Goal: Task Accomplishment & Management: Manage account settings

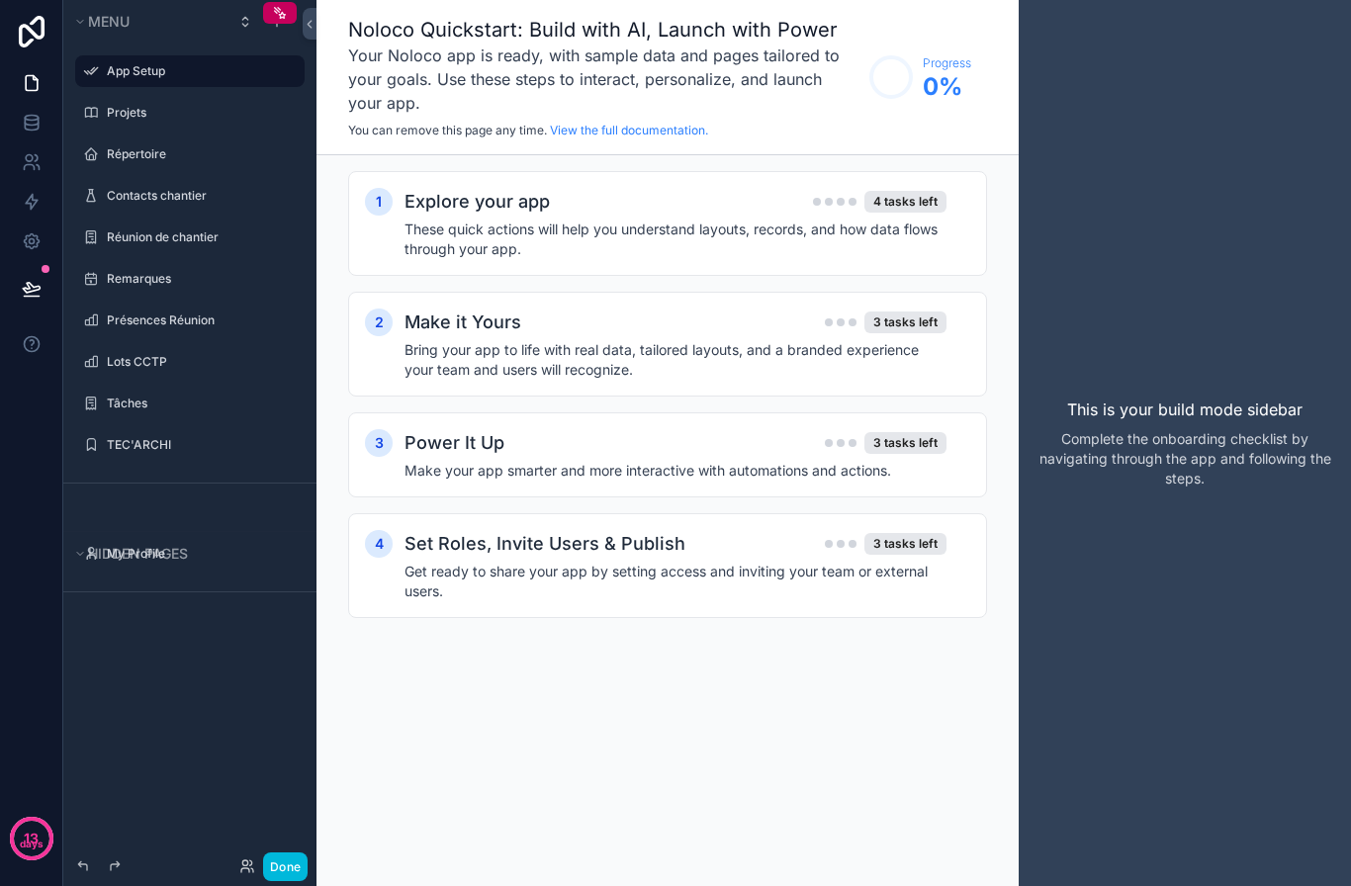
click at [555, 60] on h3 "Your Noloco app is ready, with sample data and pages tailored to your goals. Us…" at bounding box center [603, 79] width 511 height 71
click at [618, 216] on div "Explore your app 4 tasks left These quick actions will help you understand layo…" at bounding box center [688, 223] width 566 height 71
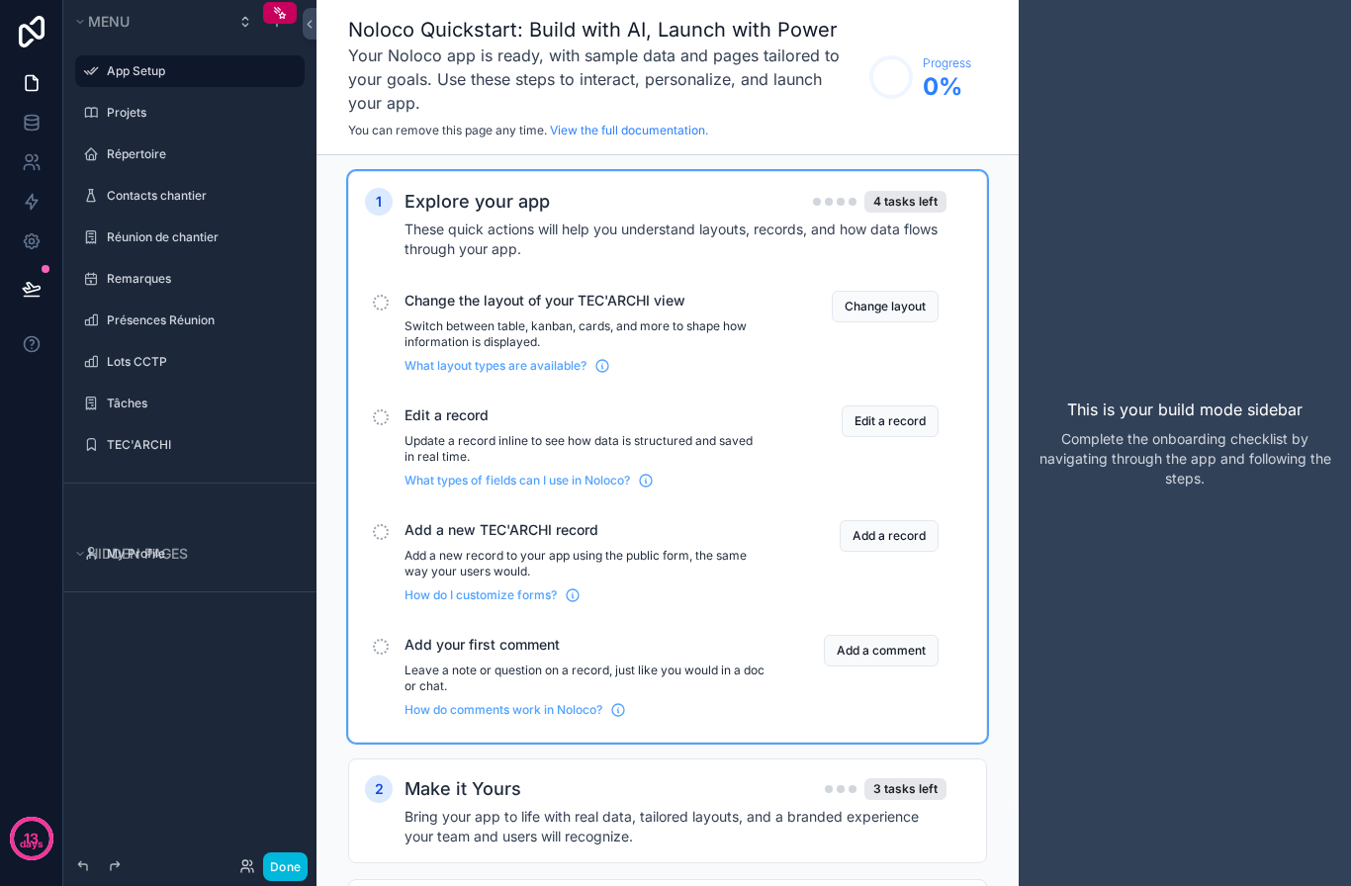
click at [882, 300] on button "Change layout" at bounding box center [885, 307] width 107 height 32
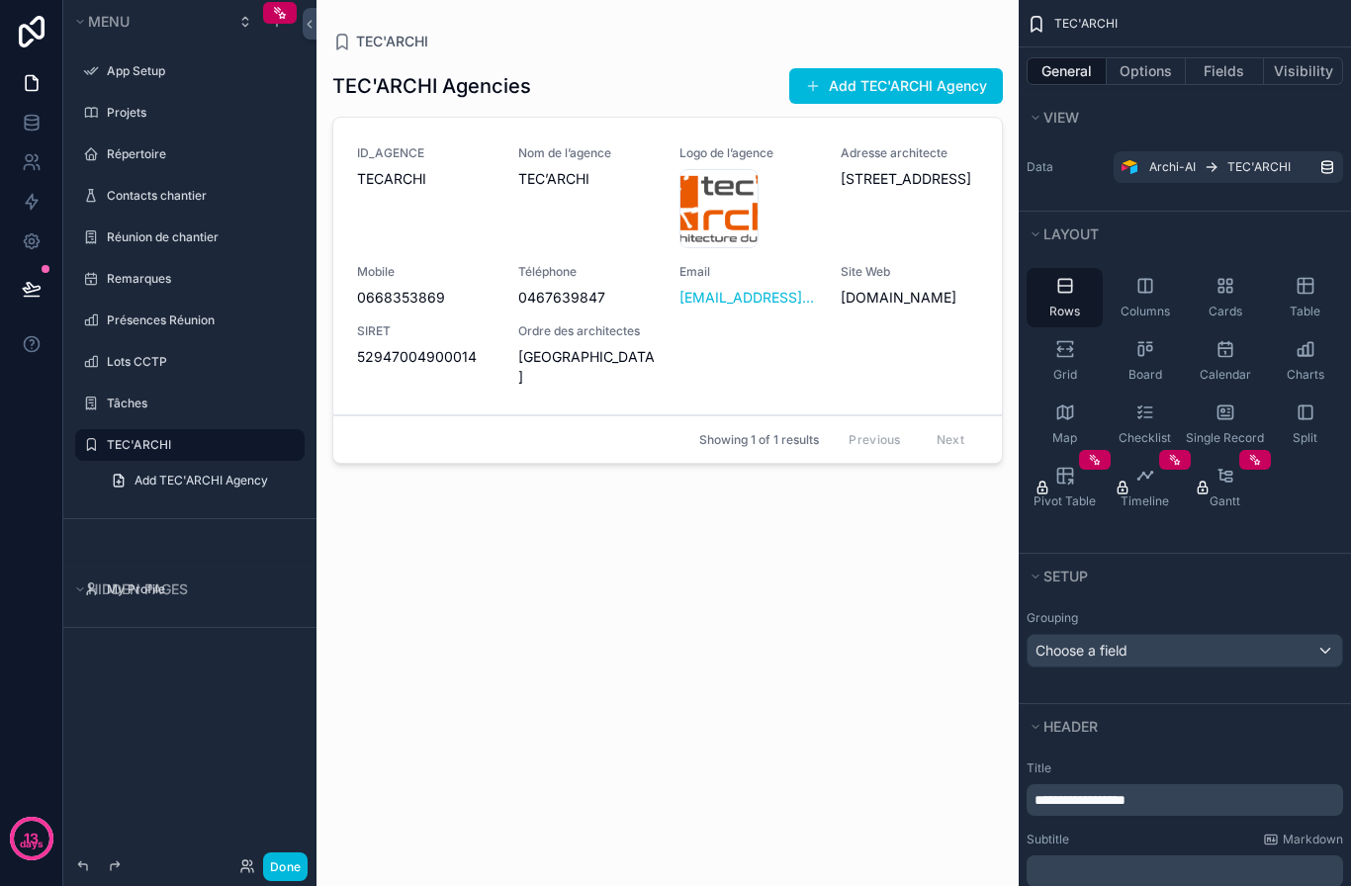
click at [167, 64] on label "App Setup" at bounding box center [200, 71] width 186 height 16
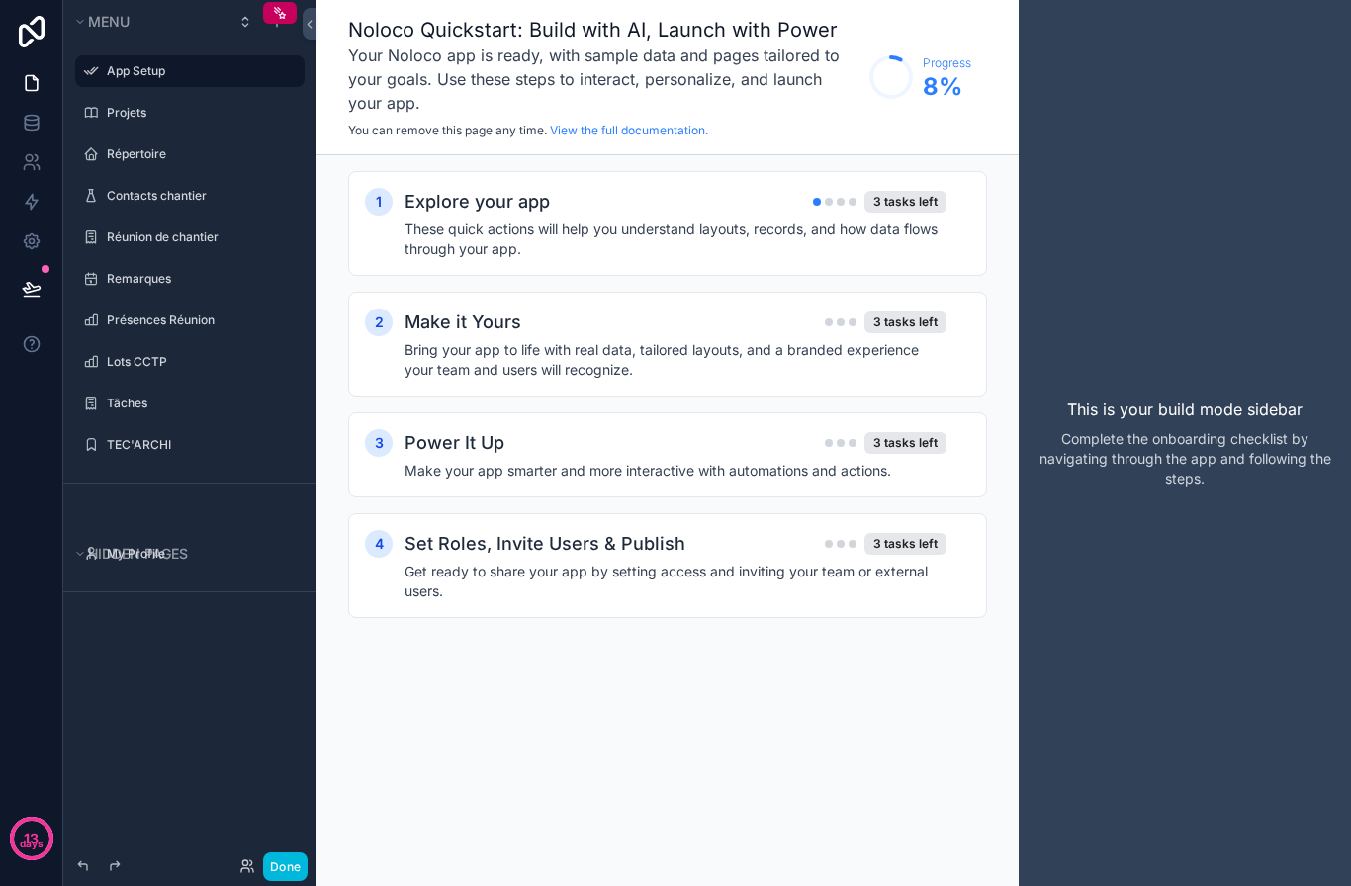
click at [901, 328] on div "3 tasks left" at bounding box center [905, 323] width 82 height 22
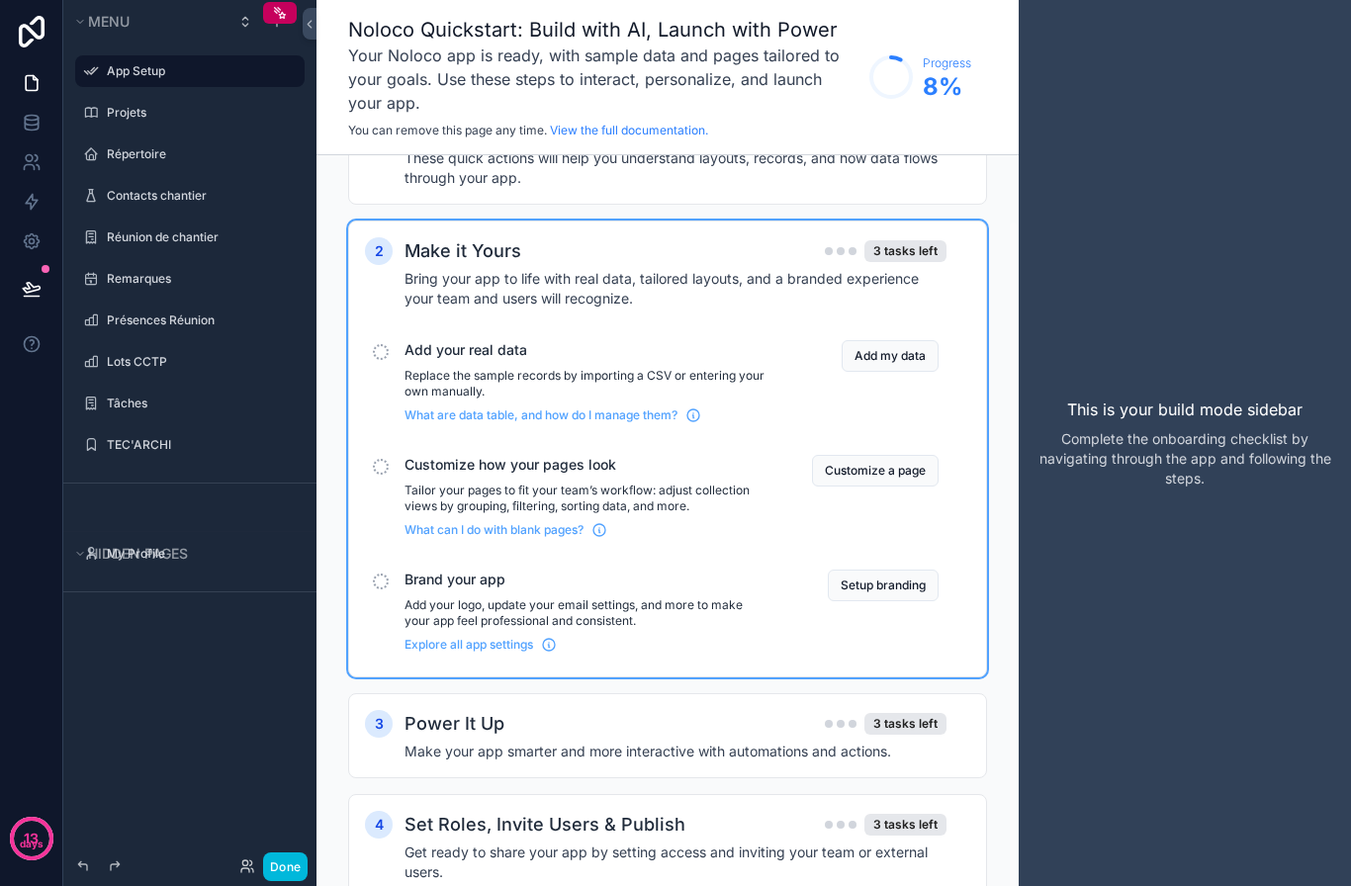
scroll to position [69, 0]
click at [880, 358] on button "Add my data" at bounding box center [890, 358] width 97 height 32
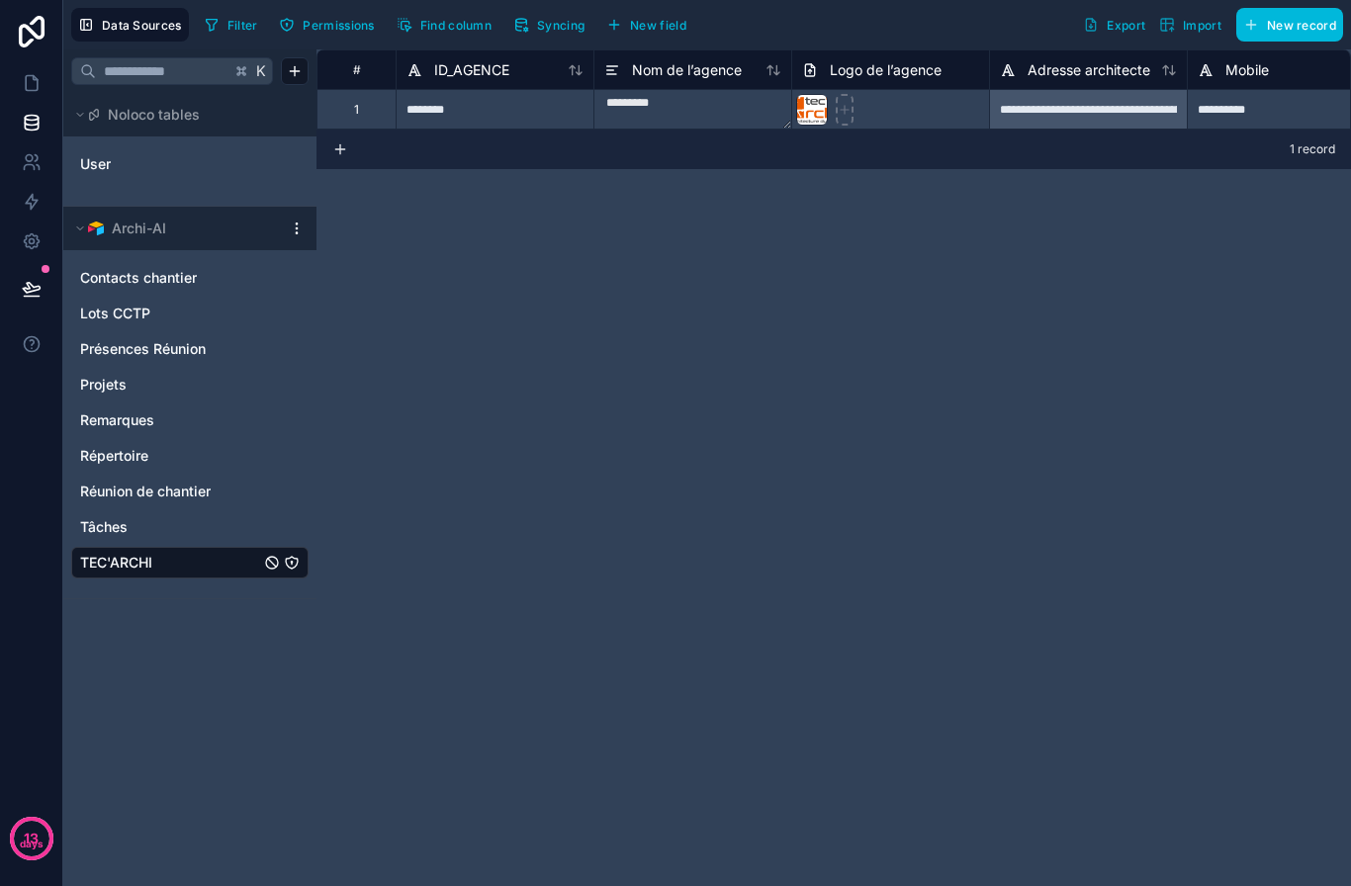
click at [132, 268] on span "Contacts chantier" at bounding box center [138, 278] width 117 height 20
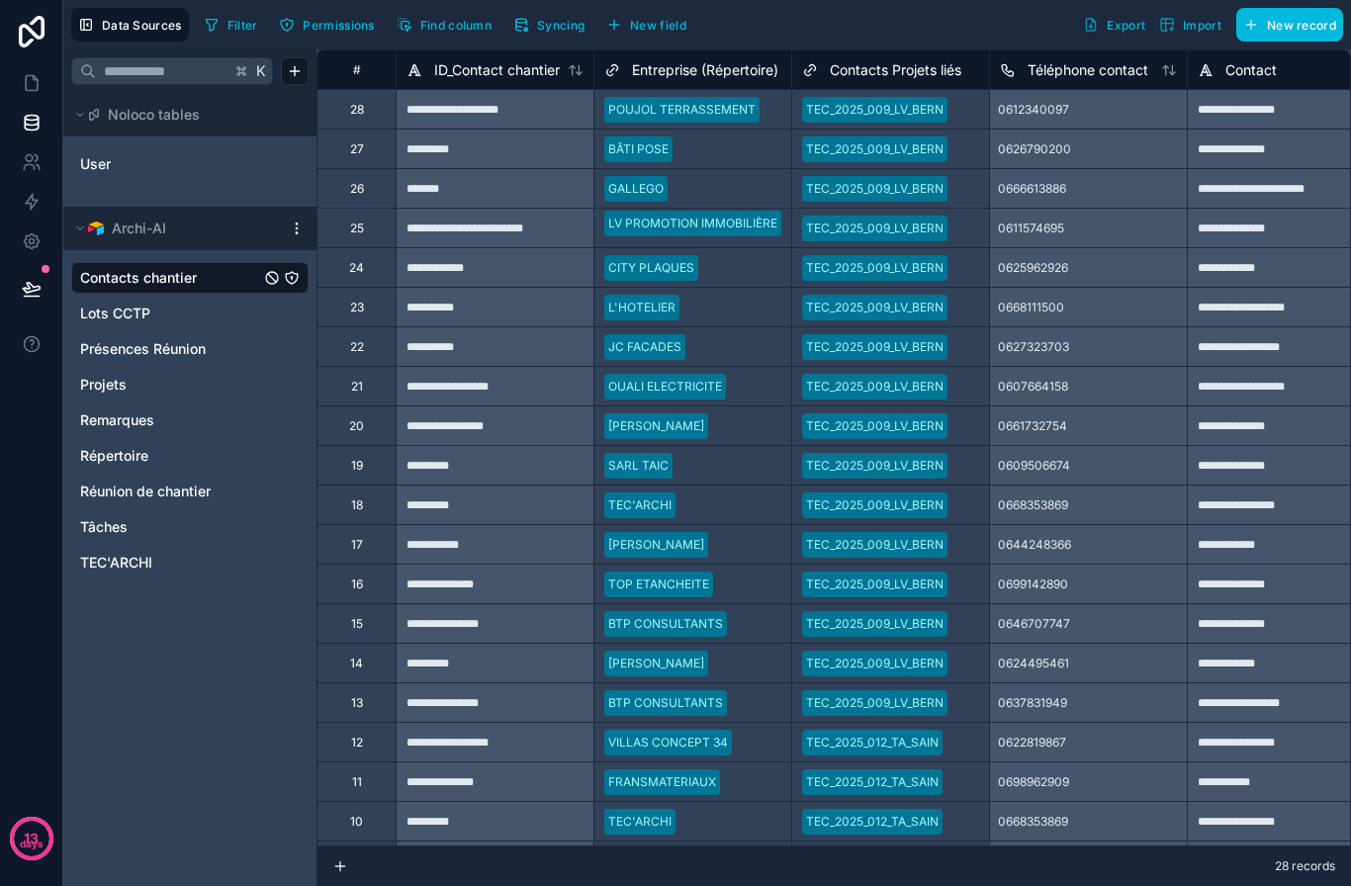
click at [122, 311] on span "Lots CCTP" at bounding box center [115, 314] width 70 height 20
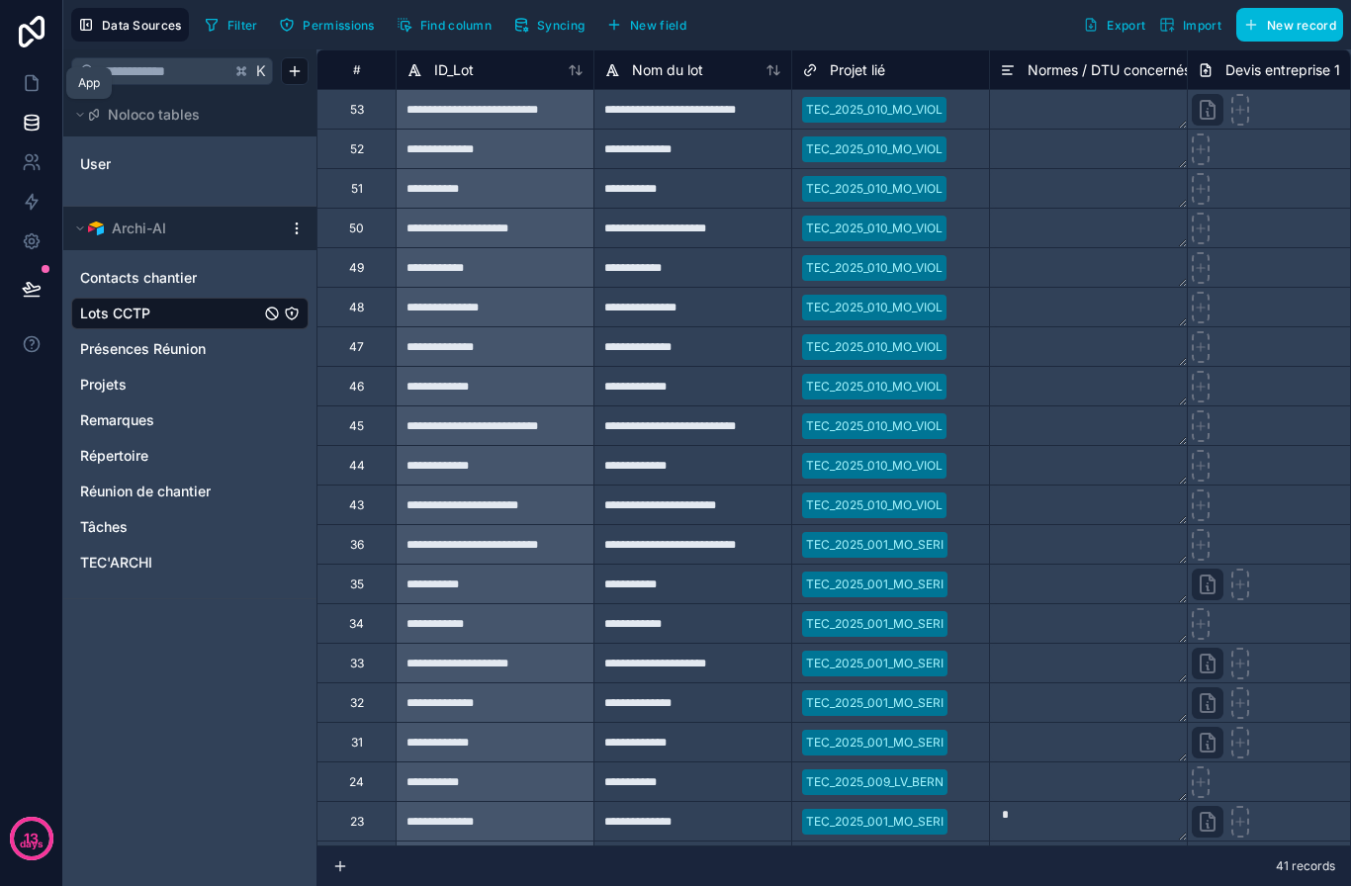
click at [36, 75] on icon at bounding box center [32, 83] width 20 height 20
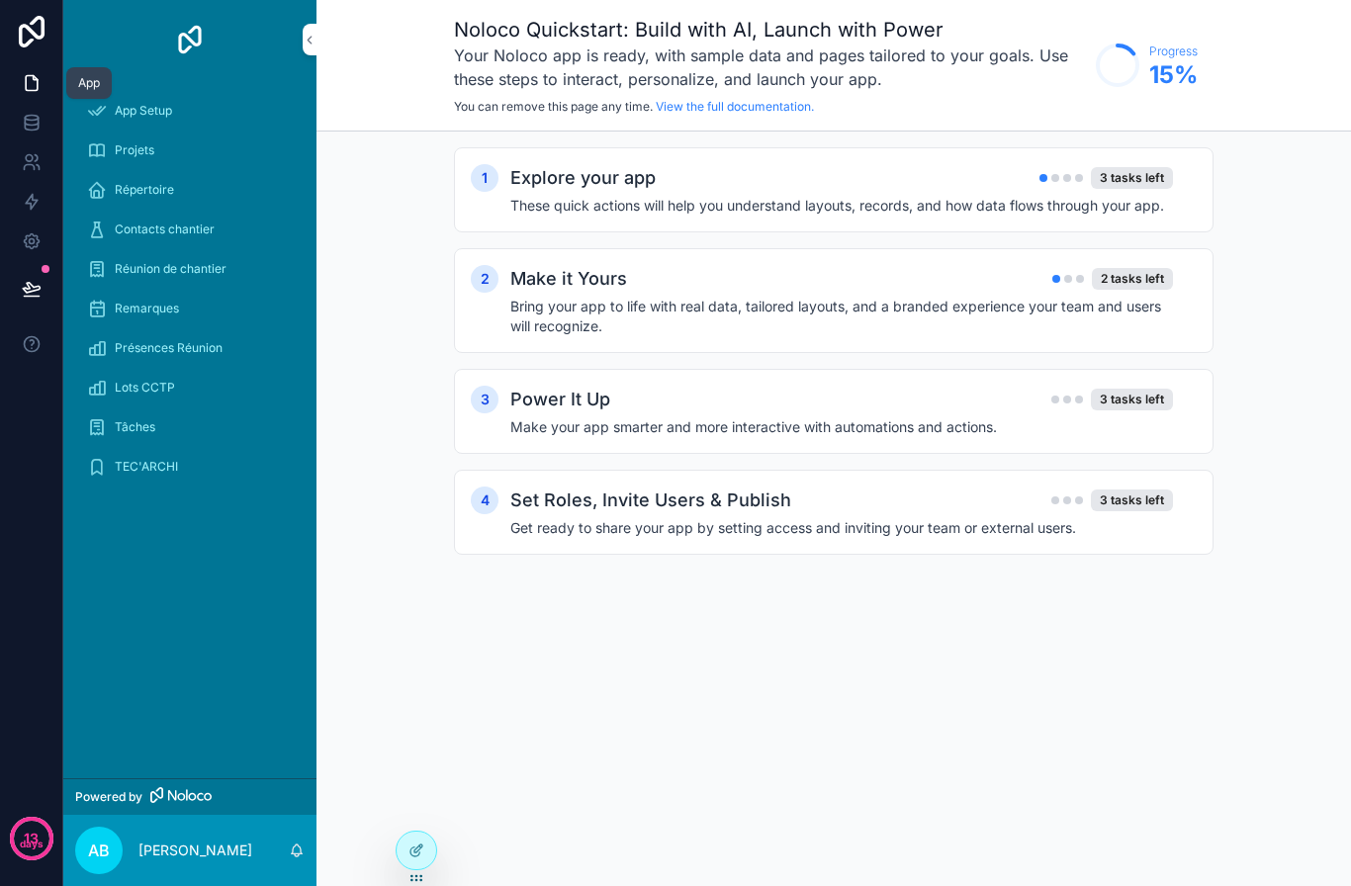
click at [126, 141] on div "Projets" at bounding box center [190, 151] width 206 height 32
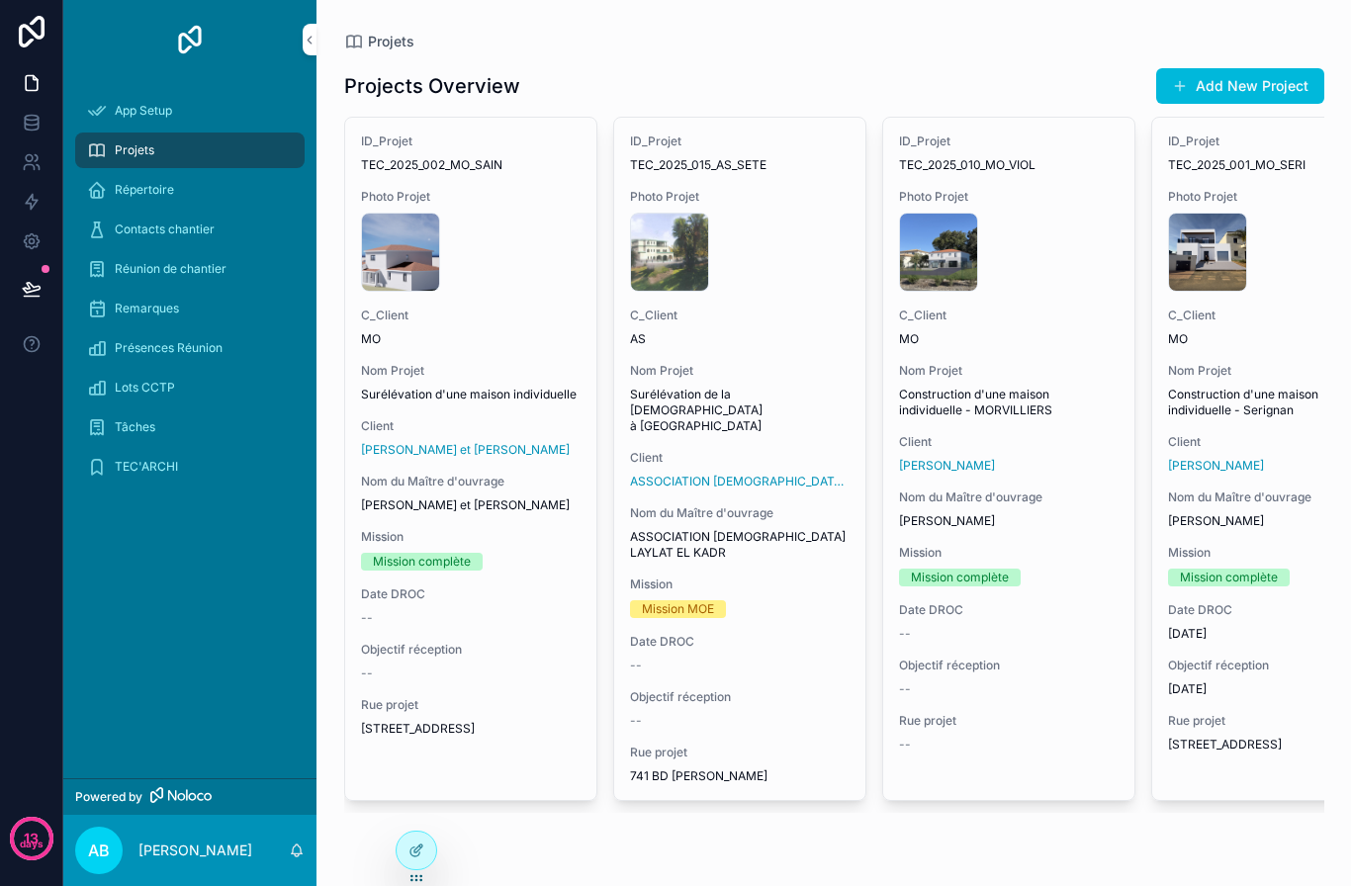
click at [441, 469] on div "ID_Projet TEC_2025_002_MO_SAIN Photo Projet Image-projet .jpg C_Client MO Nom P…" at bounding box center [470, 459] width 251 height 682
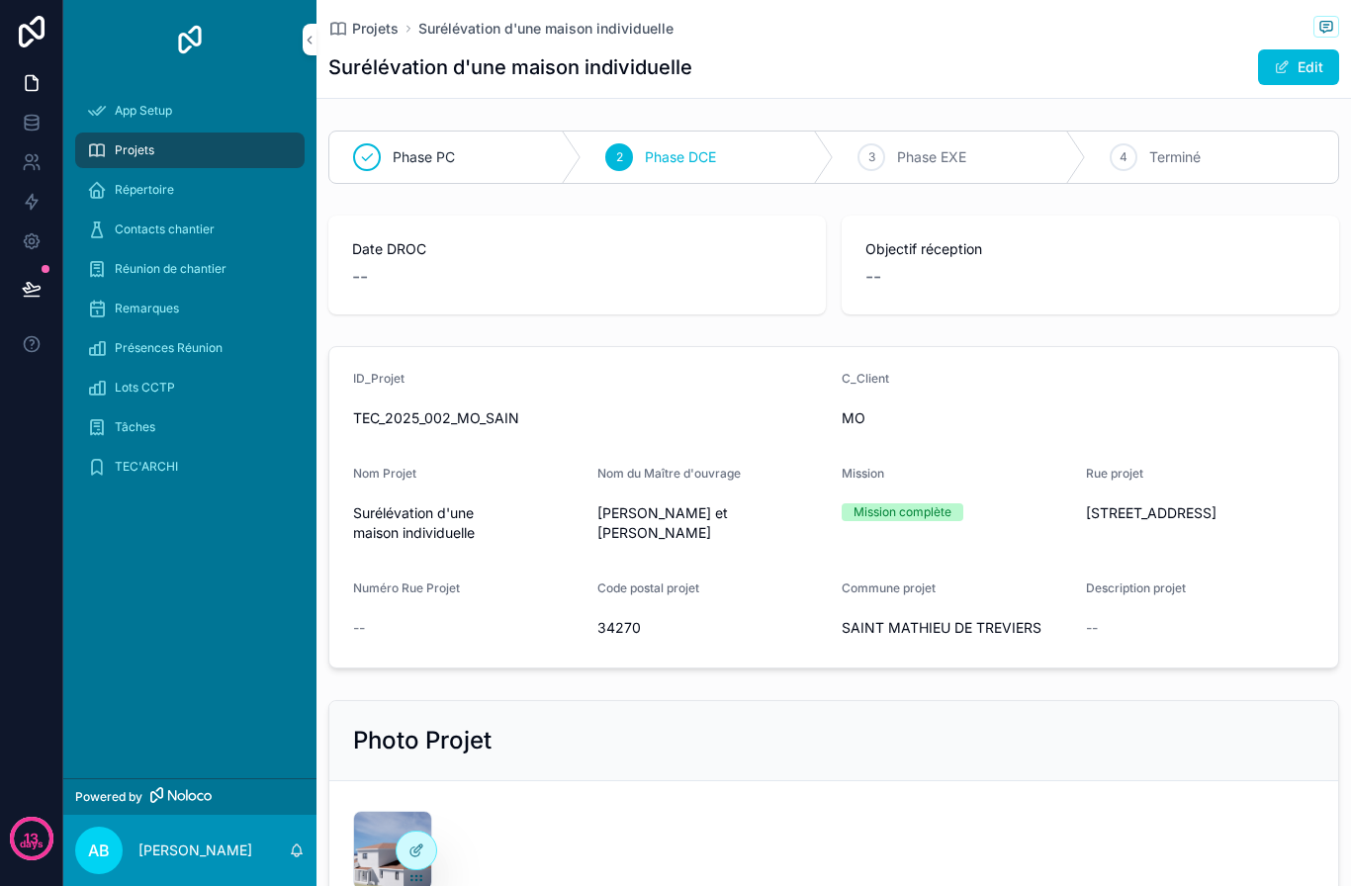
click at [134, 194] on span "Répertoire" at bounding box center [144, 190] width 59 height 16
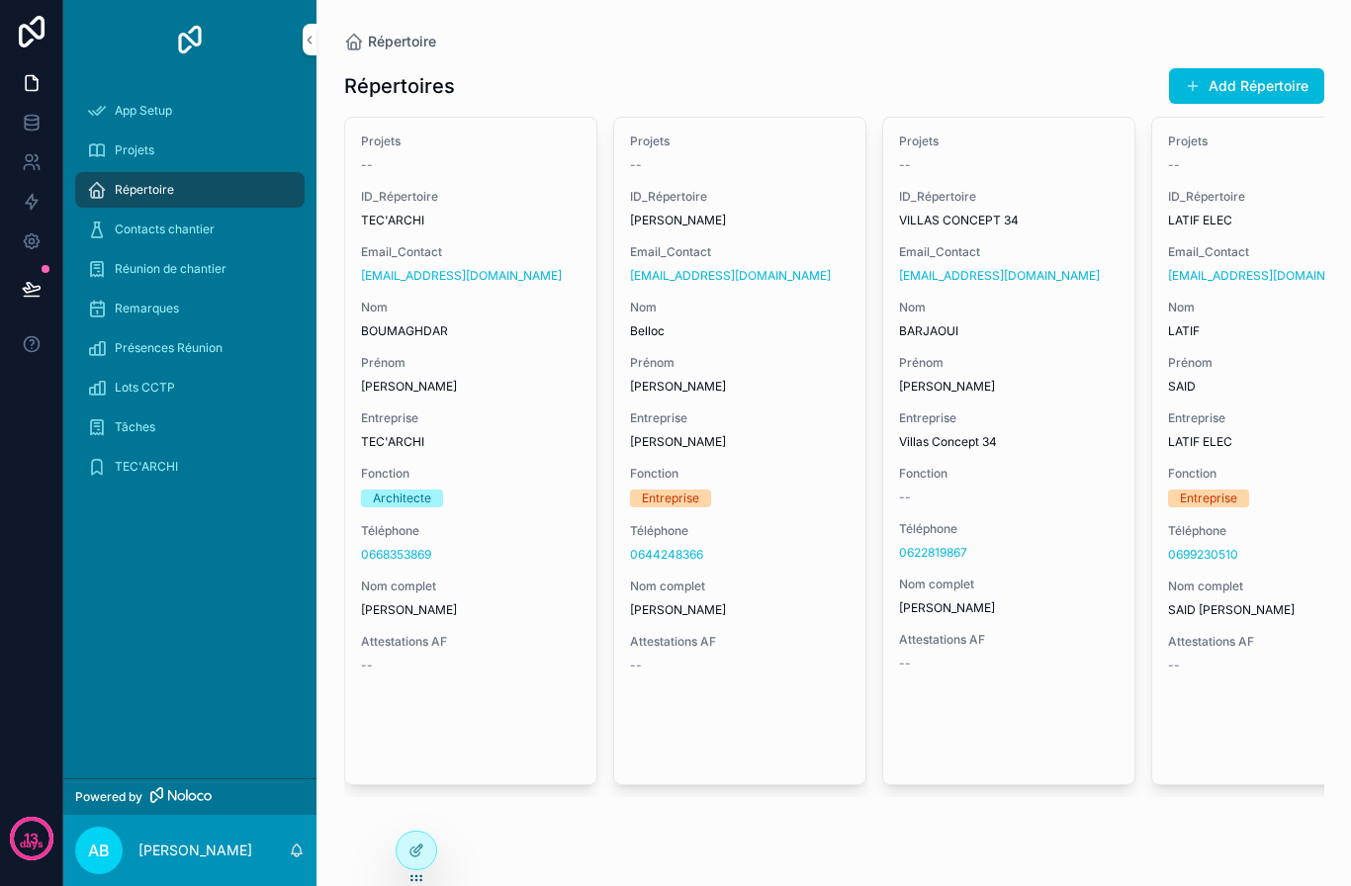
click at [158, 229] on span "Contacts chantier" at bounding box center [165, 230] width 100 height 16
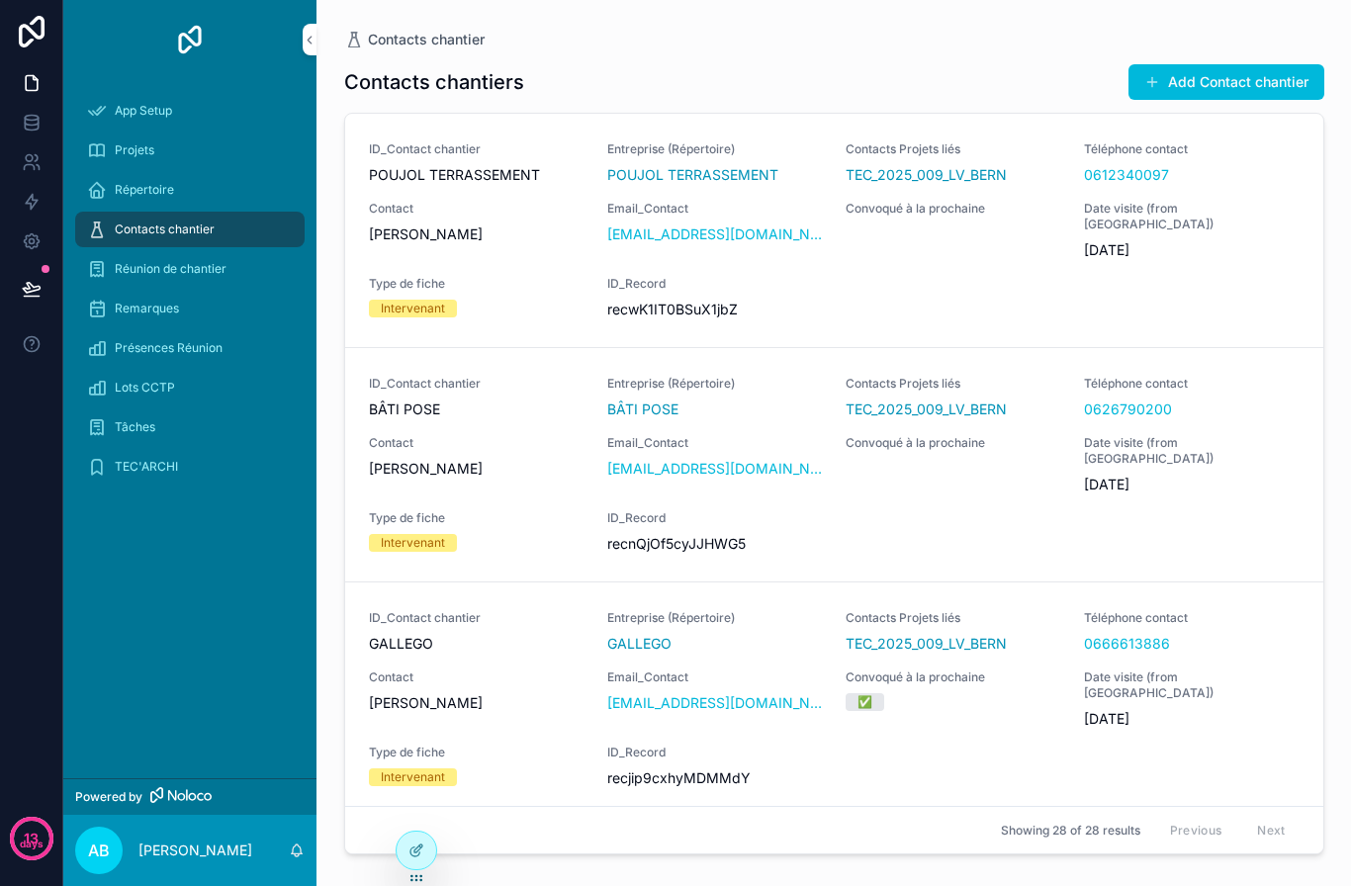
click at [147, 316] on span "Remarques" at bounding box center [147, 309] width 64 height 16
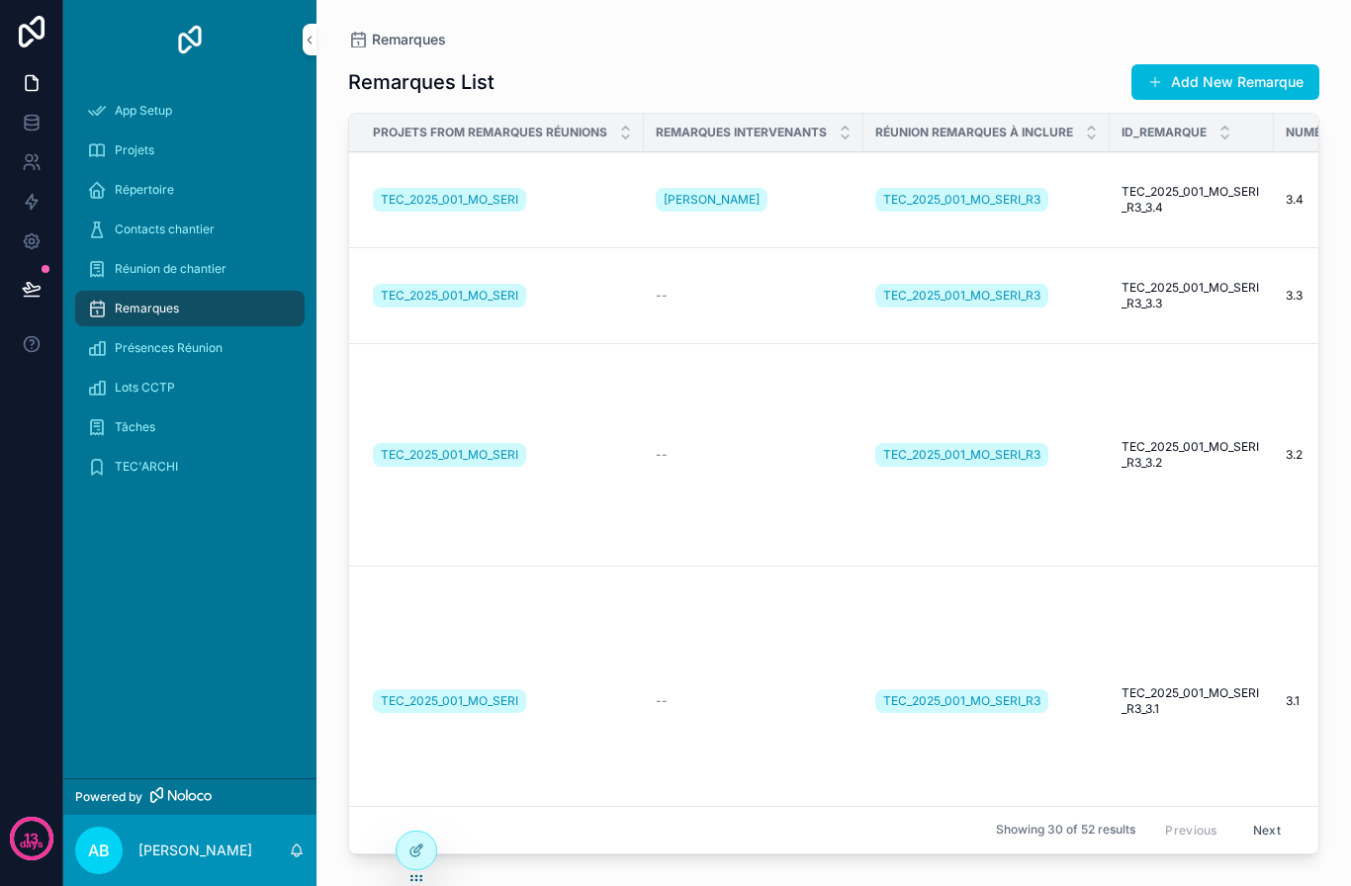
click at [179, 260] on div "Réunion de chantier" at bounding box center [190, 269] width 206 height 32
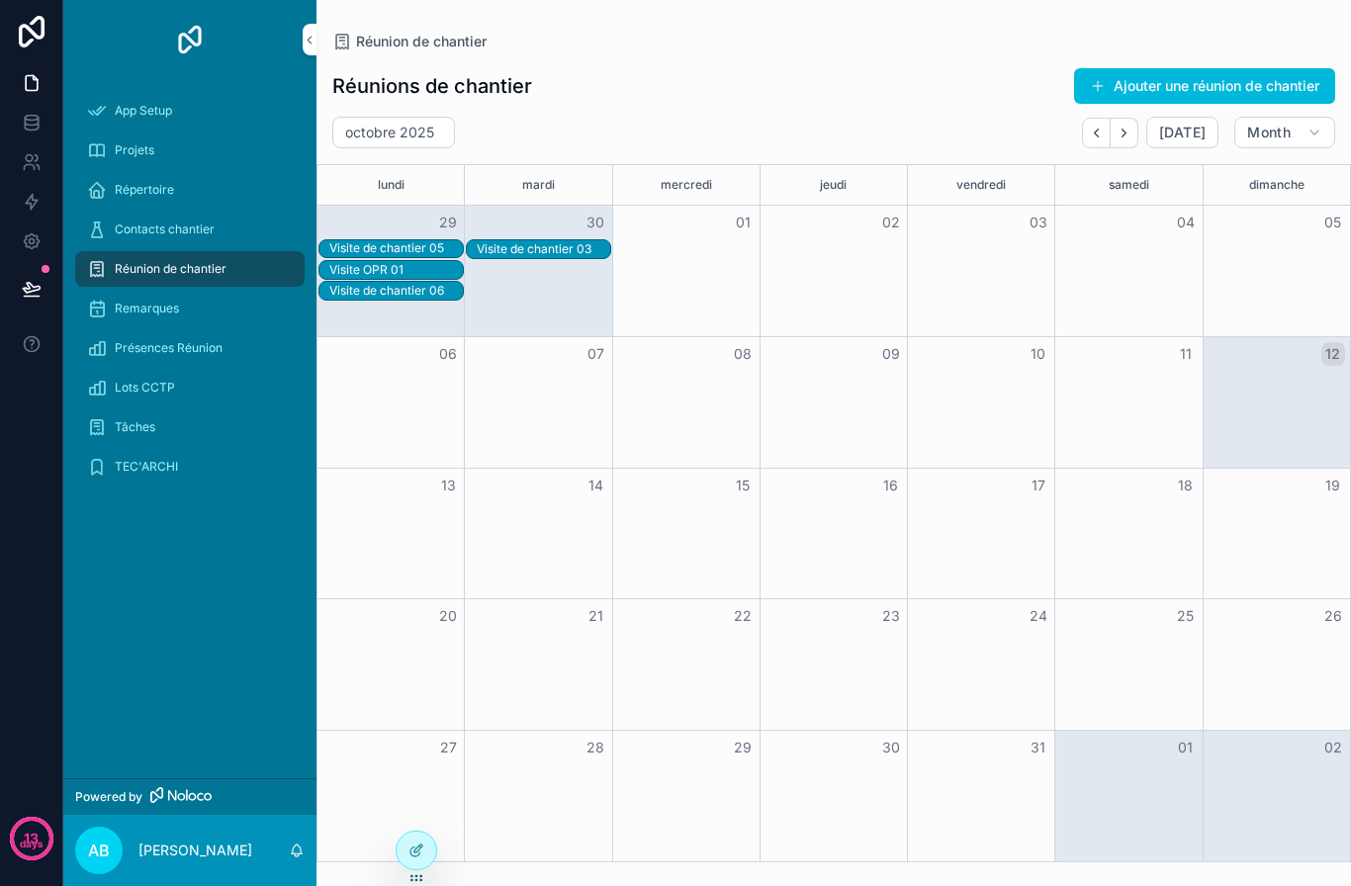
click at [533, 245] on div "Visite de chantier 03" at bounding box center [544, 249] width 134 height 16
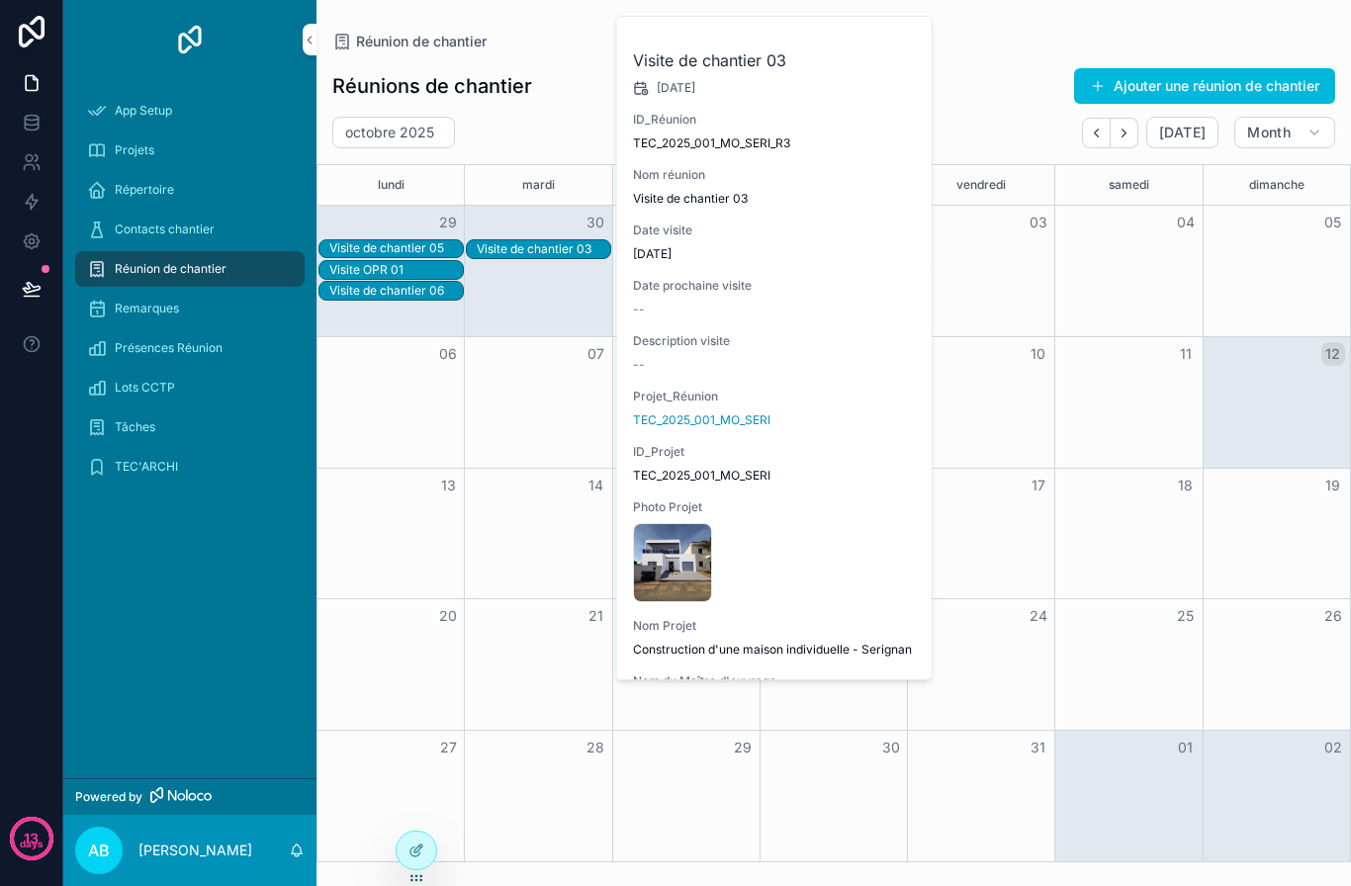
click at [390, 458] on div "Month View" at bounding box center [390, 402] width 146 height 131
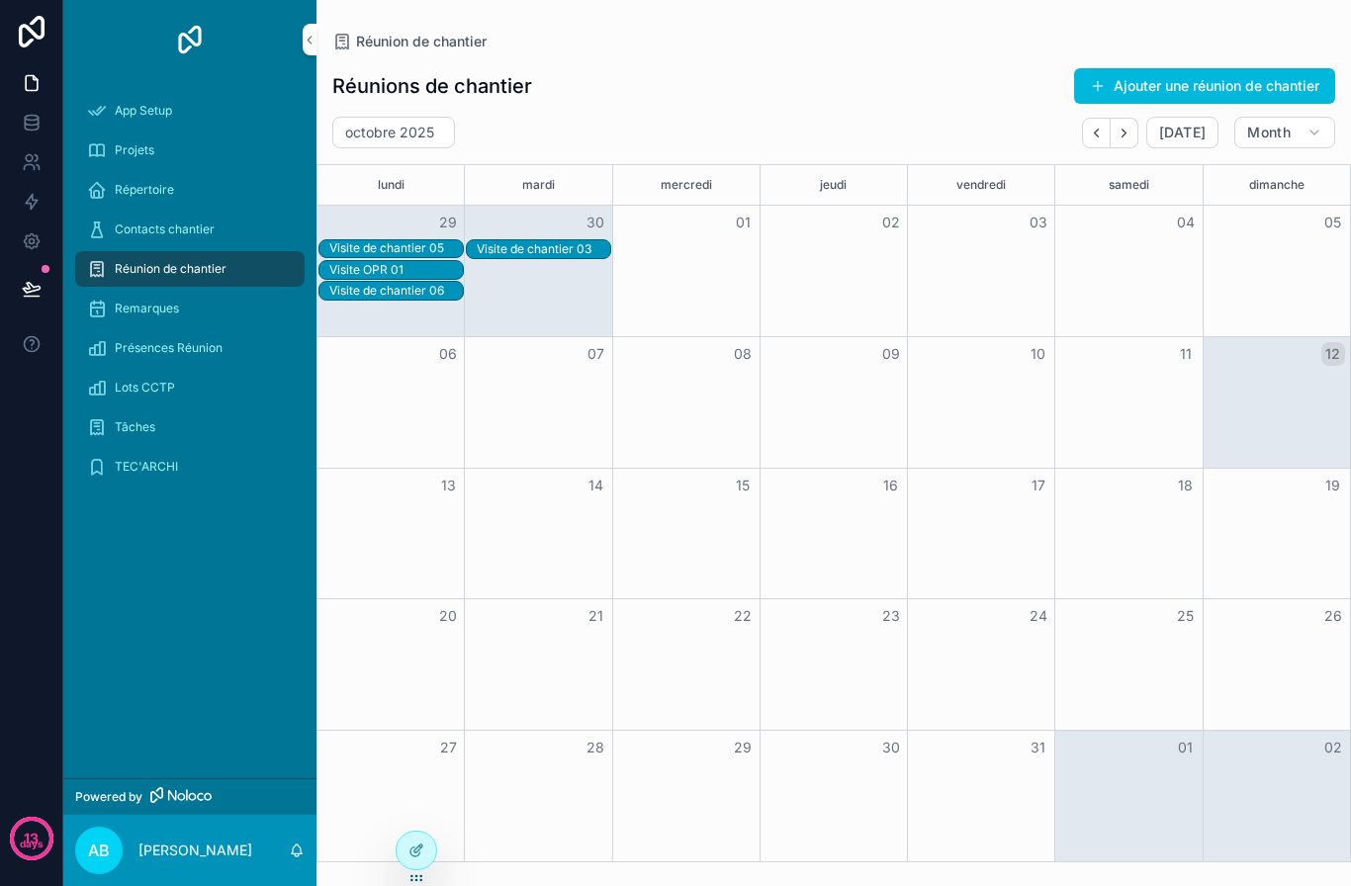
click at [377, 235] on div "29" at bounding box center [390, 223] width 147 height 34
click at [148, 261] on span "Réunion de chantier" at bounding box center [171, 269] width 112 height 16
click at [136, 310] on span "Remarques" at bounding box center [147, 309] width 64 height 16
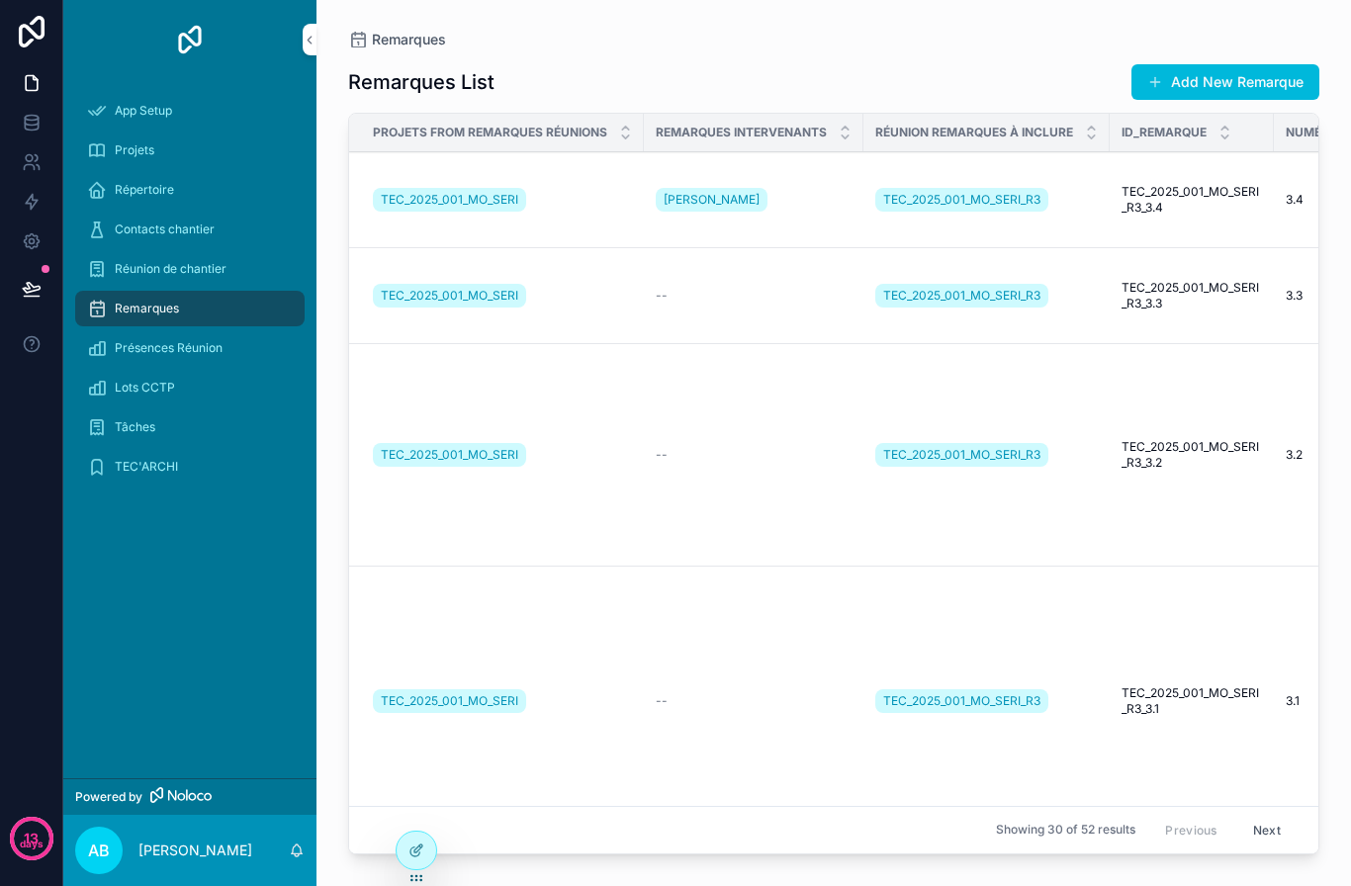
click at [472, 196] on span "TEC_2025_001_MO_SERI" at bounding box center [449, 200] width 137 height 16
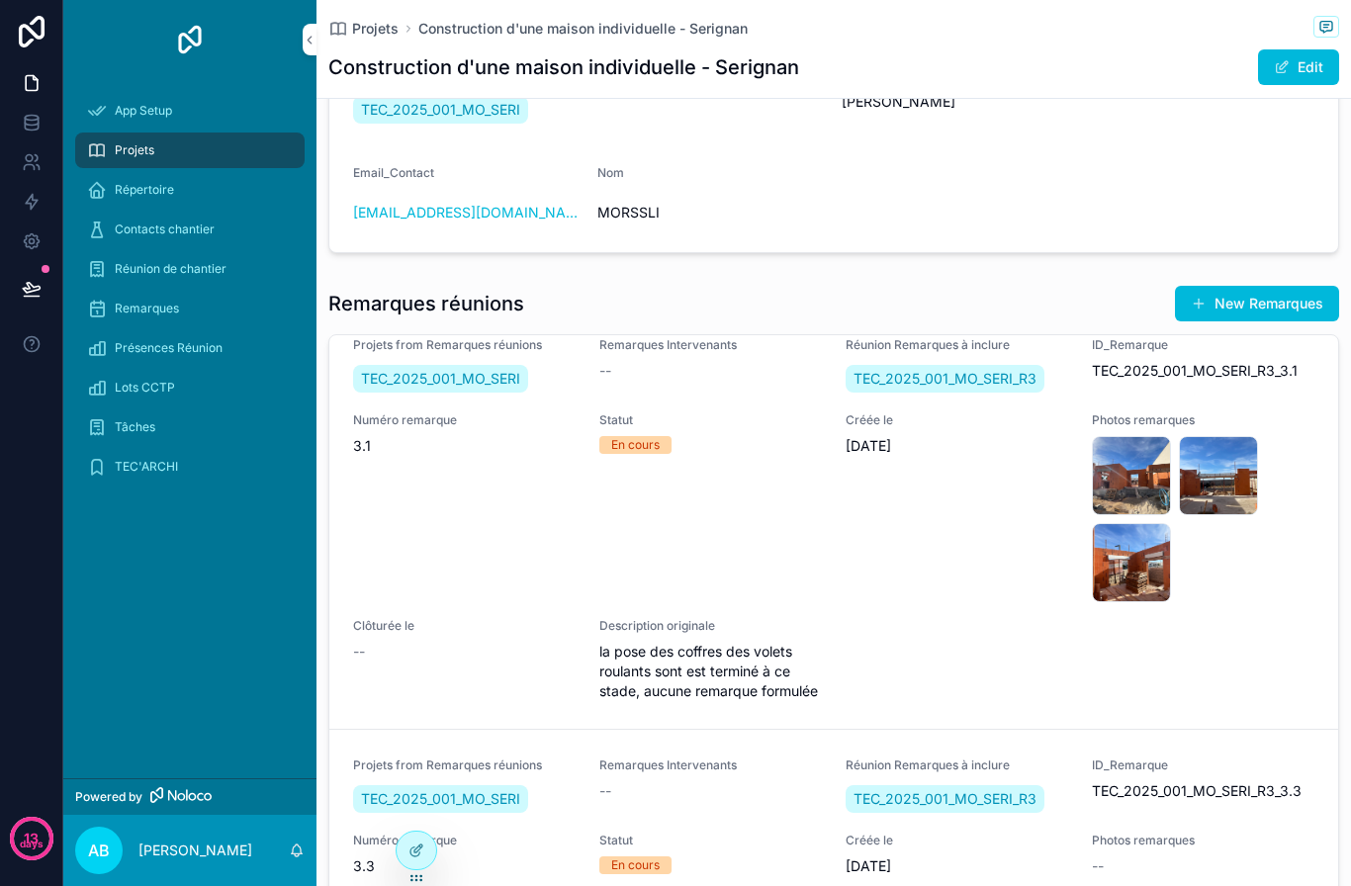
scroll to position [34, 0]
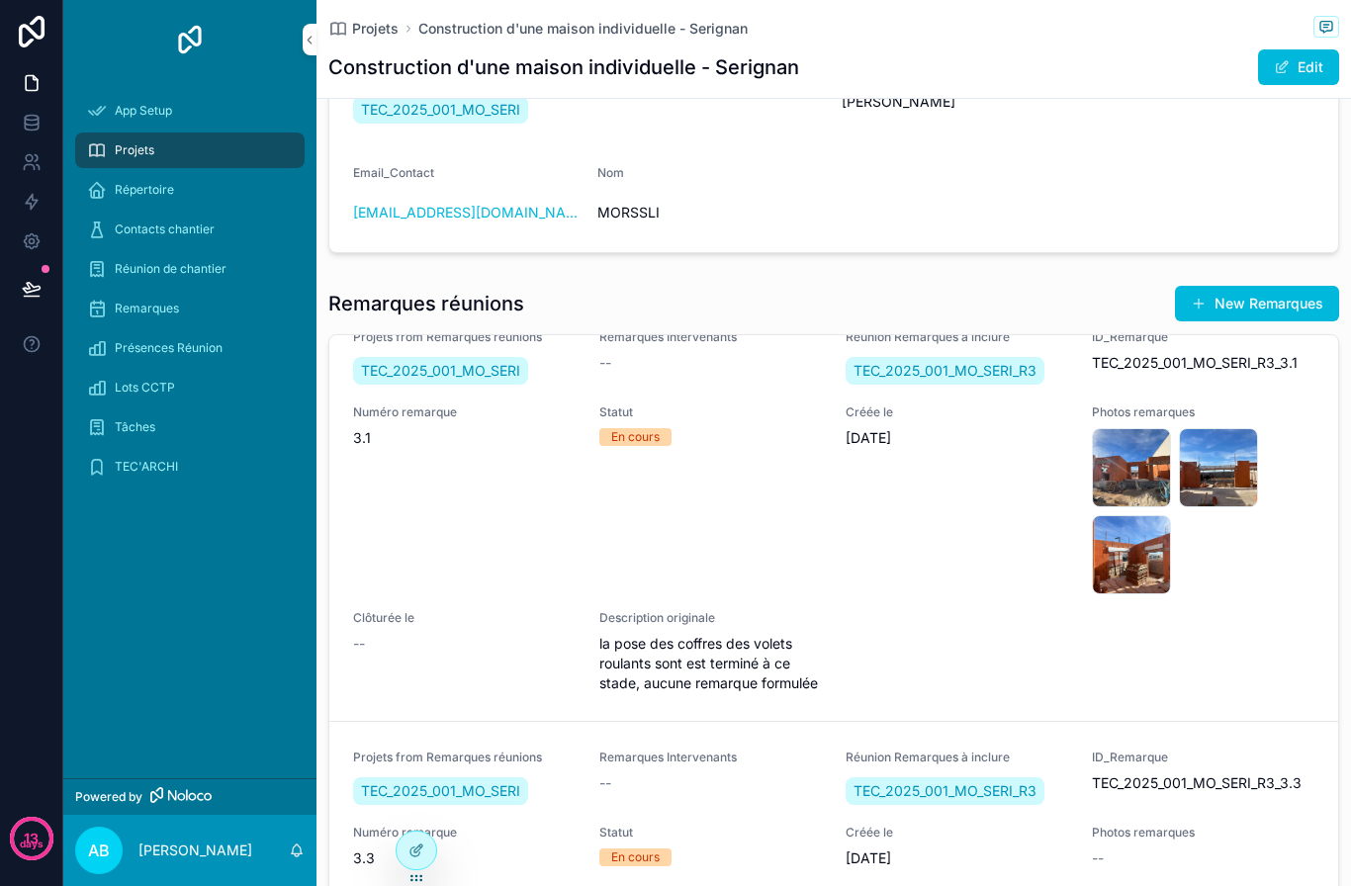
click at [414, 467] on div "Numéro remarque 3.1" at bounding box center [464, 500] width 223 height 190
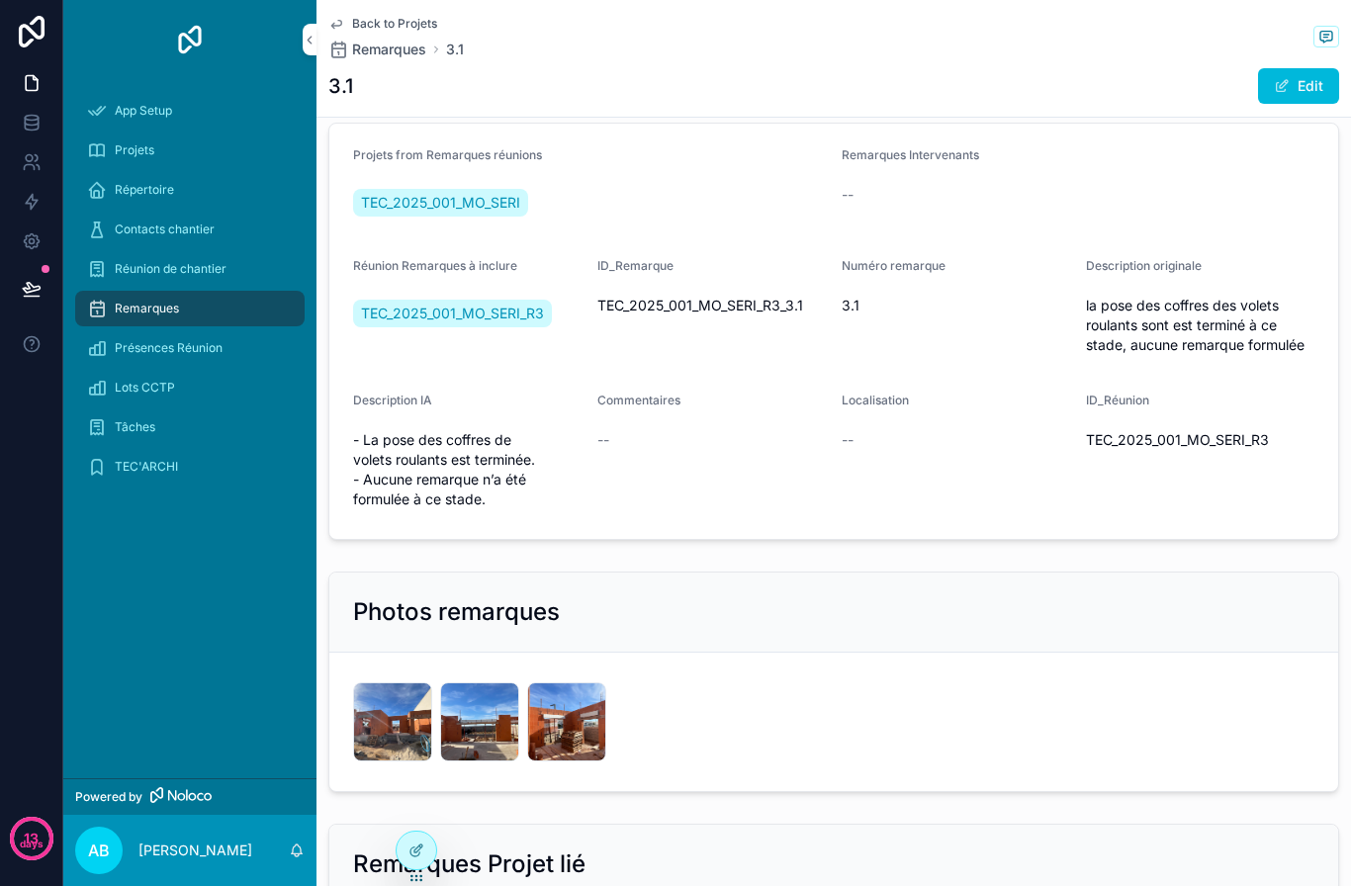
scroll to position [210, 0]
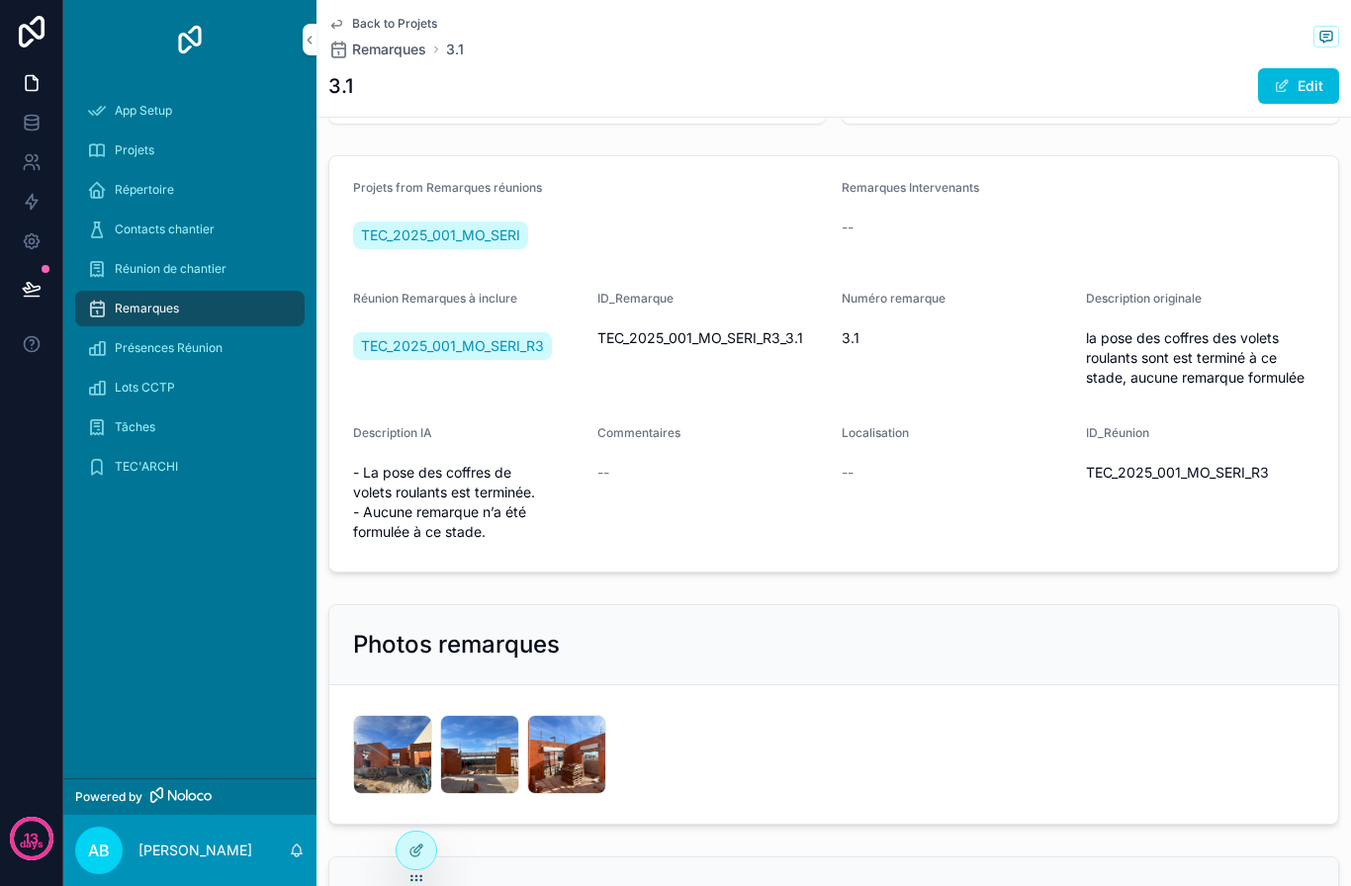
click at [1158, 338] on span "la pose des coffres des volets roulants sont est terminé à ce stade, aucune rem…" at bounding box center [1200, 357] width 228 height 59
click at [1154, 352] on span "la pose des coffres des volets roulants sont est terminé à ce stade, aucune rem…" at bounding box center [1200, 357] width 228 height 59
click at [1153, 351] on span "la pose des coffres des volets roulants sont est terminé à ce stade, aucune rem…" at bounding box center [1200, 357] width 228 height 59
click at [1159, 364] on span "la pose des coffres des volets roulants sont est terminé à ce stade, aucune rem…" at bounding box center [1200, 357] width 228 height 59
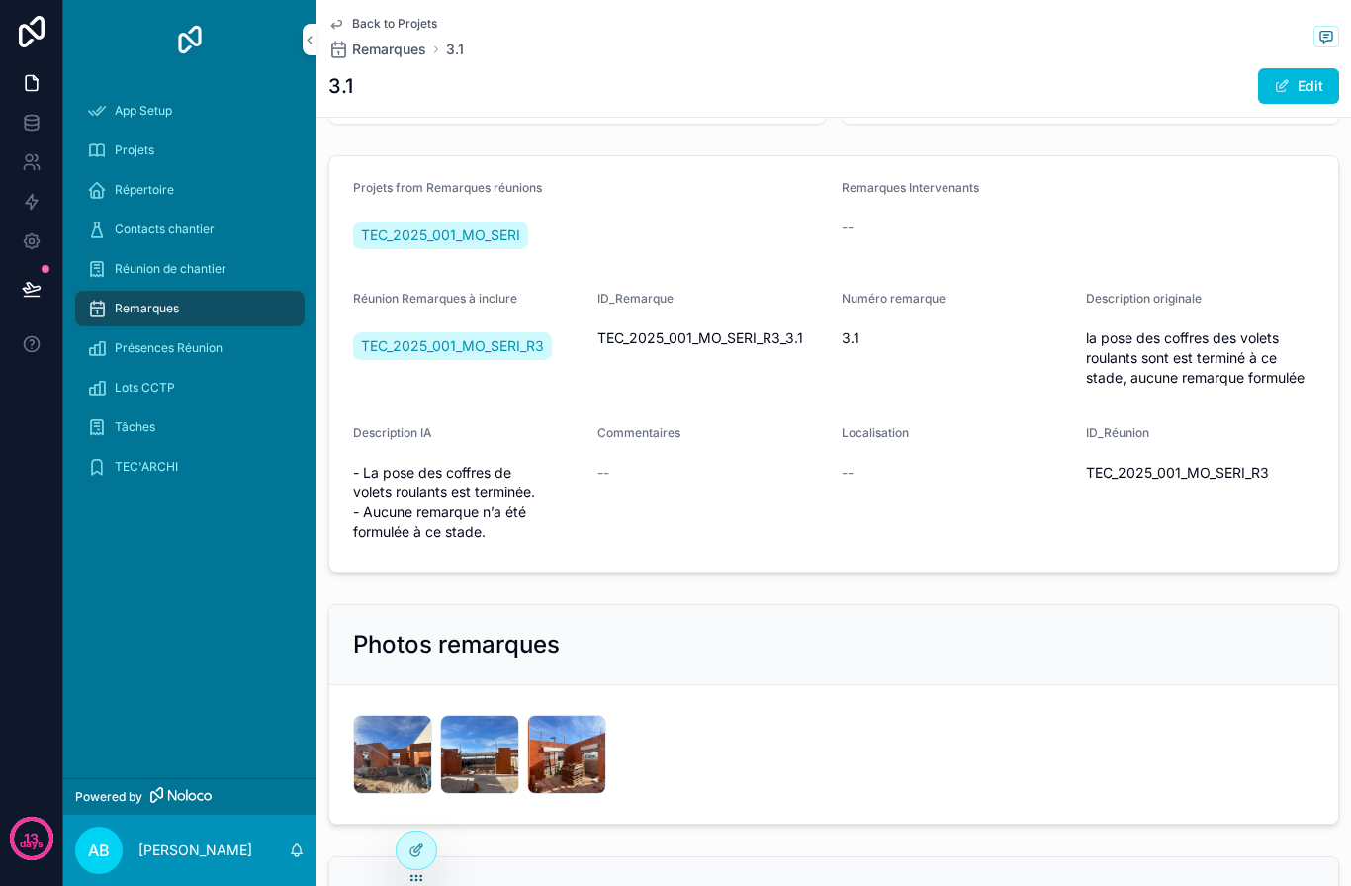
click at [1167, 366] on span "la pose des coffres des volets roulants sont est terminé à ce stade, aucune rem…" at bounding box center [1200, 357] width 228 height 59
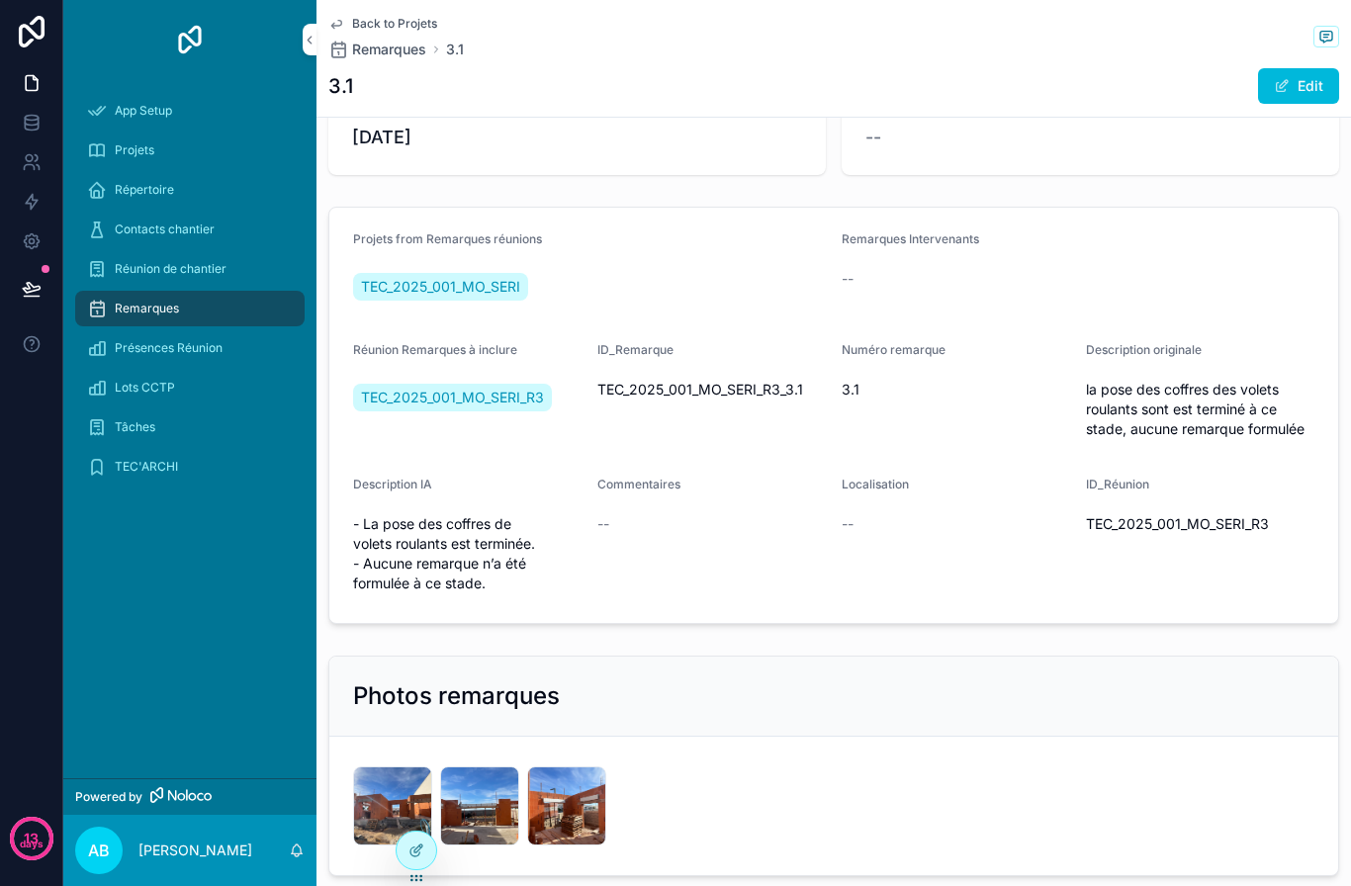
scroll to position [157, 0]
click at [1298, 95] on button "Edit" at bounding box center [1298, 86] width 81 height 36
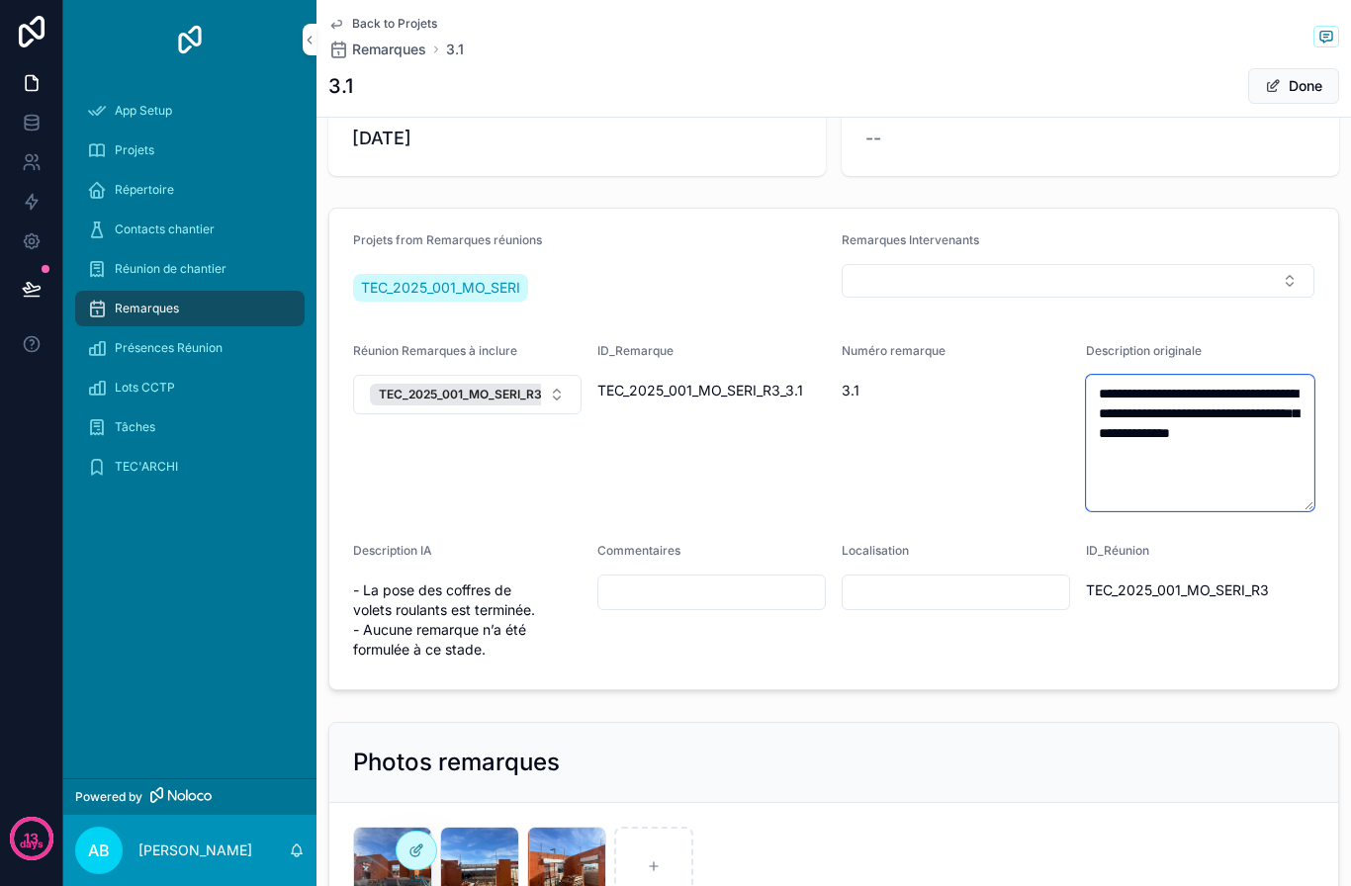
click at [1155, 441] on textarea "**********" at bounding box center [1200, 443] width 228 height 136
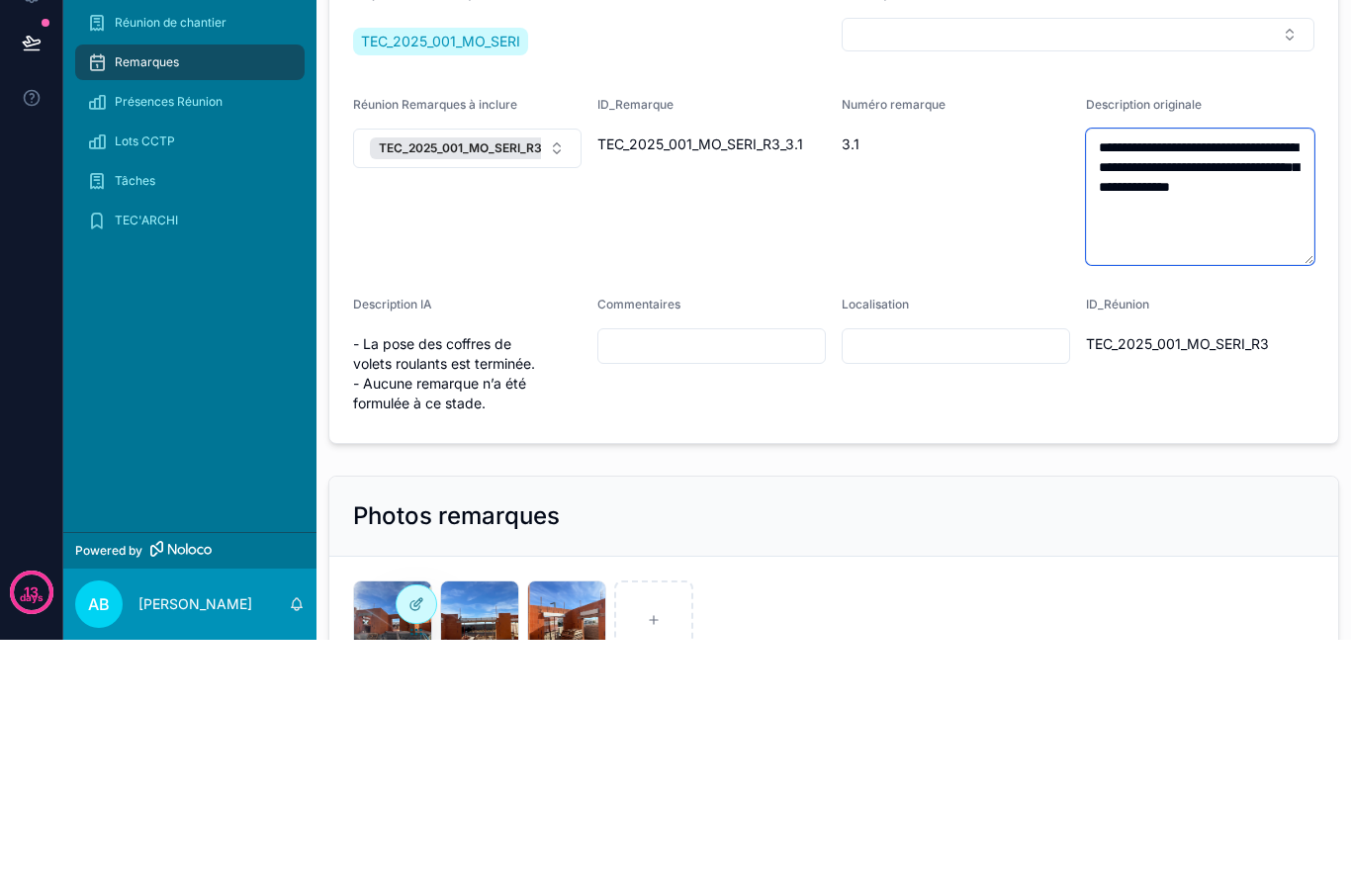
click at [1160, 375] on textarea "**********" at bounding box center [1200, 443] width 228 height 136
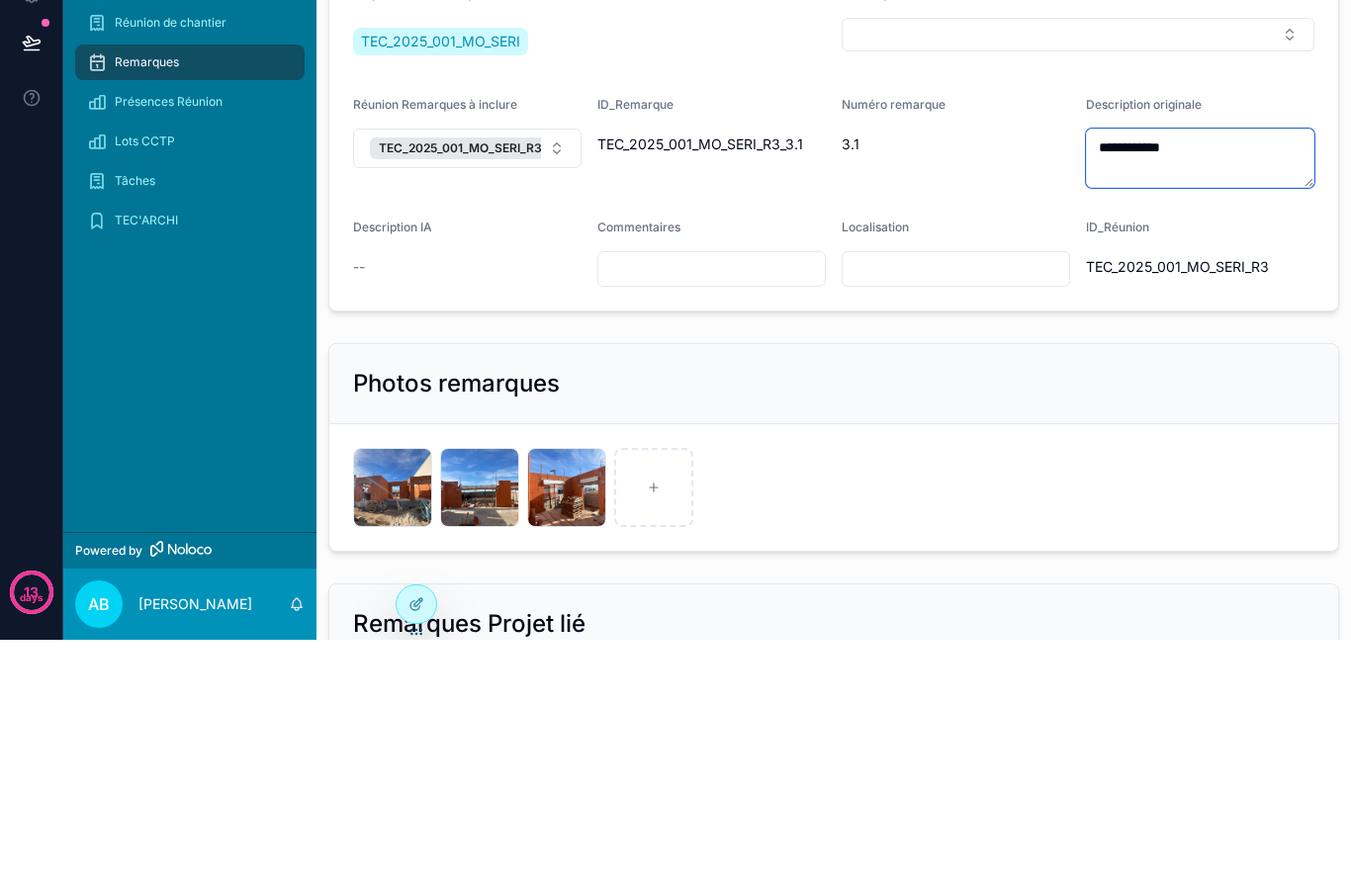
type textarea "**"
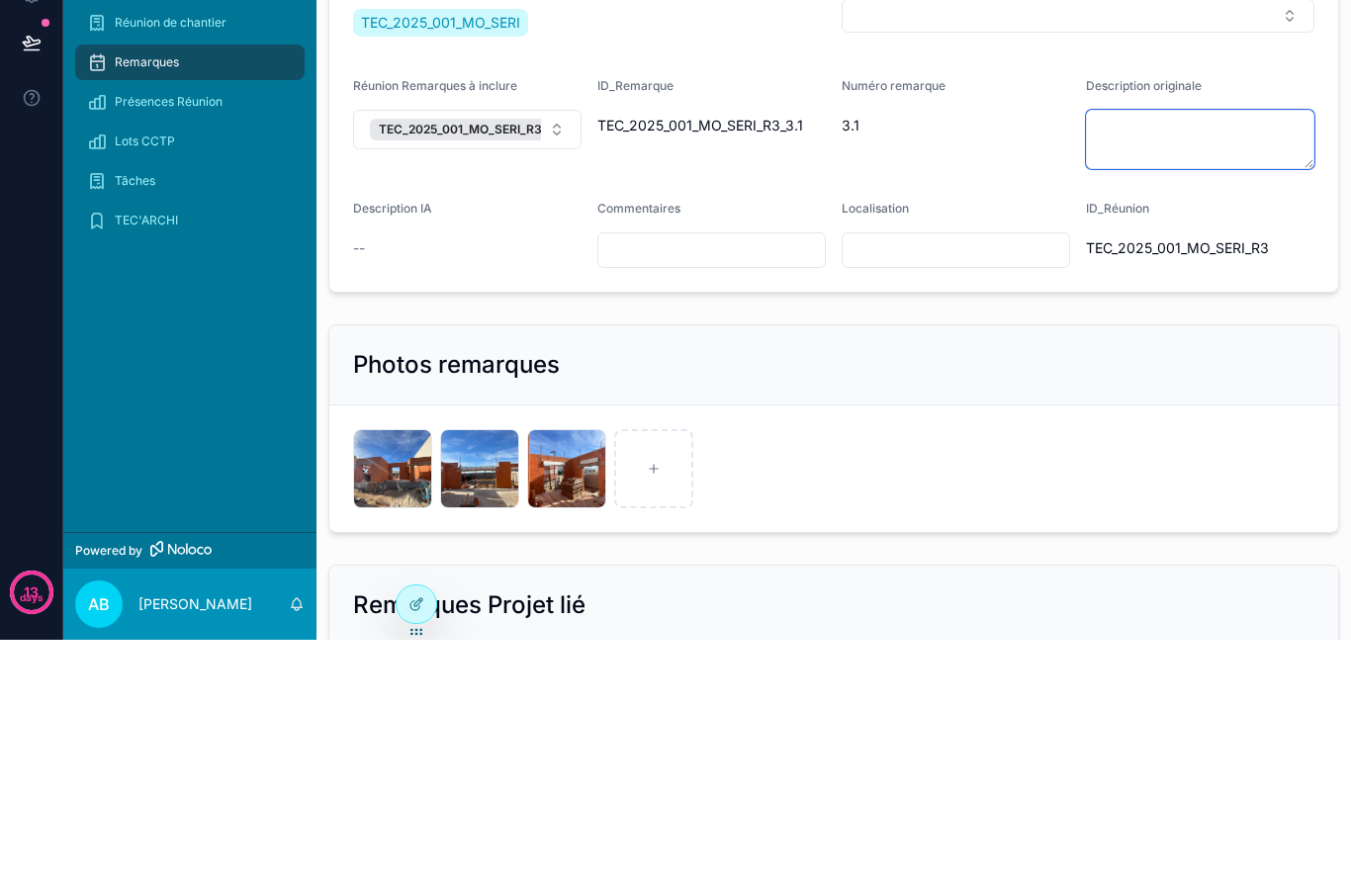
scroll to position [165, 0]
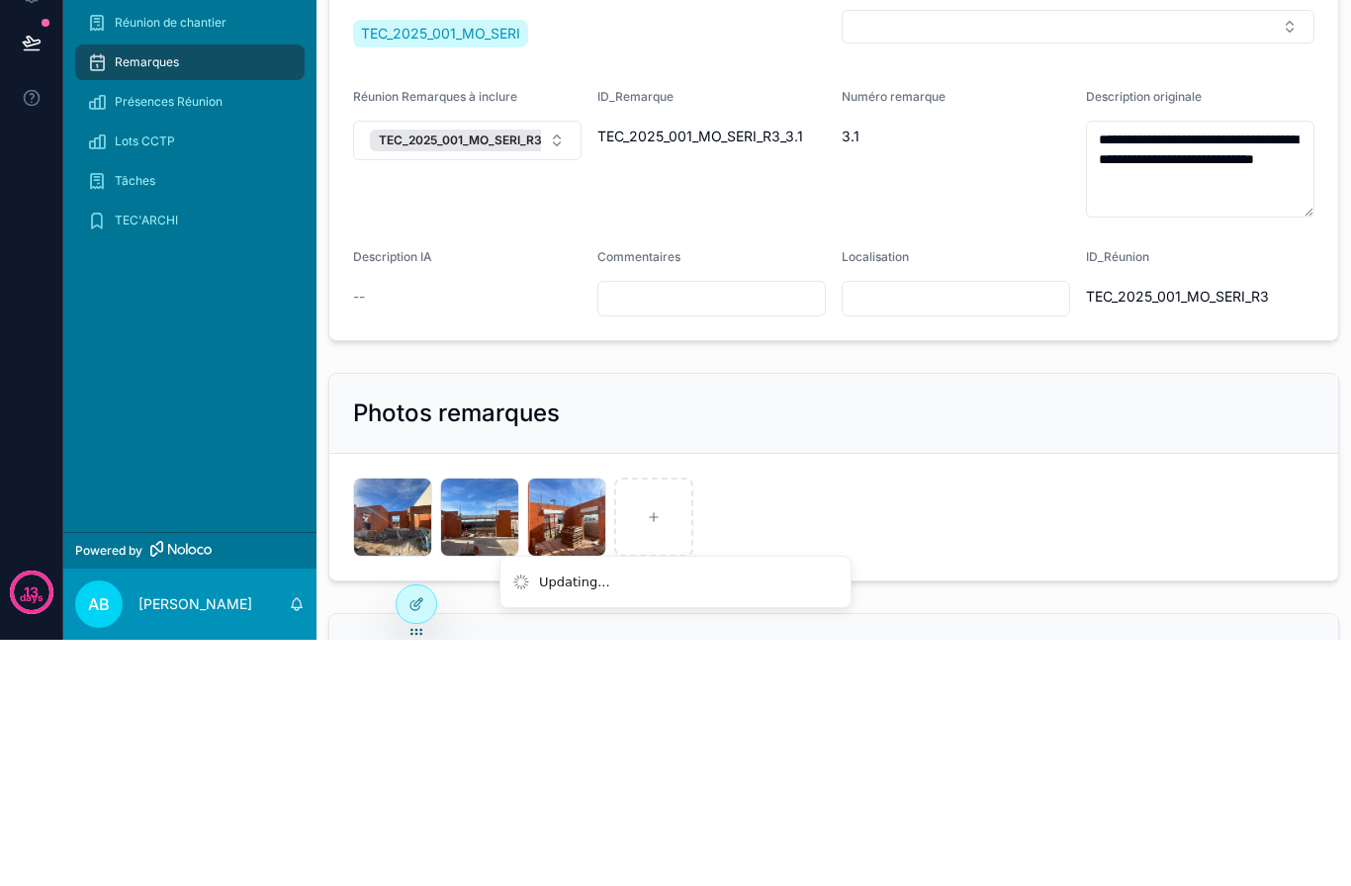
click at [1025, 335] on div "Numéro remarque 3.1" at bounding box center [956, 399] width 228 height 129
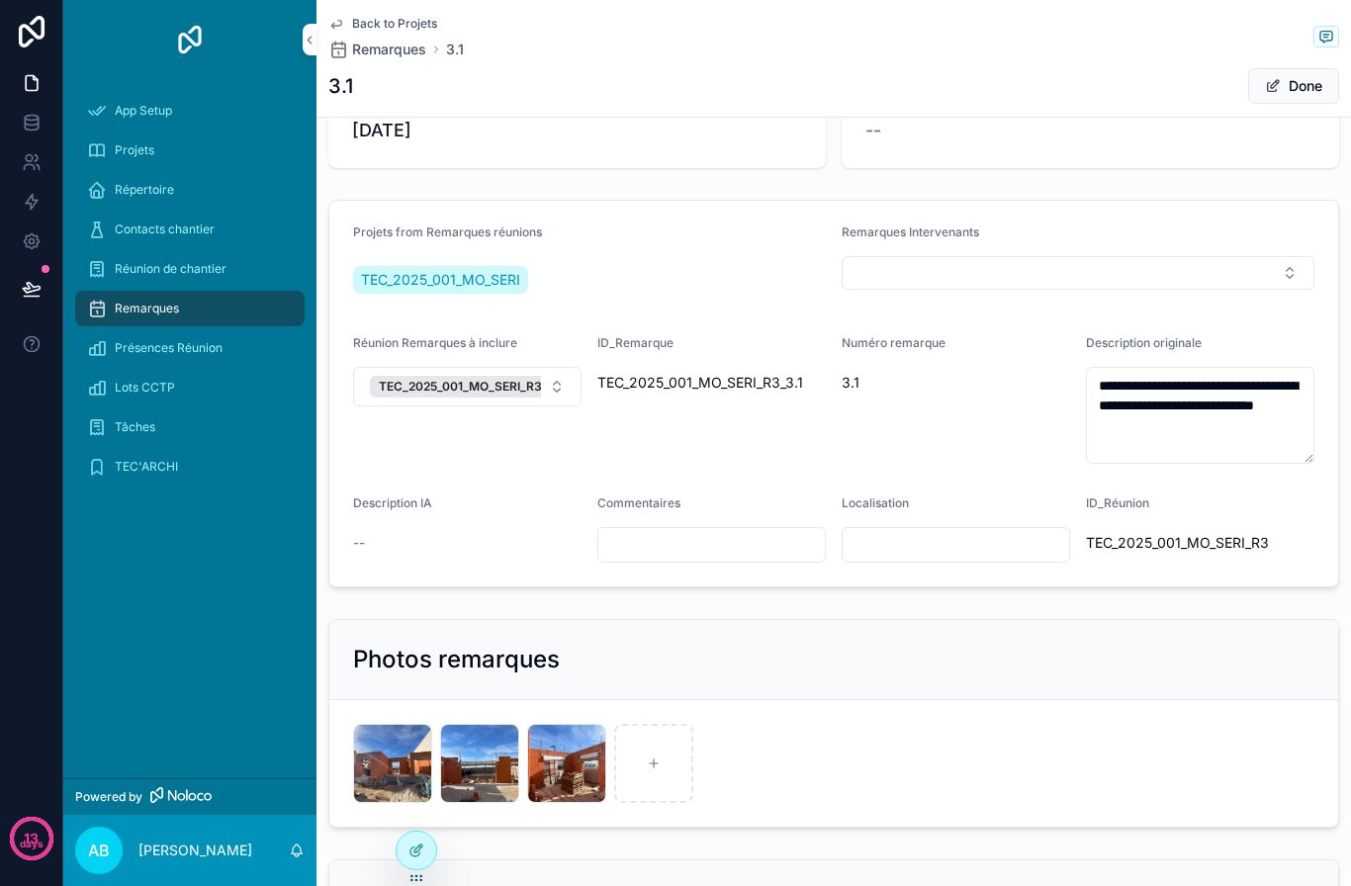
type textarea "**********"
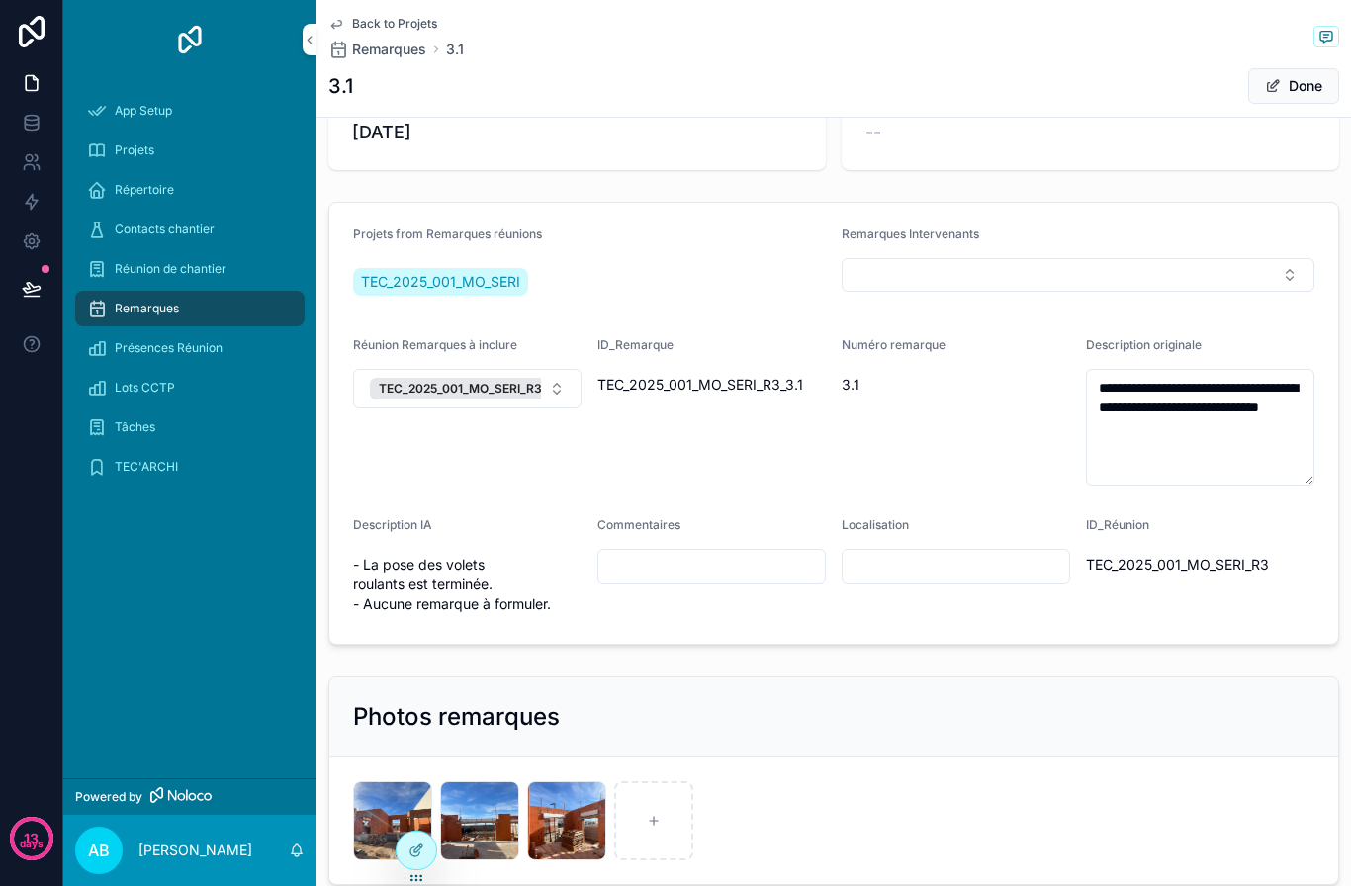
scroll to position [194, 0]
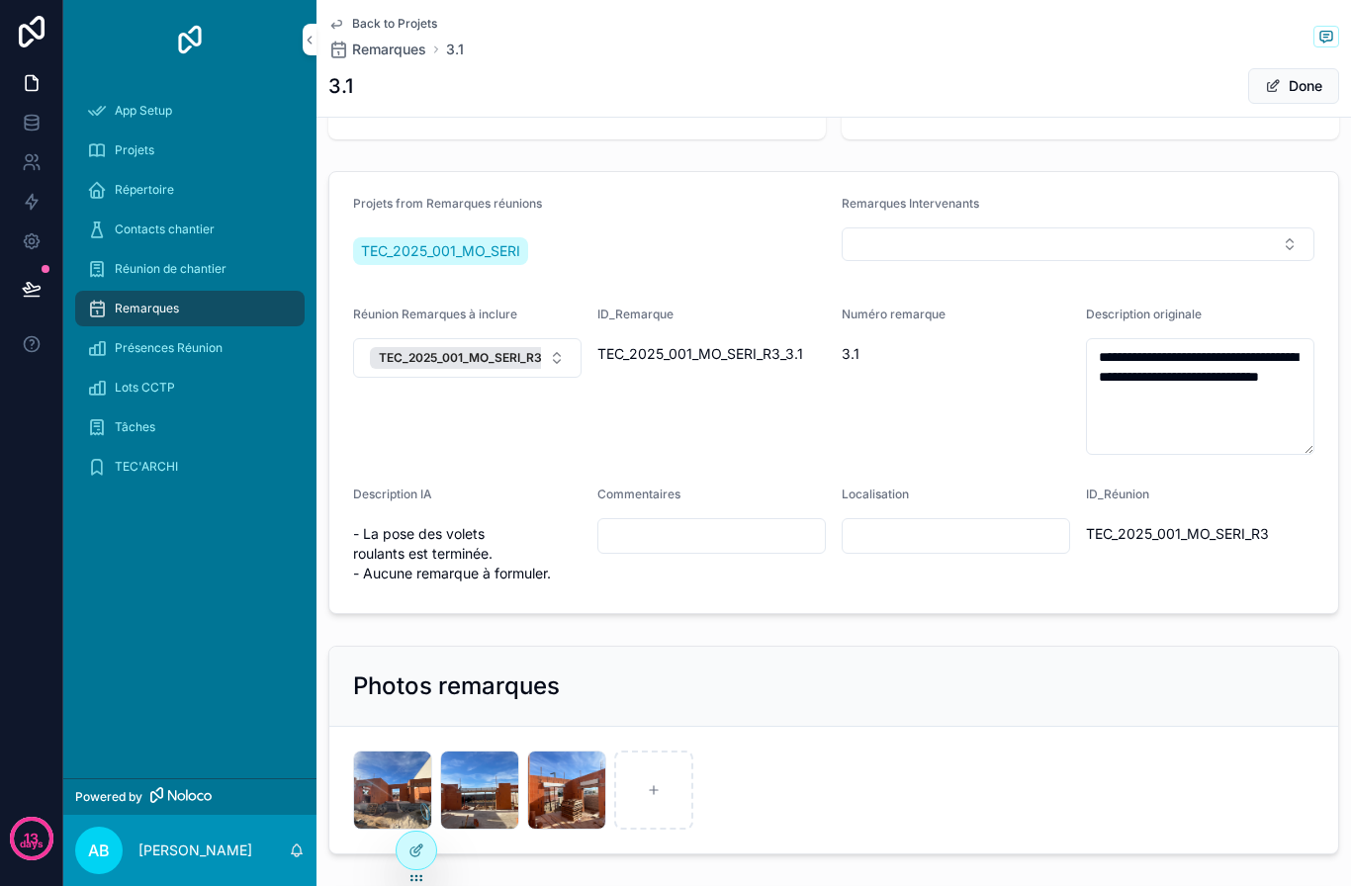
click at [499, 524] on span "- La pose des volets roulants est terminée. - Aucune remarque à formuler." at bounding box center [467, 553] width 228 height 59
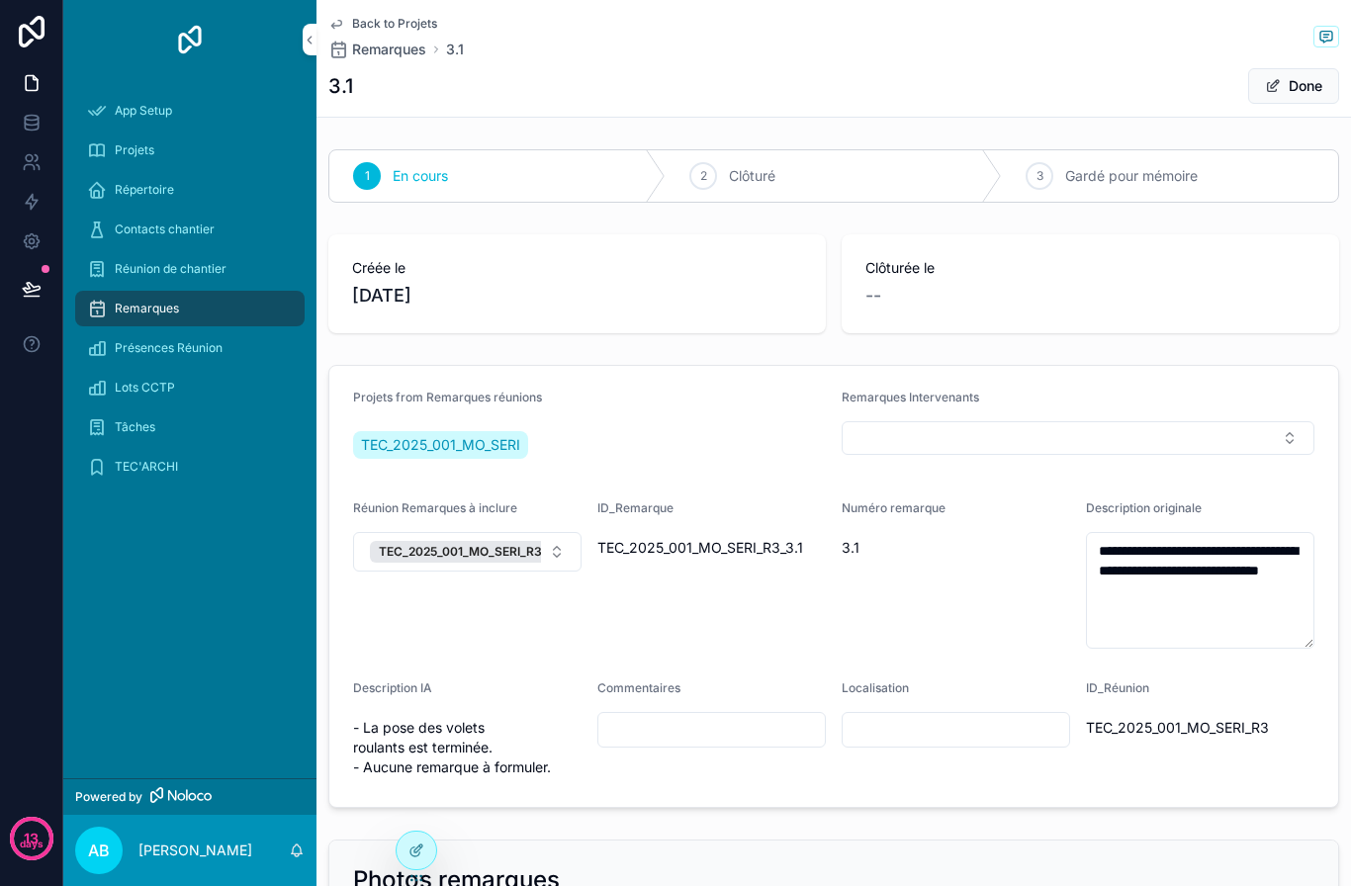
scroll to position [0, 0]
click at [1289, 421] on button "Select Button" at bounding box center [1078, 438] width 473 height 34
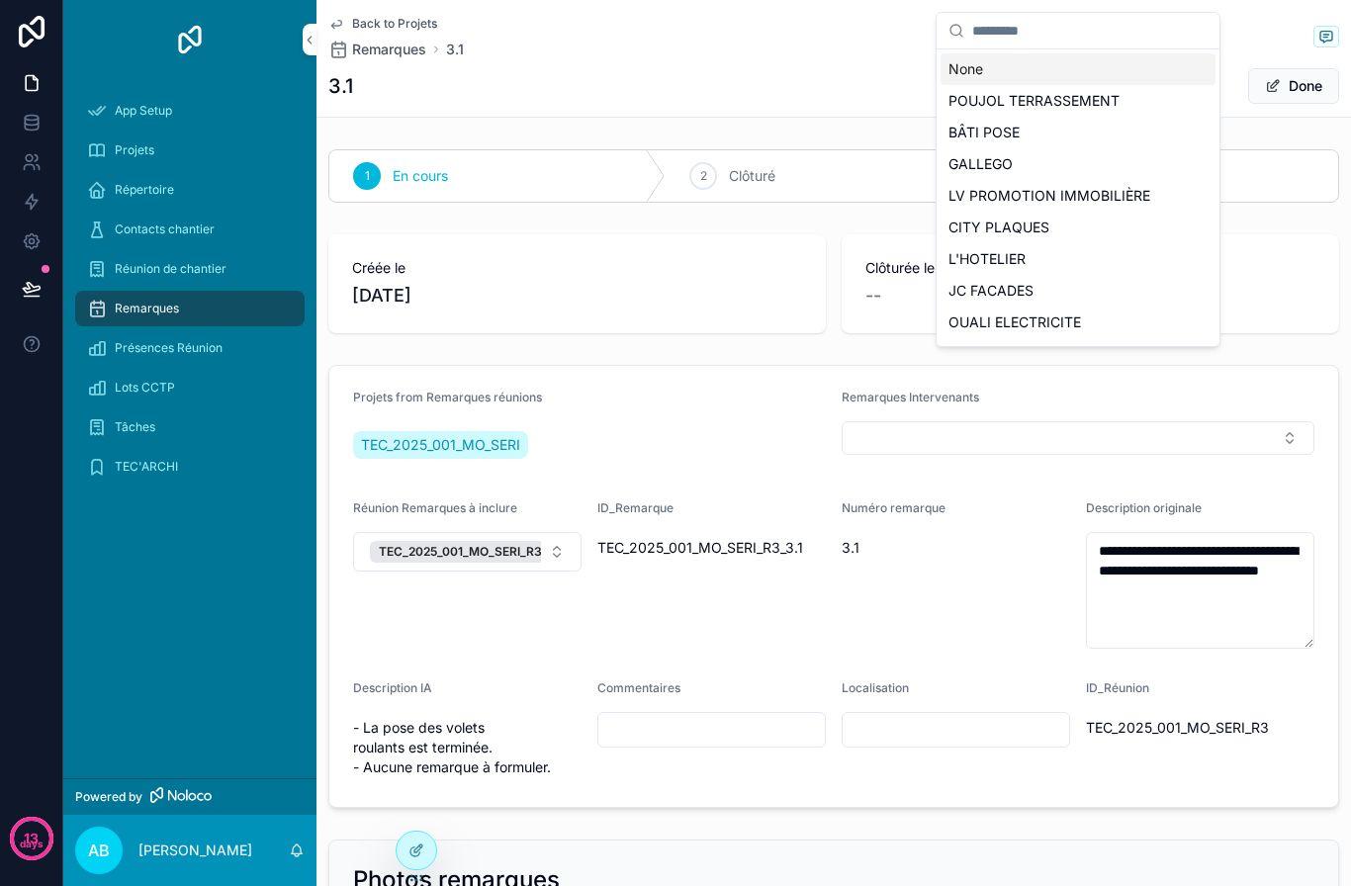
click at [760, 390] on div "Projets from Remarques réunions" at bounding box center [589, 402] width 473 height 24
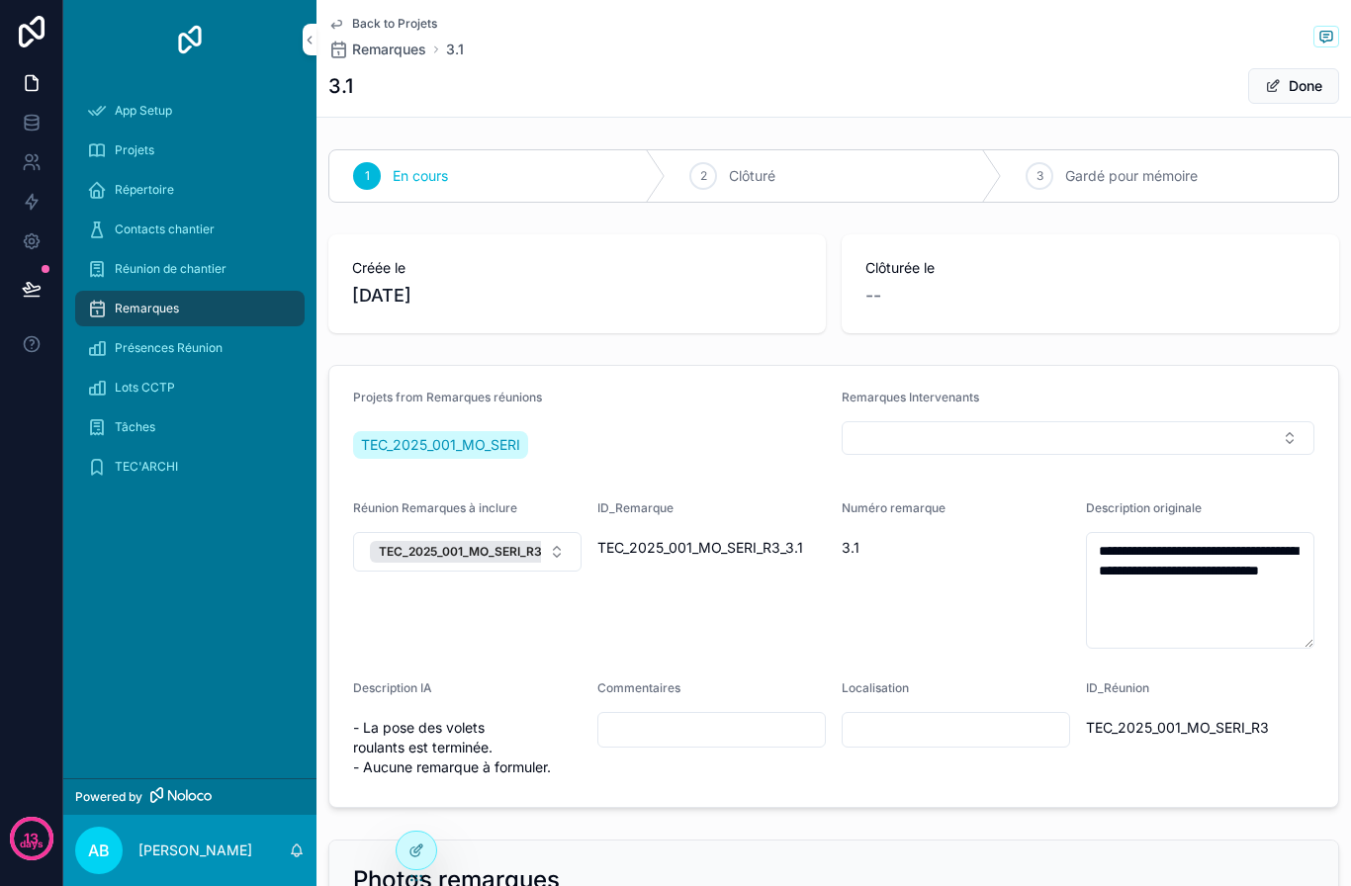
click at [143, 109] on span "App Setup" at bounding box center [143, 111] width 57 height 16
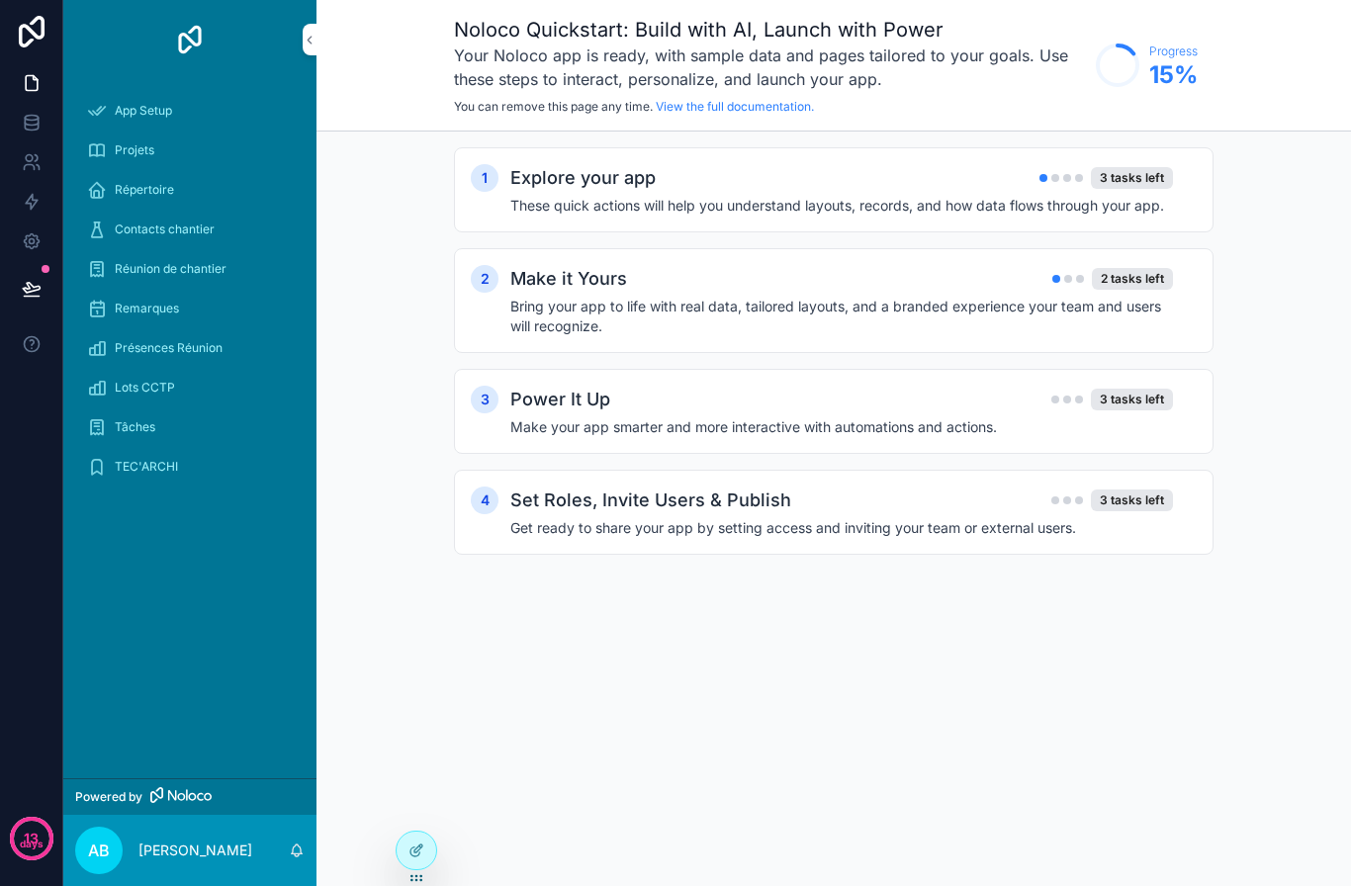
click at [126, 197] on span "Répertoire" at bounding box center [144, 190] width 59 height 16
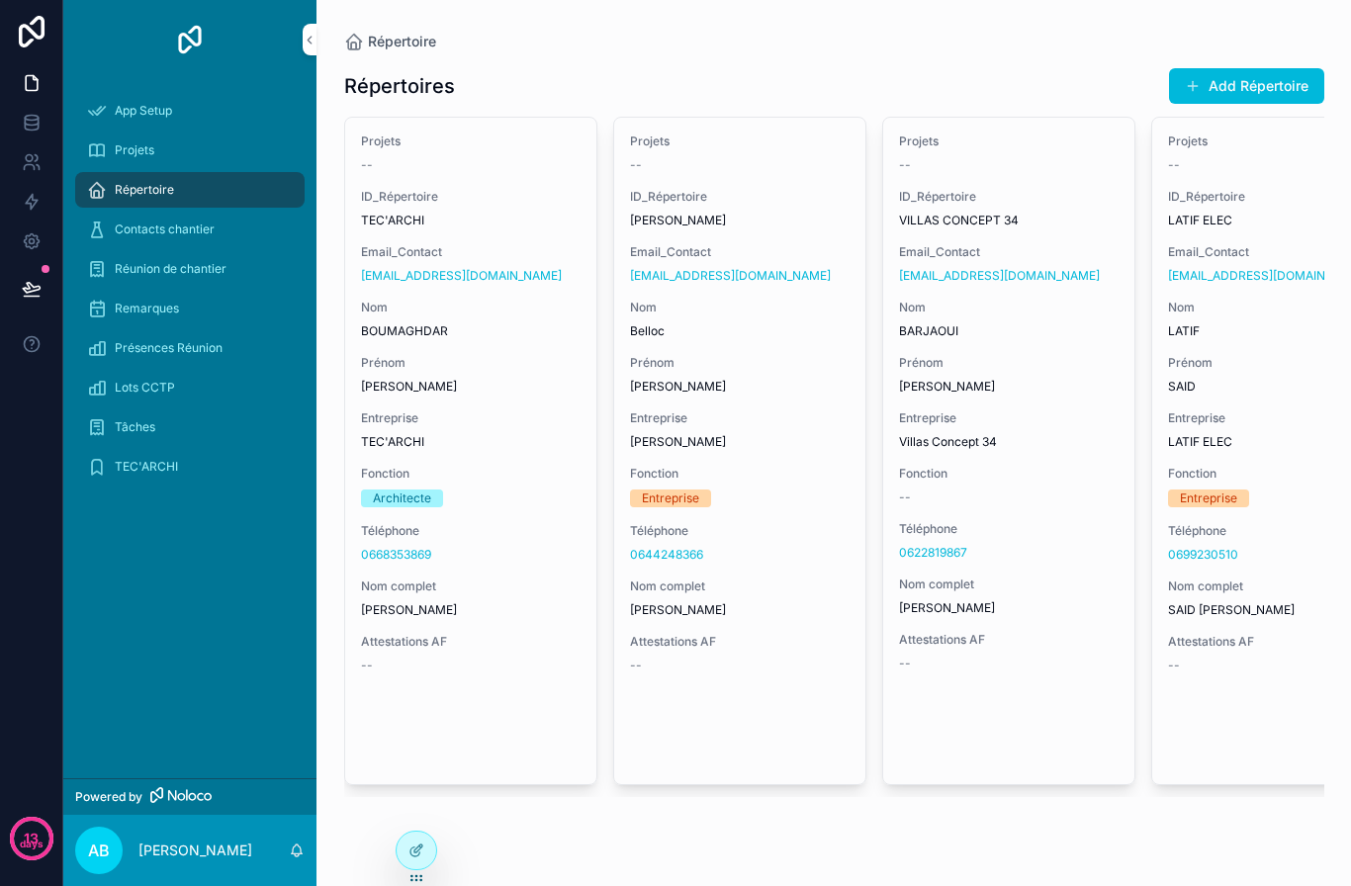
click at [146, 221] on div "Contacts chantier" at bounding box center [190, 230] width 206 height 32
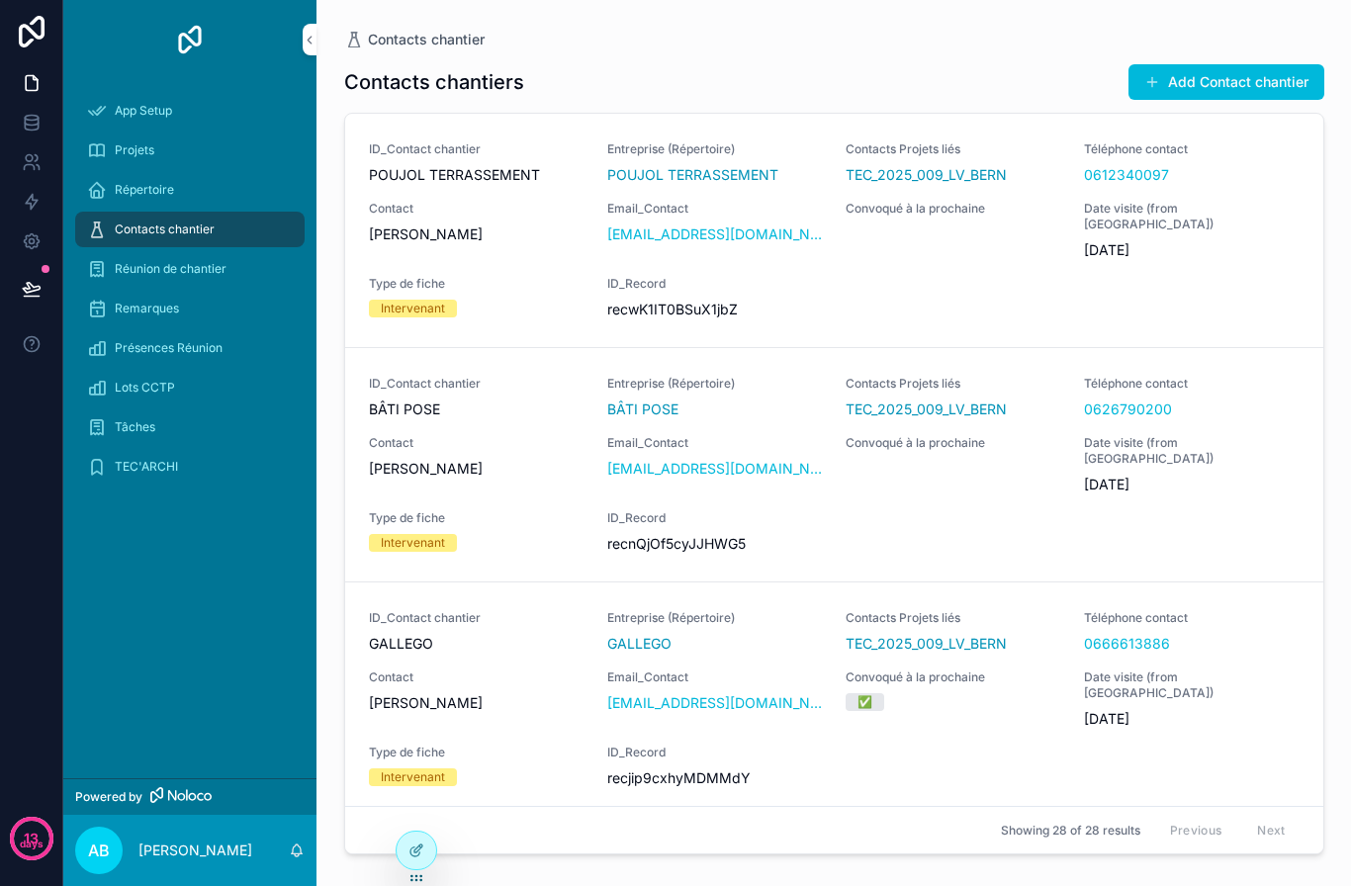
click at [147, 265] on span "Réunion de chantier" at bounding box center [171, 269] width 112 height 16
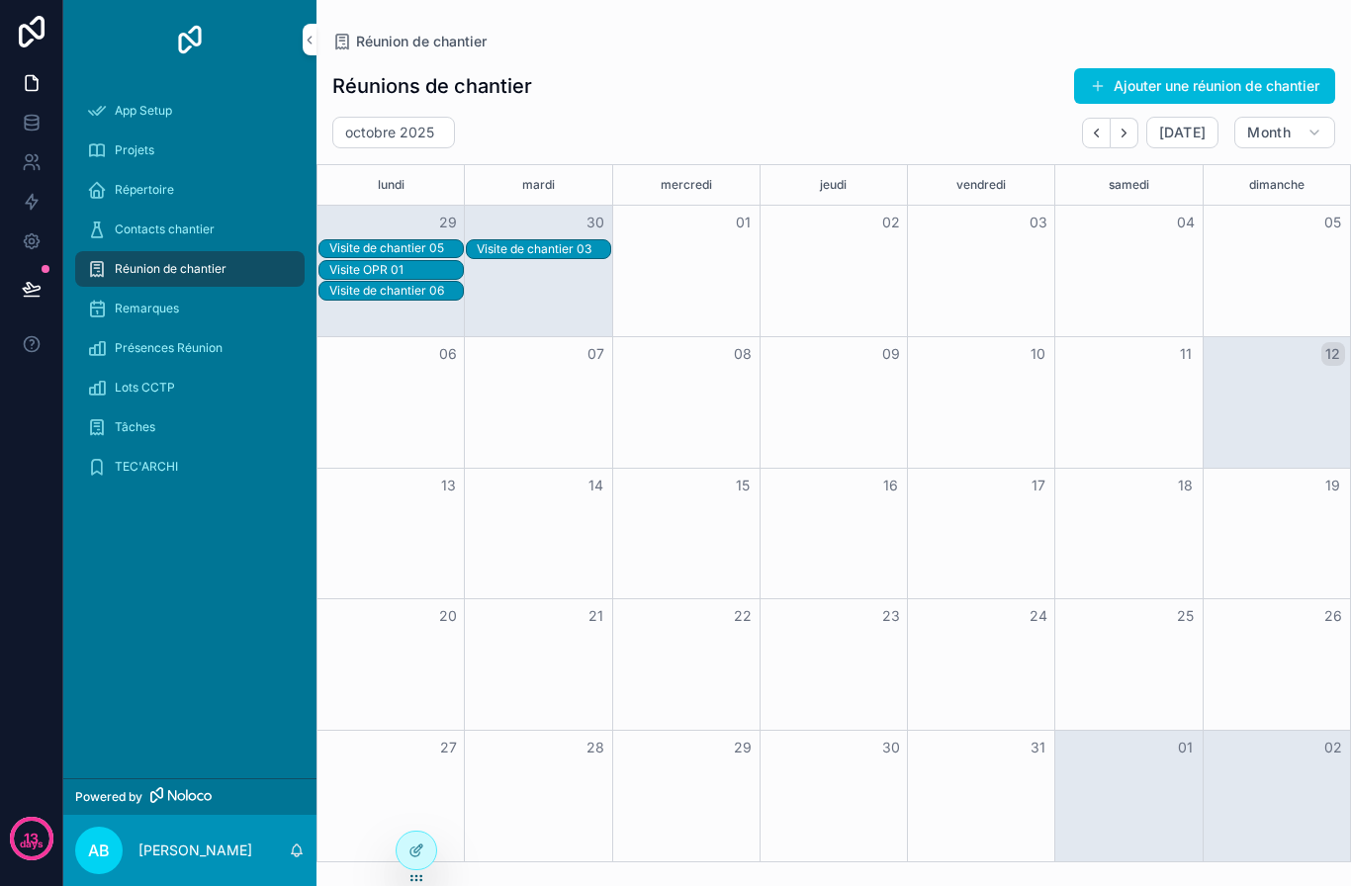
click at [145, 304] on span "Remarques" at bounding box center [147, 309] width 64 height 16
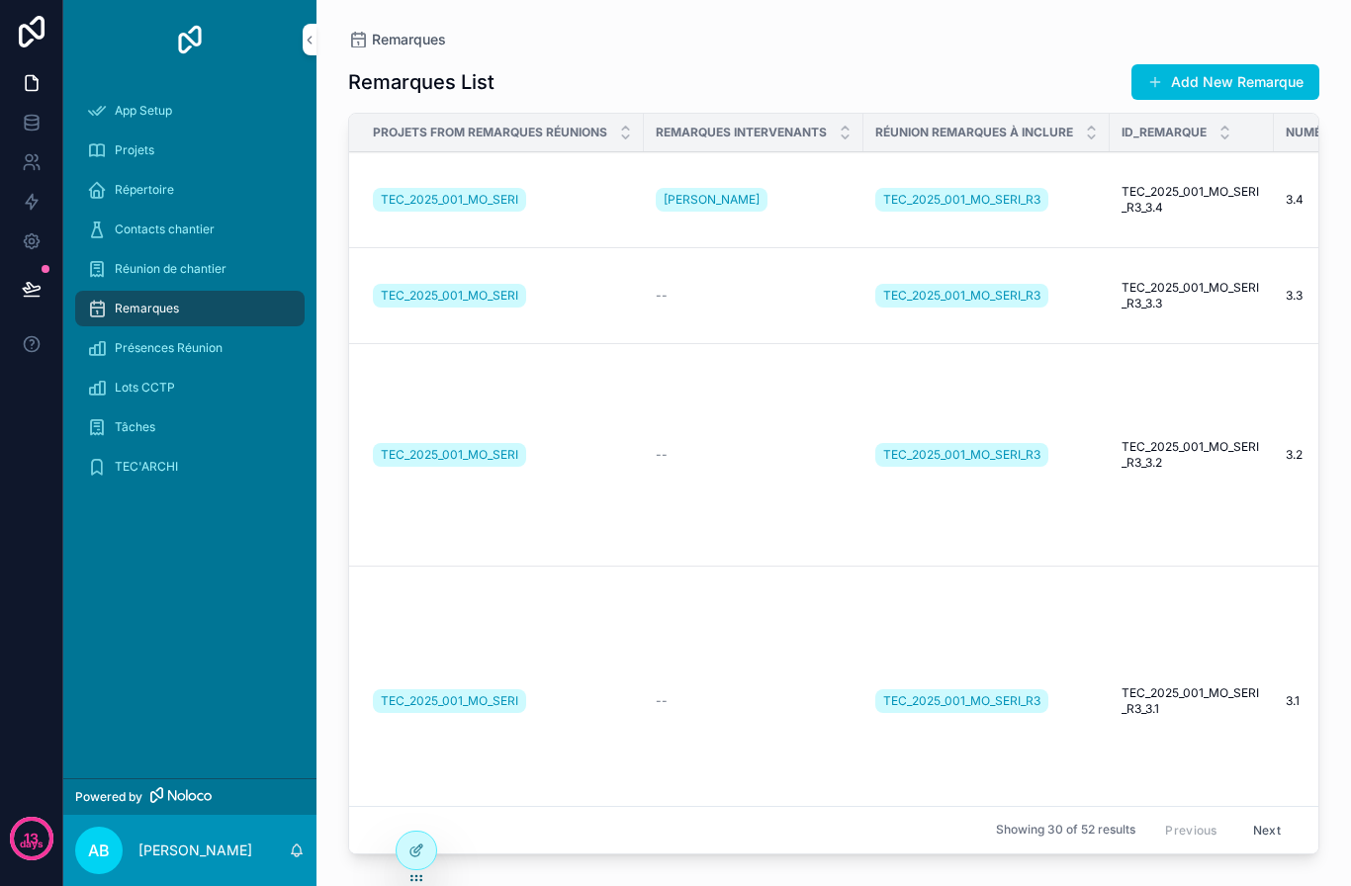
click at [148, 270] on span "Réunion de chantier" at bounding box center [171, 269] width 112 height 16
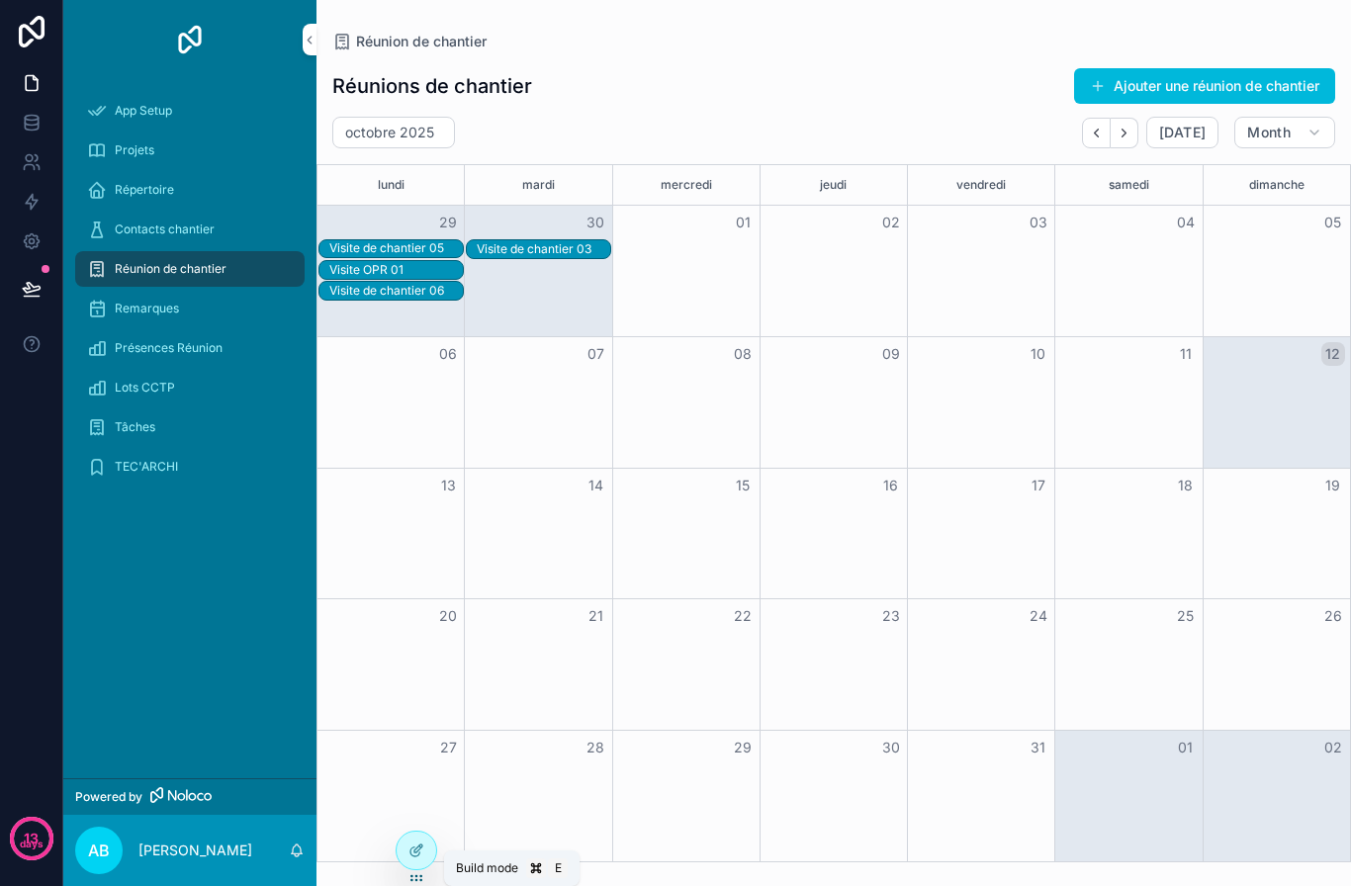
click at [498, 871] on span "Build mode" at bounding box center [487, 869] width 62 height 16
click at [486, 867] on span "Build mode" at bounding box center [487, 869] width 62 height 16
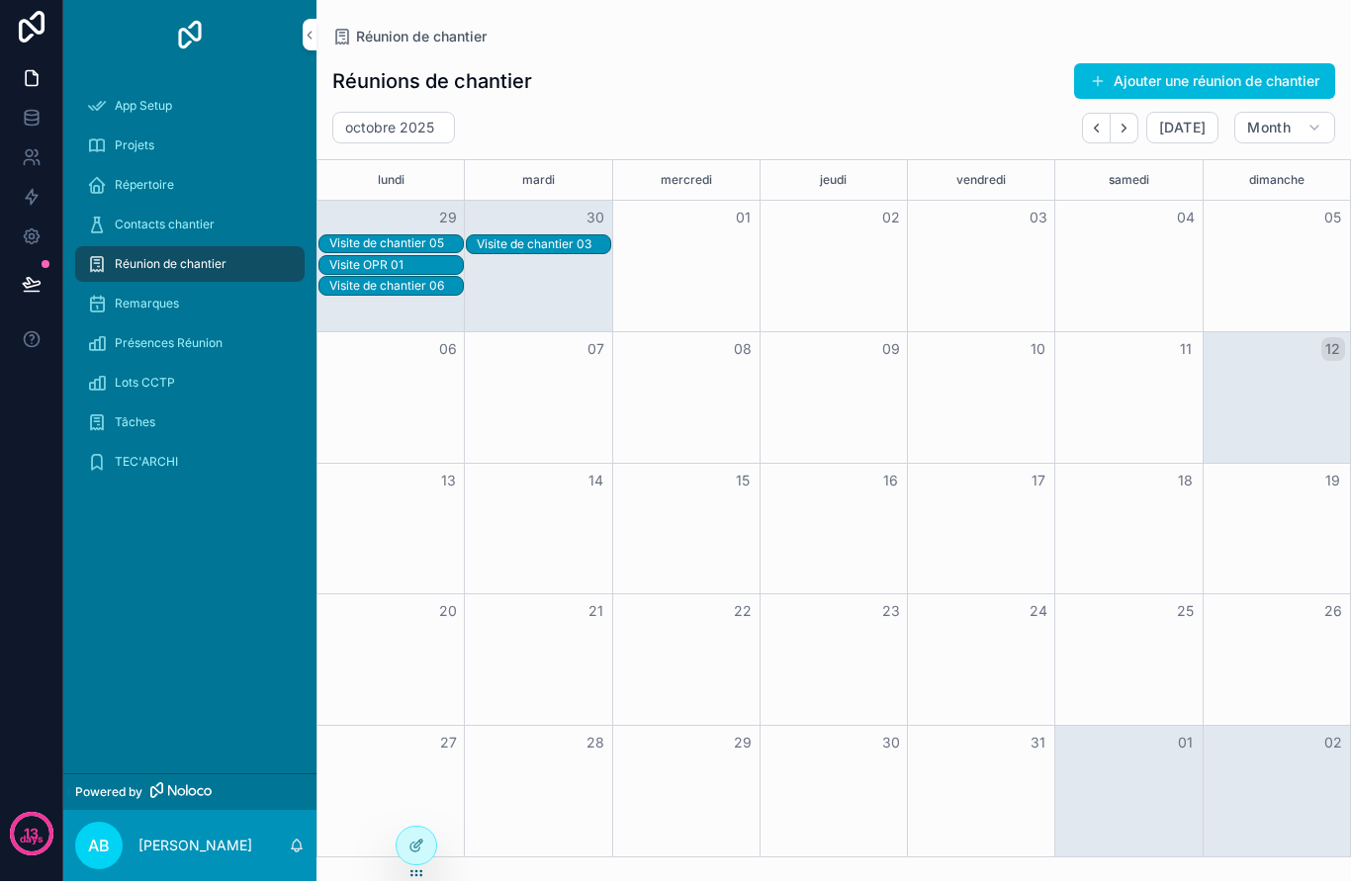
scroll to position [70, 0]
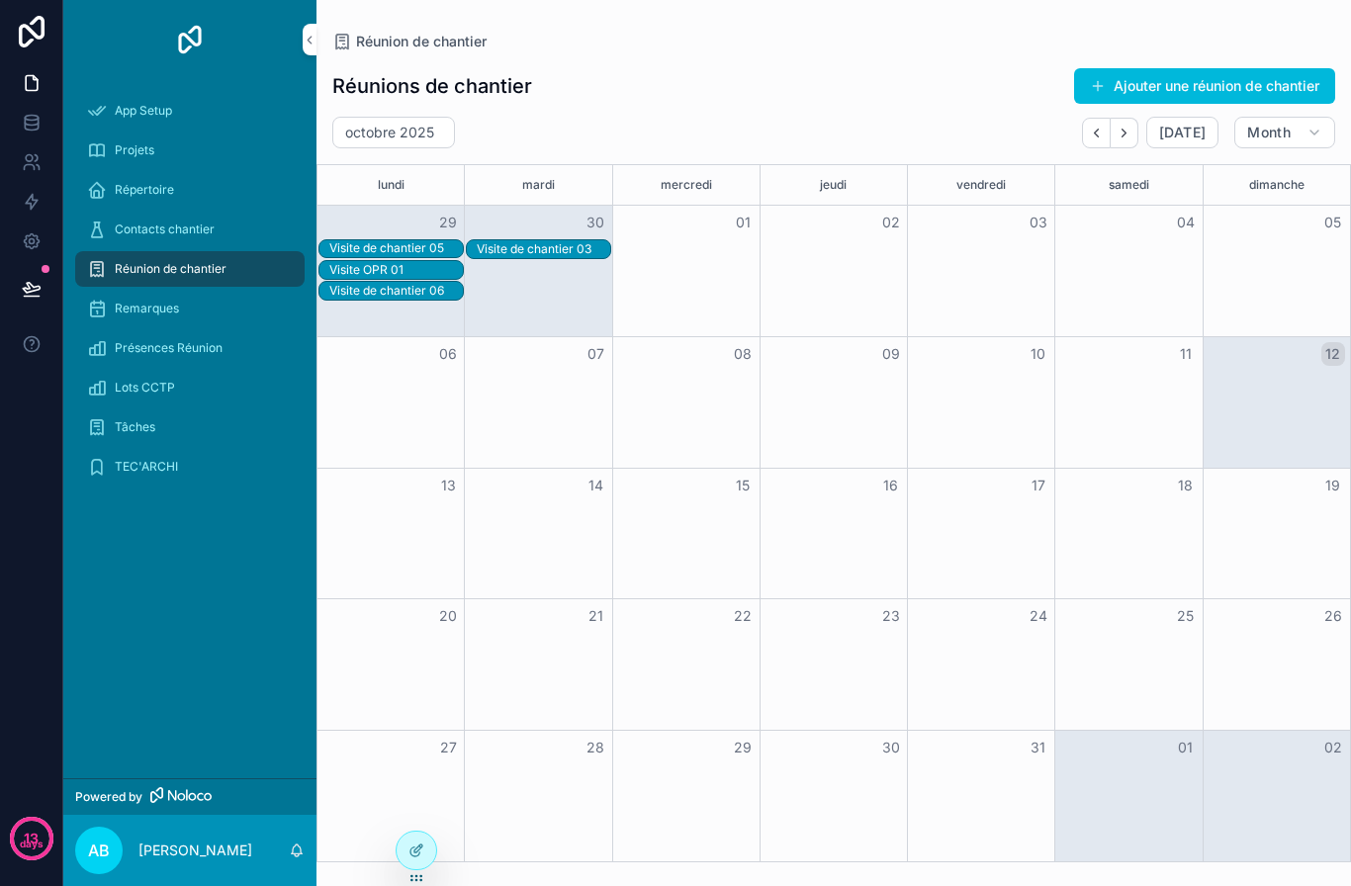
click at [1132, 74] on button "Ajouter une réunion de chantier" at bounding box center [1204, 86] width 261 height 36
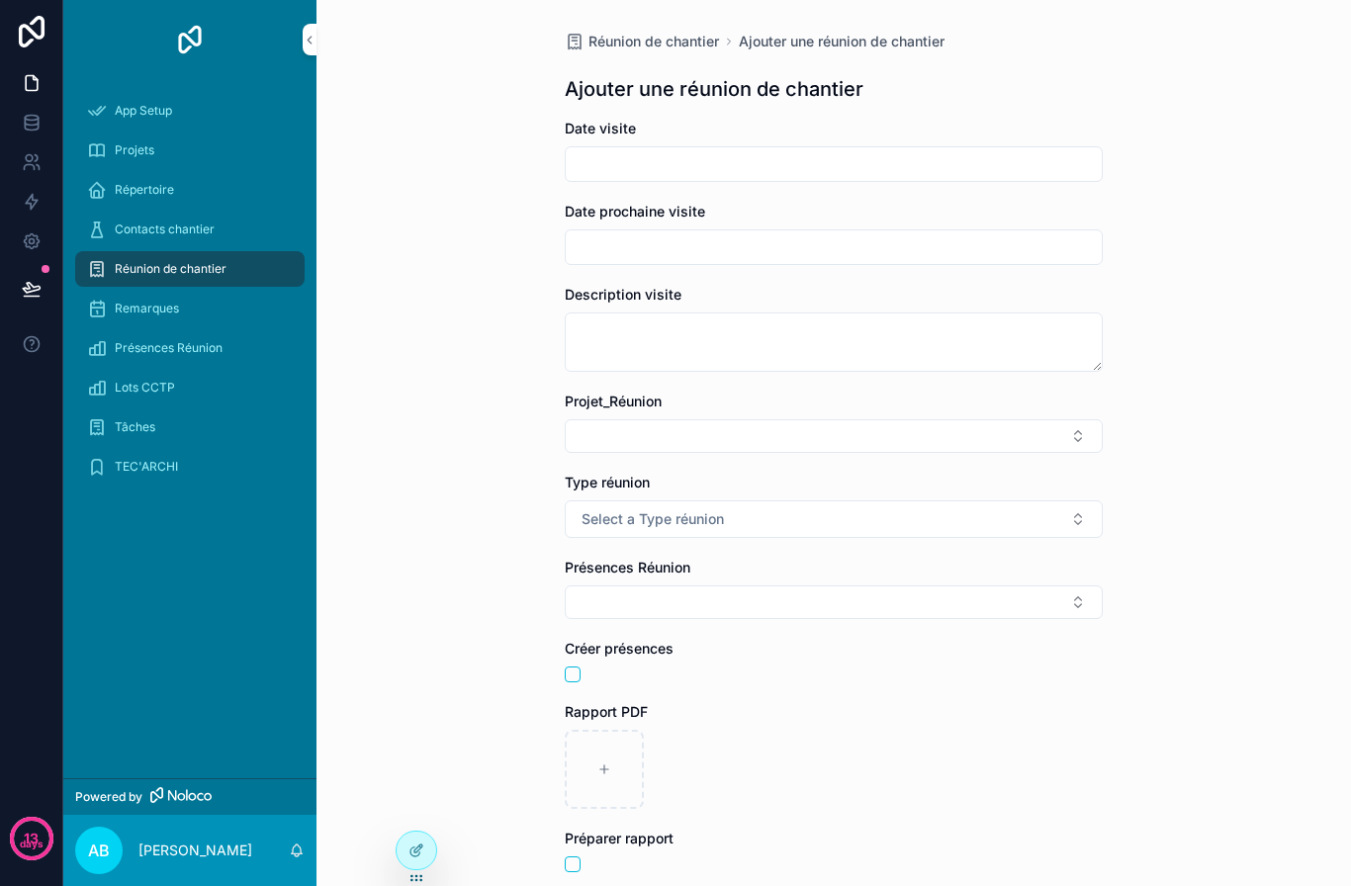
click at [156, 230] on span "Contacts chantier" at bounding box center [165, 230] width 100 height 16
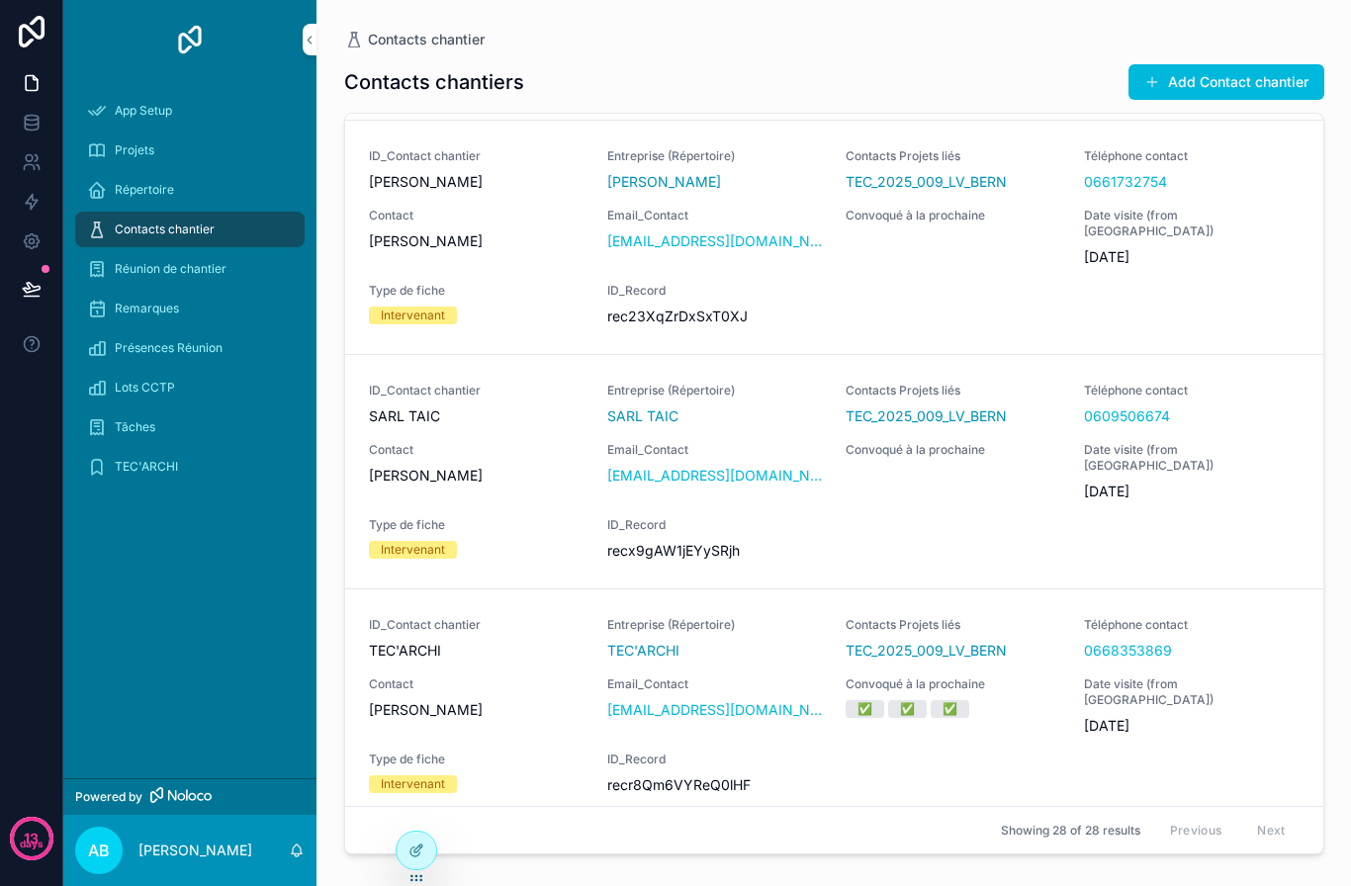
scroll to position [1869, 0]
click at [172, 841] on p "[PERSON_NAME]" at bounding box center [195, 851] width 114 height 20
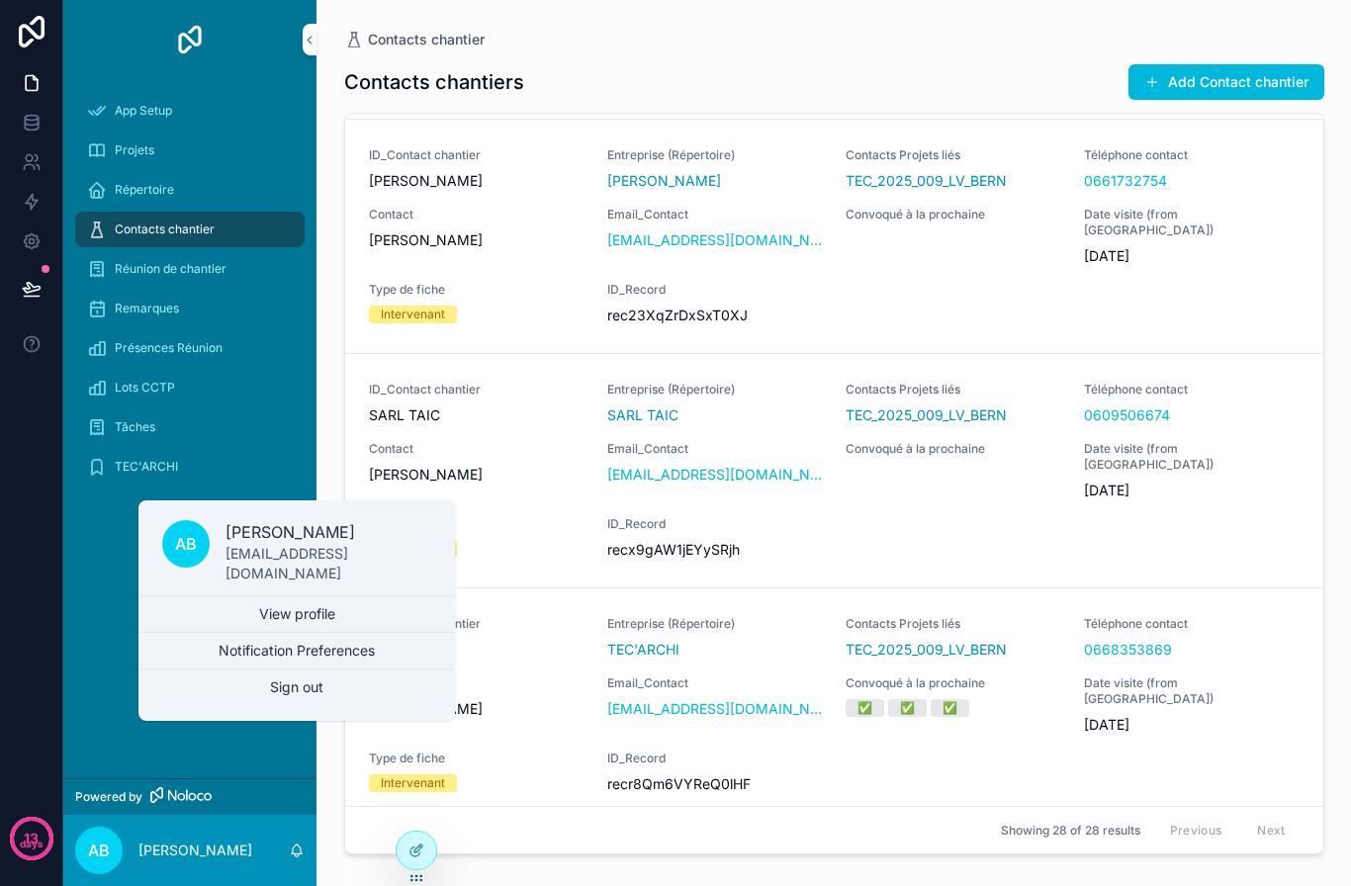
click at [163, 841] on p "[PERSON_NAME]" at bounding box center [195, 851] width 114 height 20
click at [177, 841] on p "[PERSON_NAME]" at bounding box center [195, 851] width 114 height 20
click at [228, 525] on div "App Setup Projets Répertoire Contacts chantier Réunion de chantier Remarques Pr…" at bounding box center [189, 428] width 253 height 699
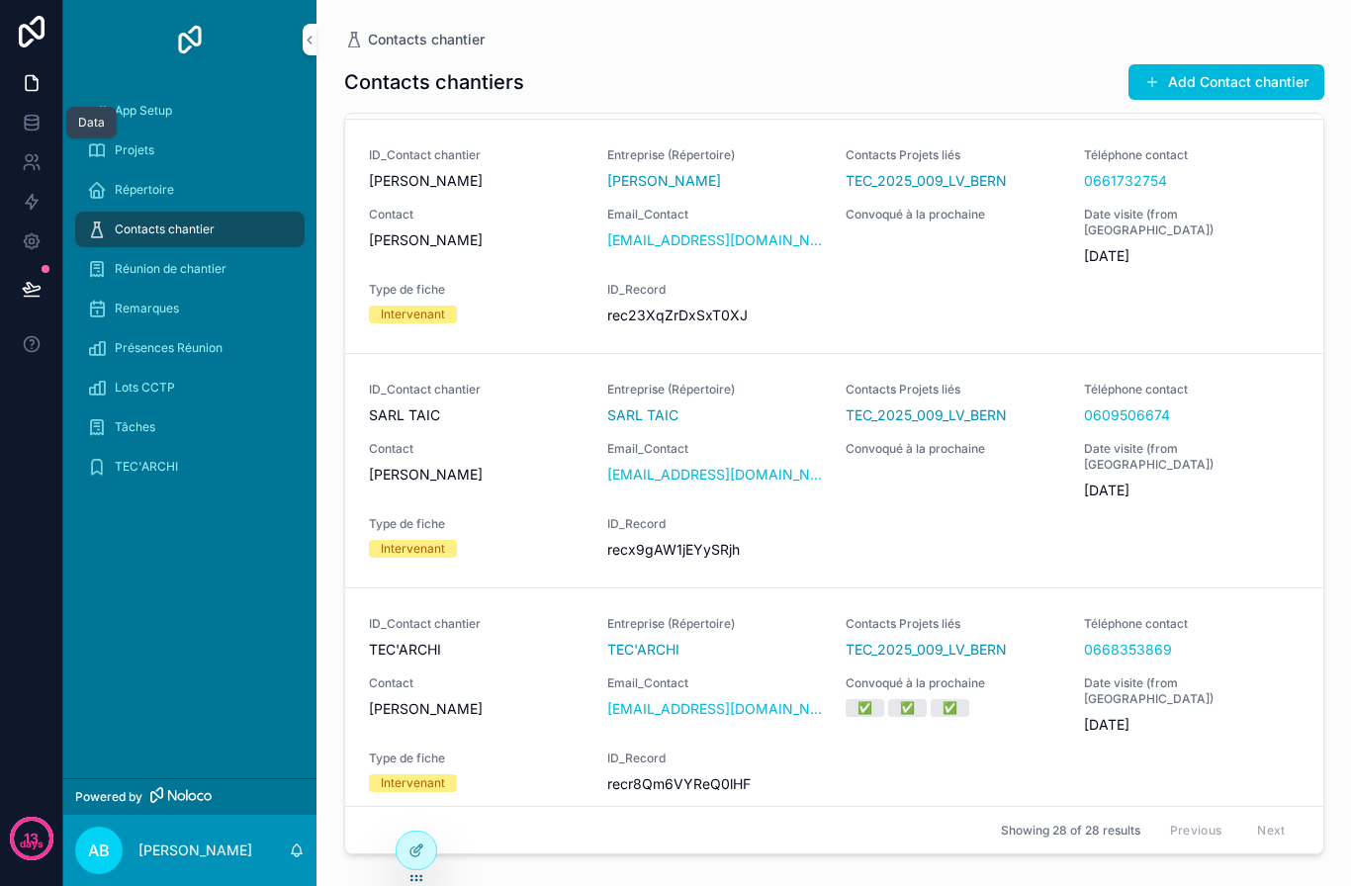
click at [25, 120] on icon at bounding box center [31, 122] width 13 height 8
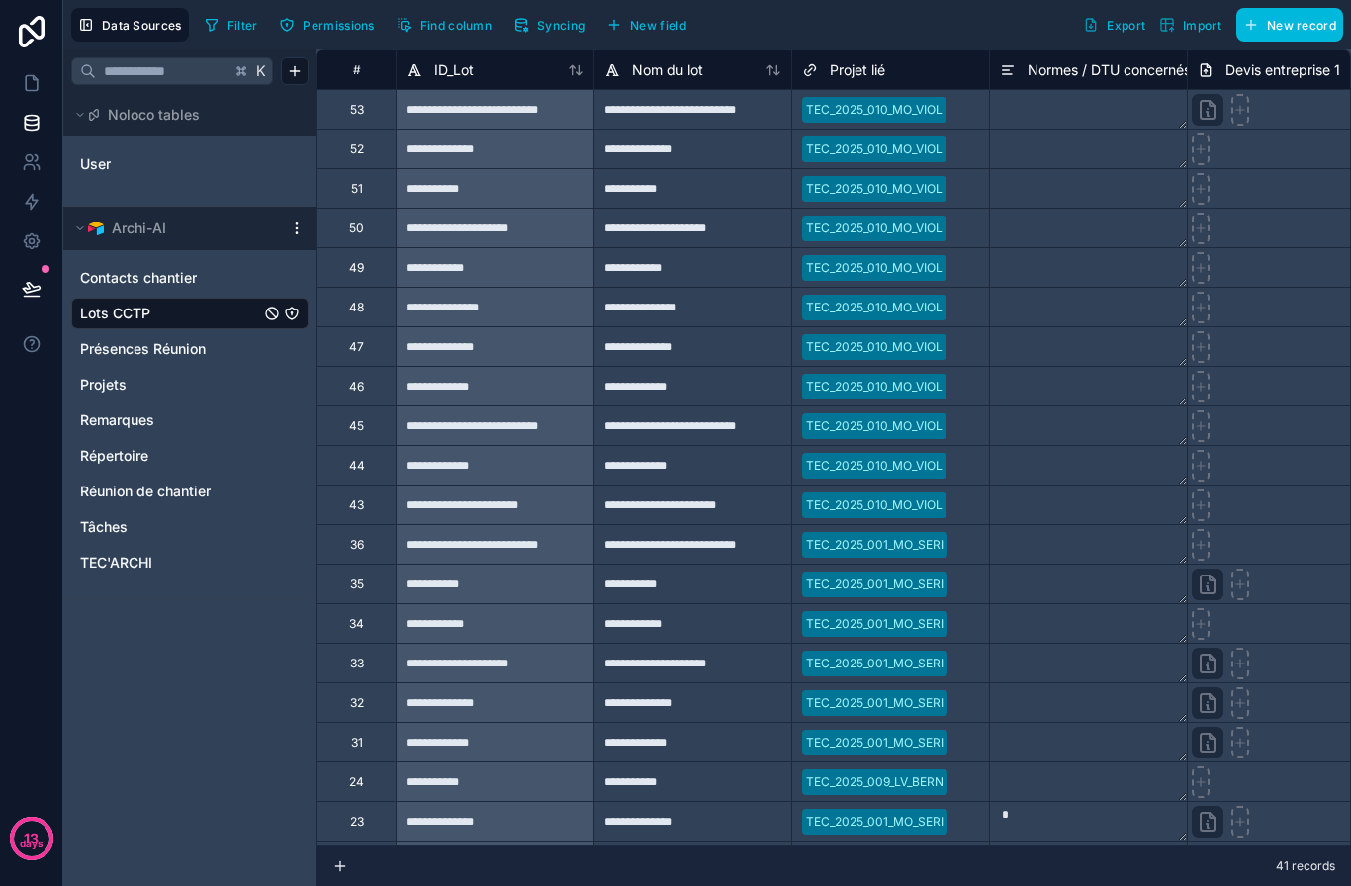
click at [141, 556] on span "TEC'ARCHI" at bounding box center [116, 563] width 72 height 20
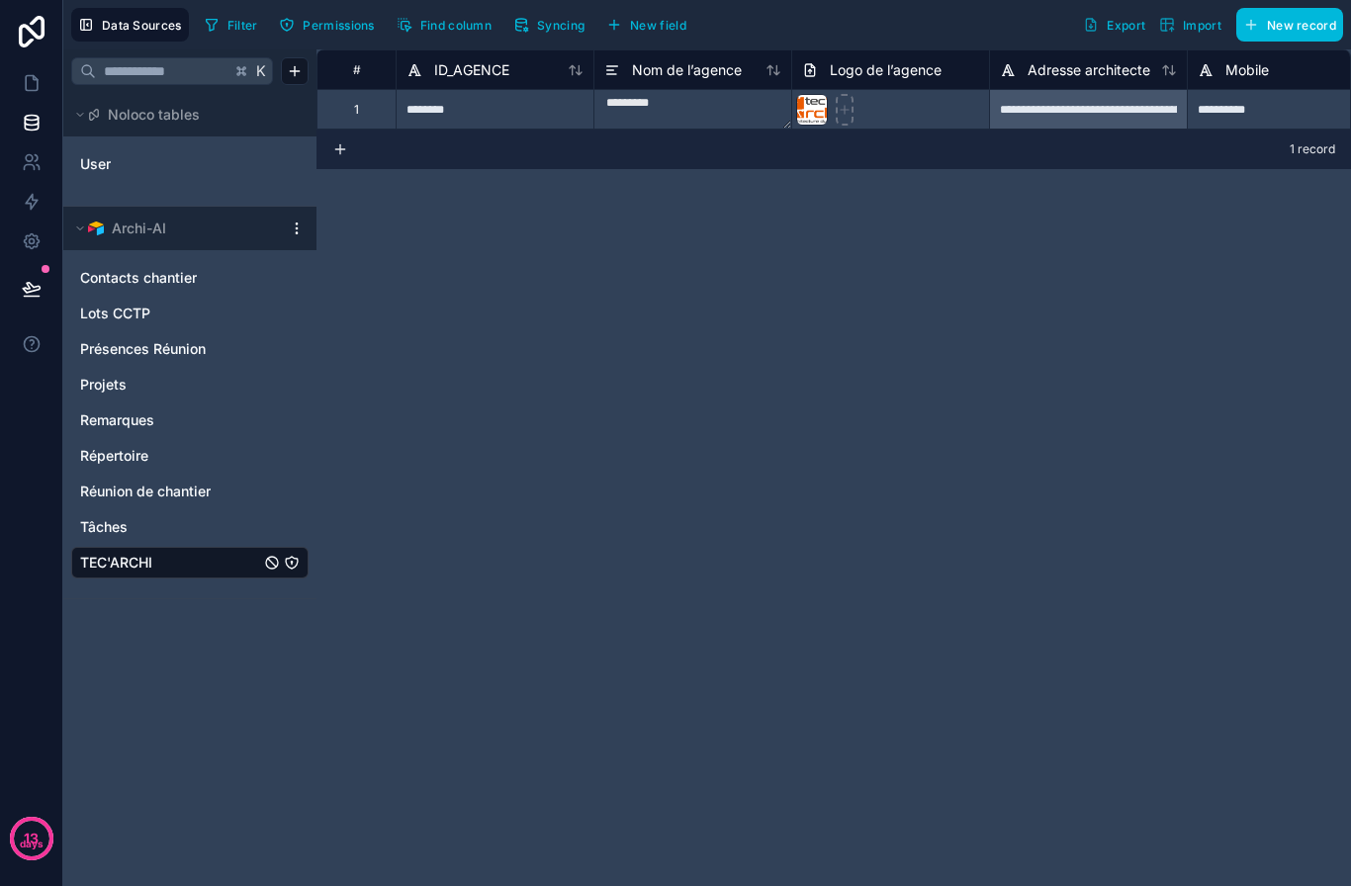
click at [138, 489] on span "Réunion de chantier" at bounding box center [145, 492] width 131 height 20
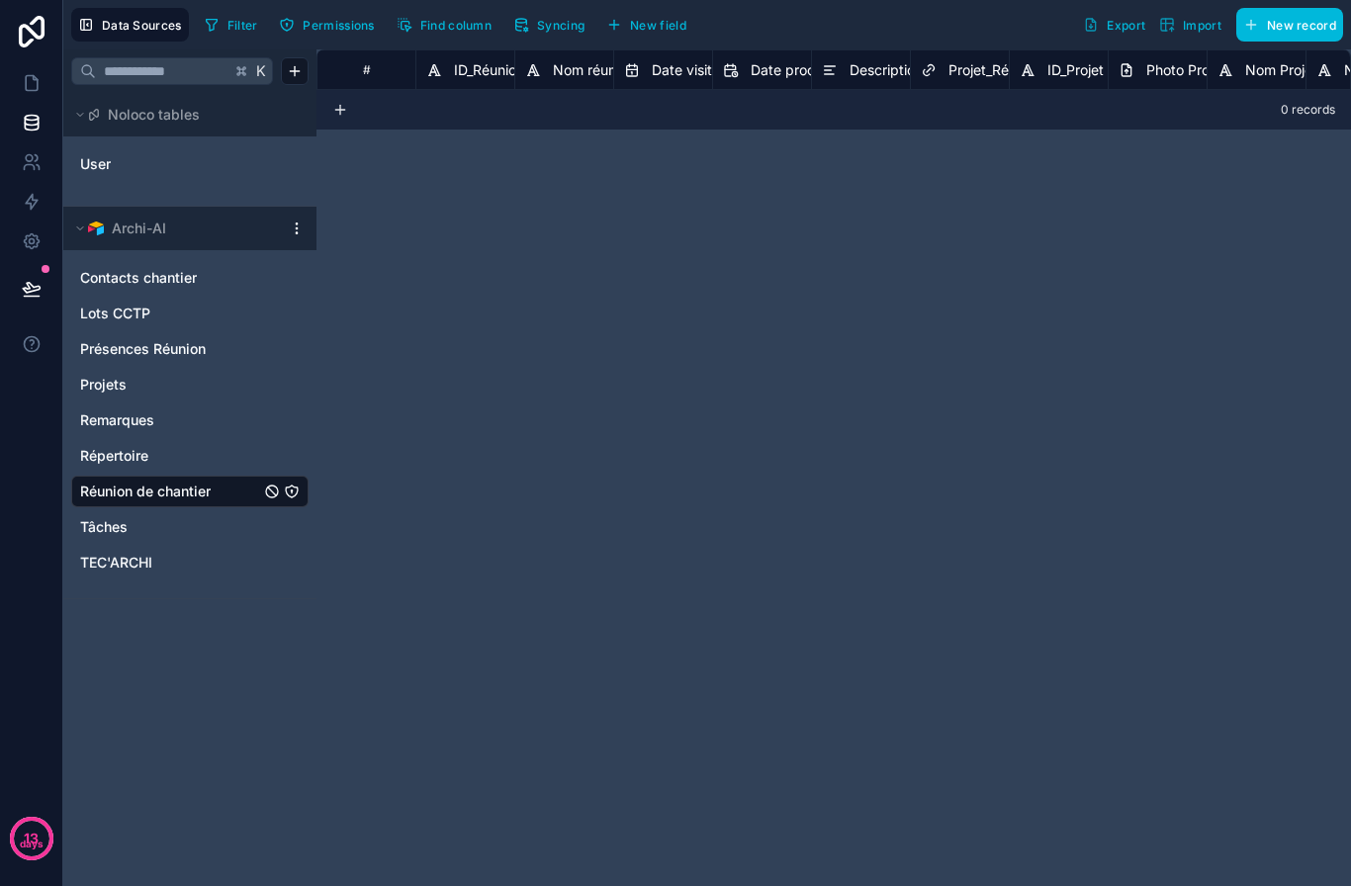
click at [138, 489] on span "Réunion de chantier" at bounding box center [145, 492] width 131 height 20
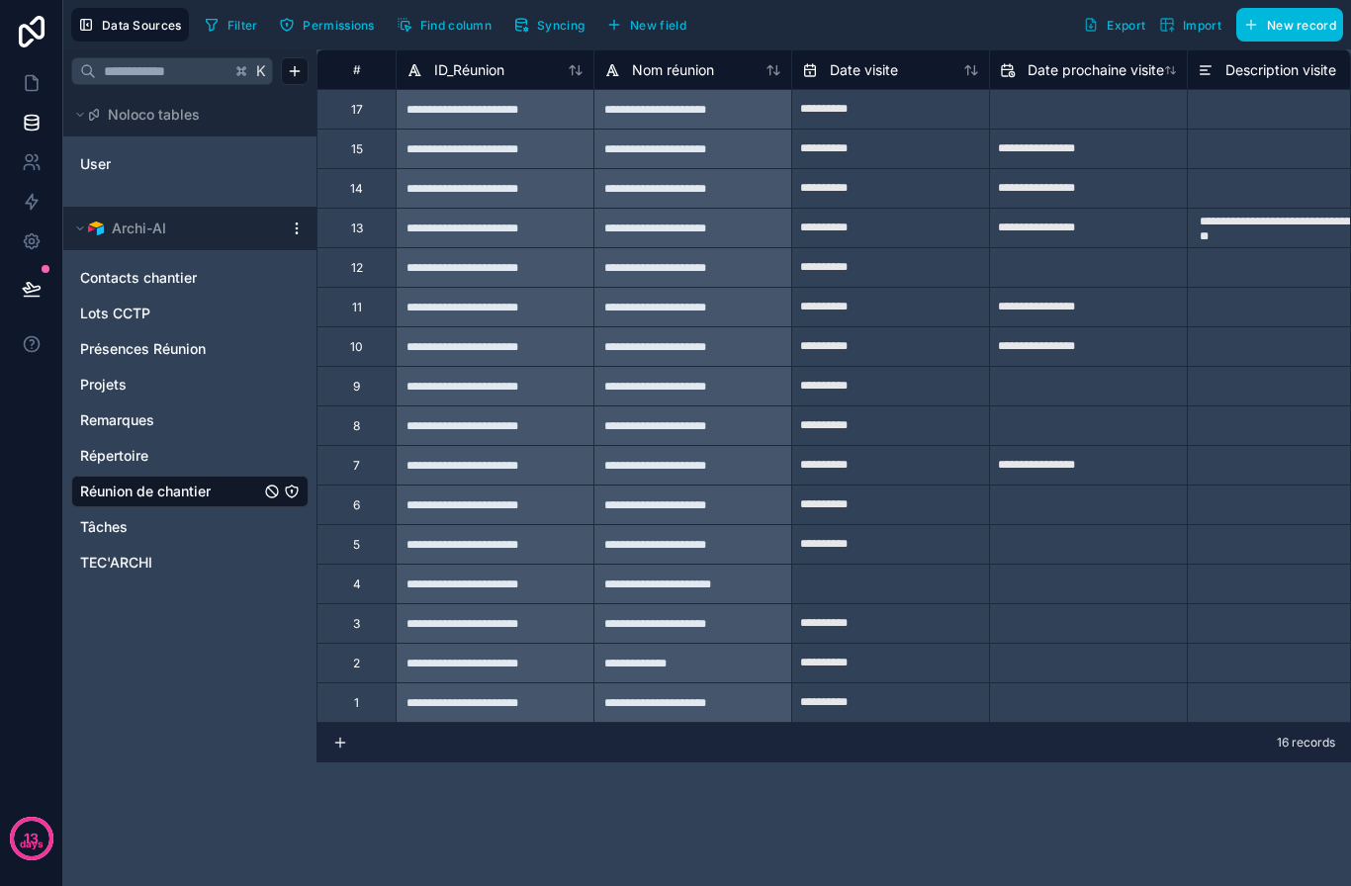
click at [124, 569] on span "TEC'ARCHI" at bounding box center [116, 563] width 72 height 20
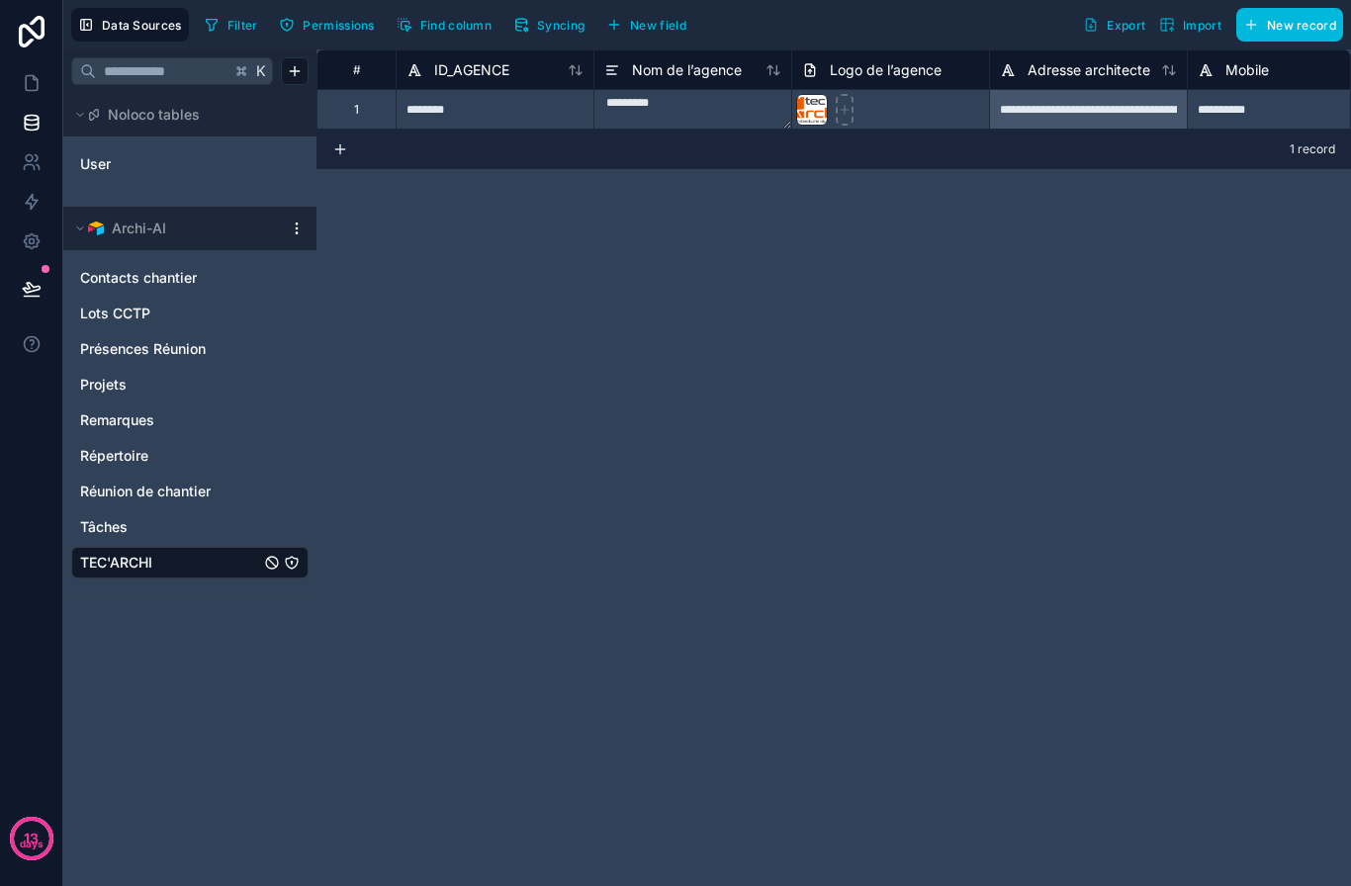
click at [462, 104] on div "********" at bounding box center [495, 109] width 198 height 40
click at [446, 102] on div "********" at bounding box center [495, 108] width 198 height 40
click at [474, 64] on span "ID_AGENCE" at bounding box center [471, 70] width 75 height 20
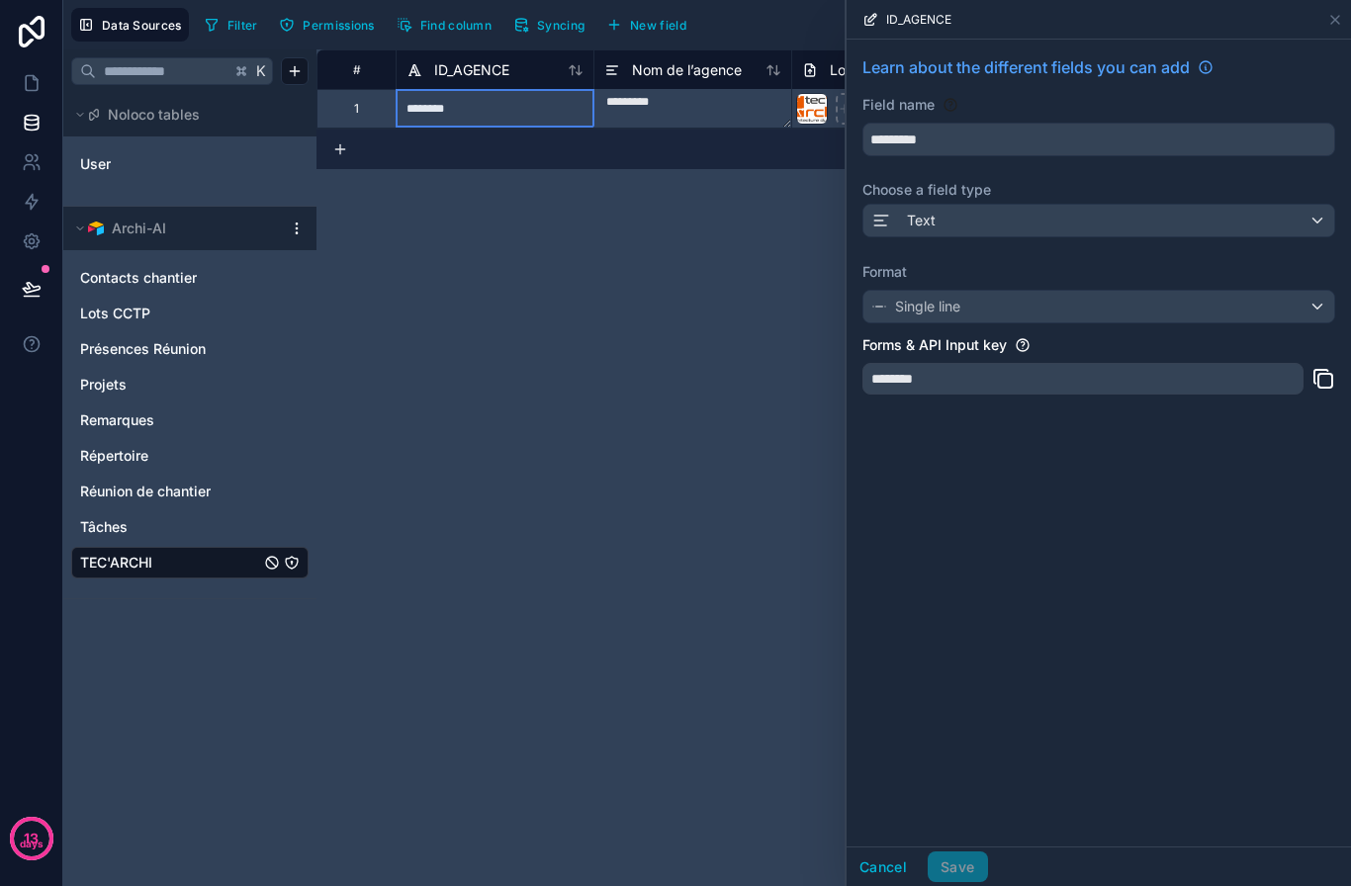
click at [728, 504] on div "**********" at bounding box center [834, 467] width 1035 height 837
click at [134, 271] on span "Contacts chantier" at bounding box center [138, 278] width 117 height 20
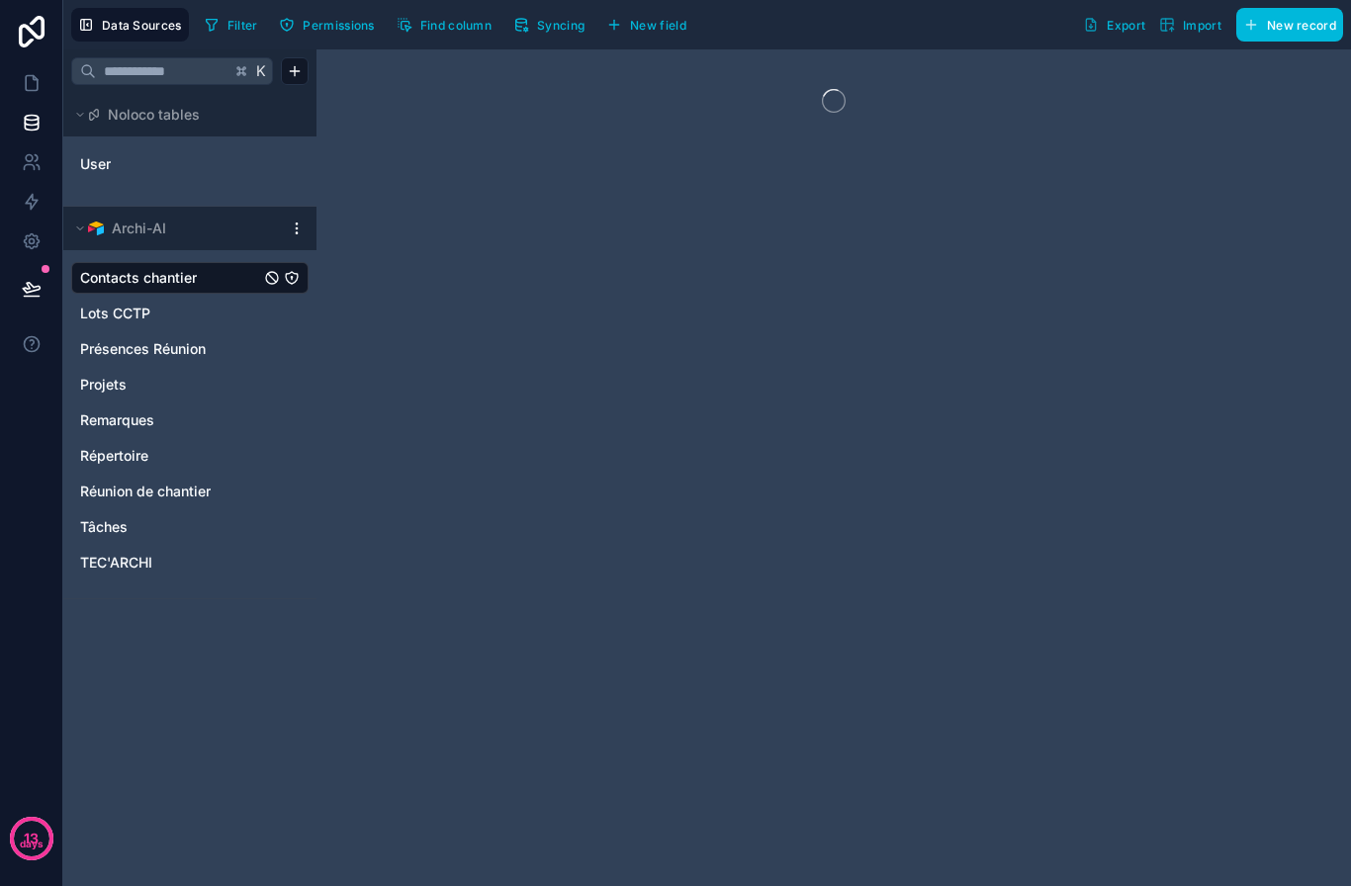
click at [134, 272] on span "Contacts chantier" at bounding box center [138, 278] width 117 height 20
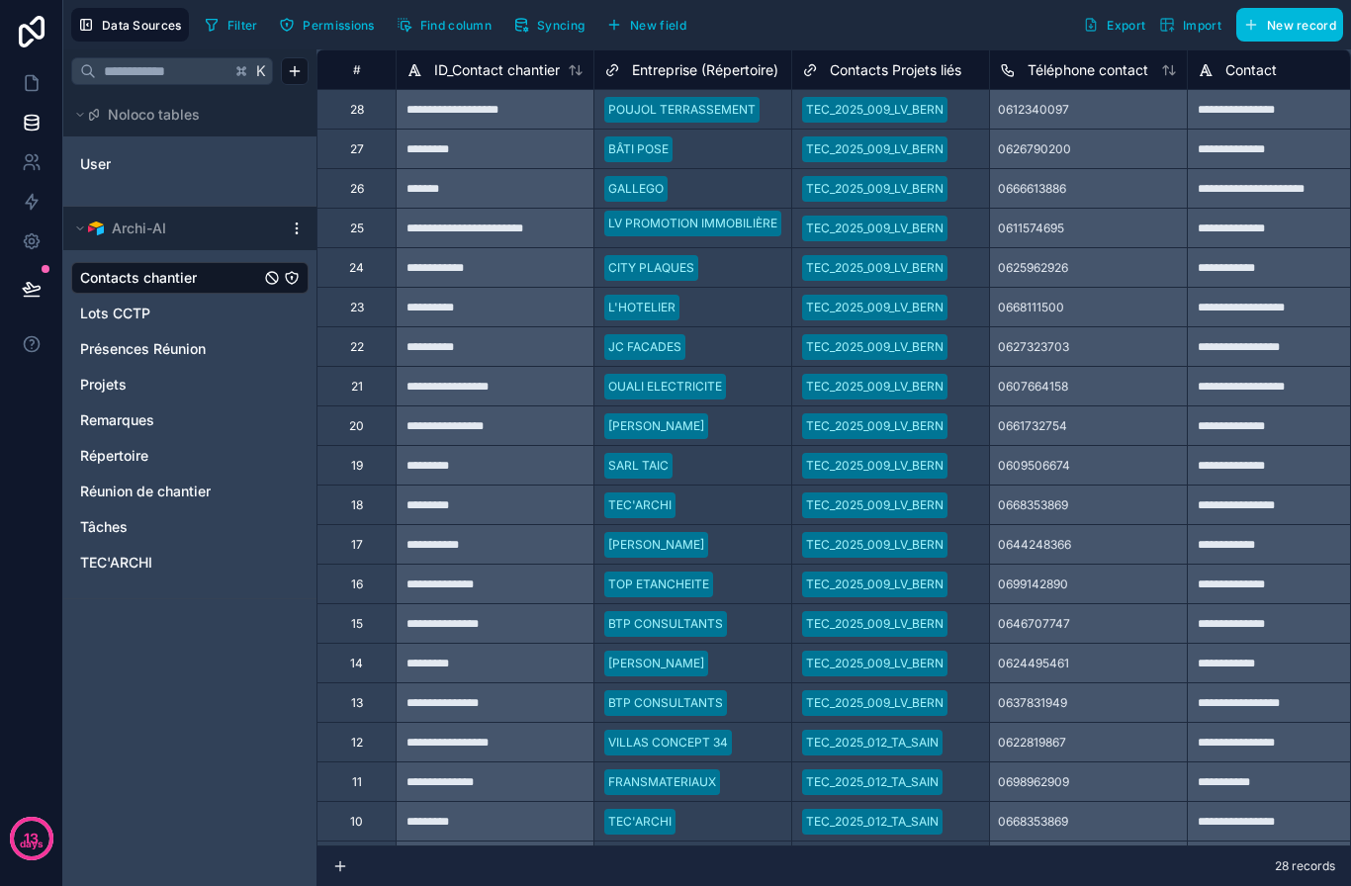
click at [113, 312] on span "Lots CCTP" at bounding box center [115, 314] width 70 height 20
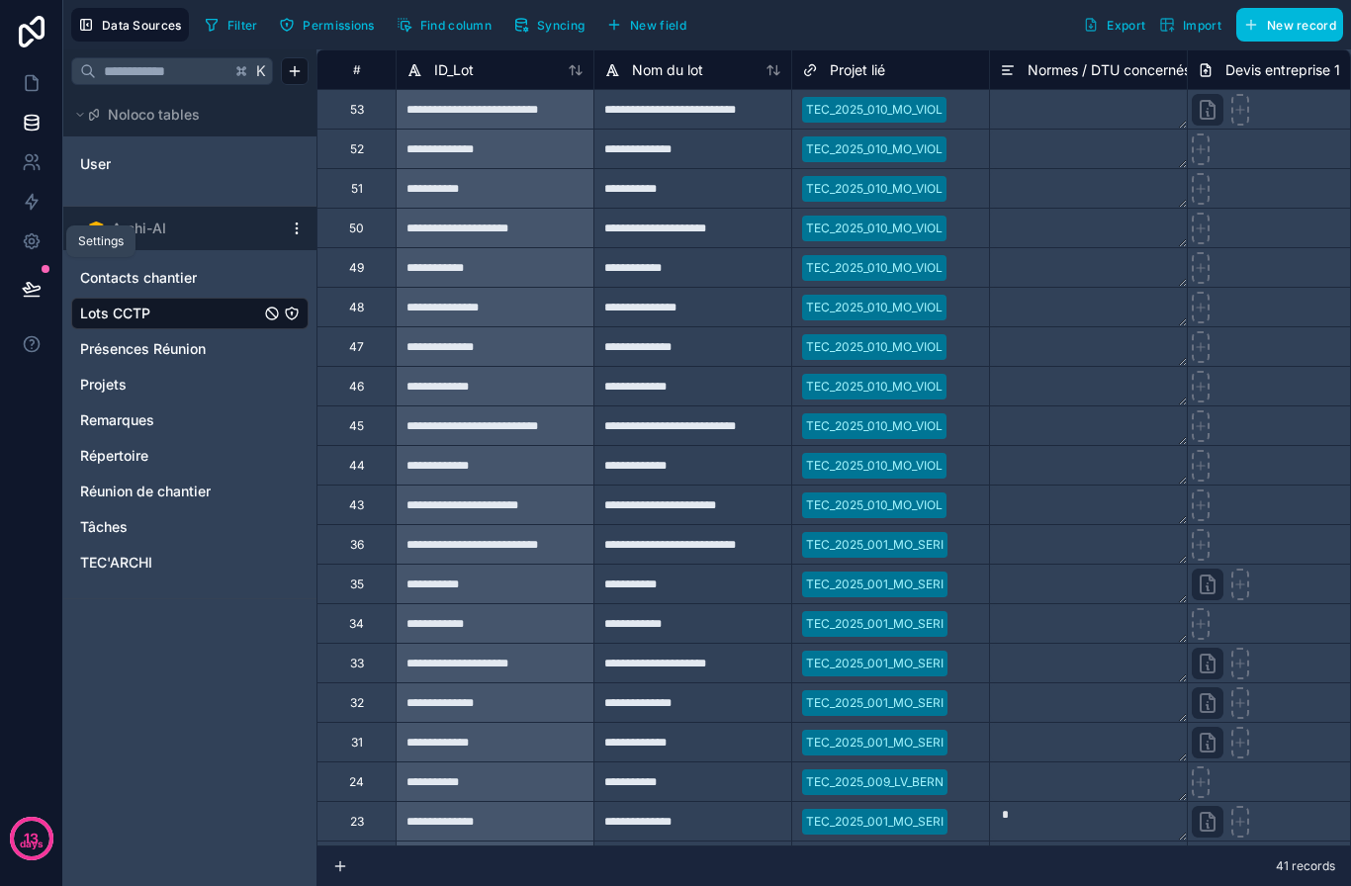
click at [27, 235] on icon at bounding box center [31, 241] width 15 height 15
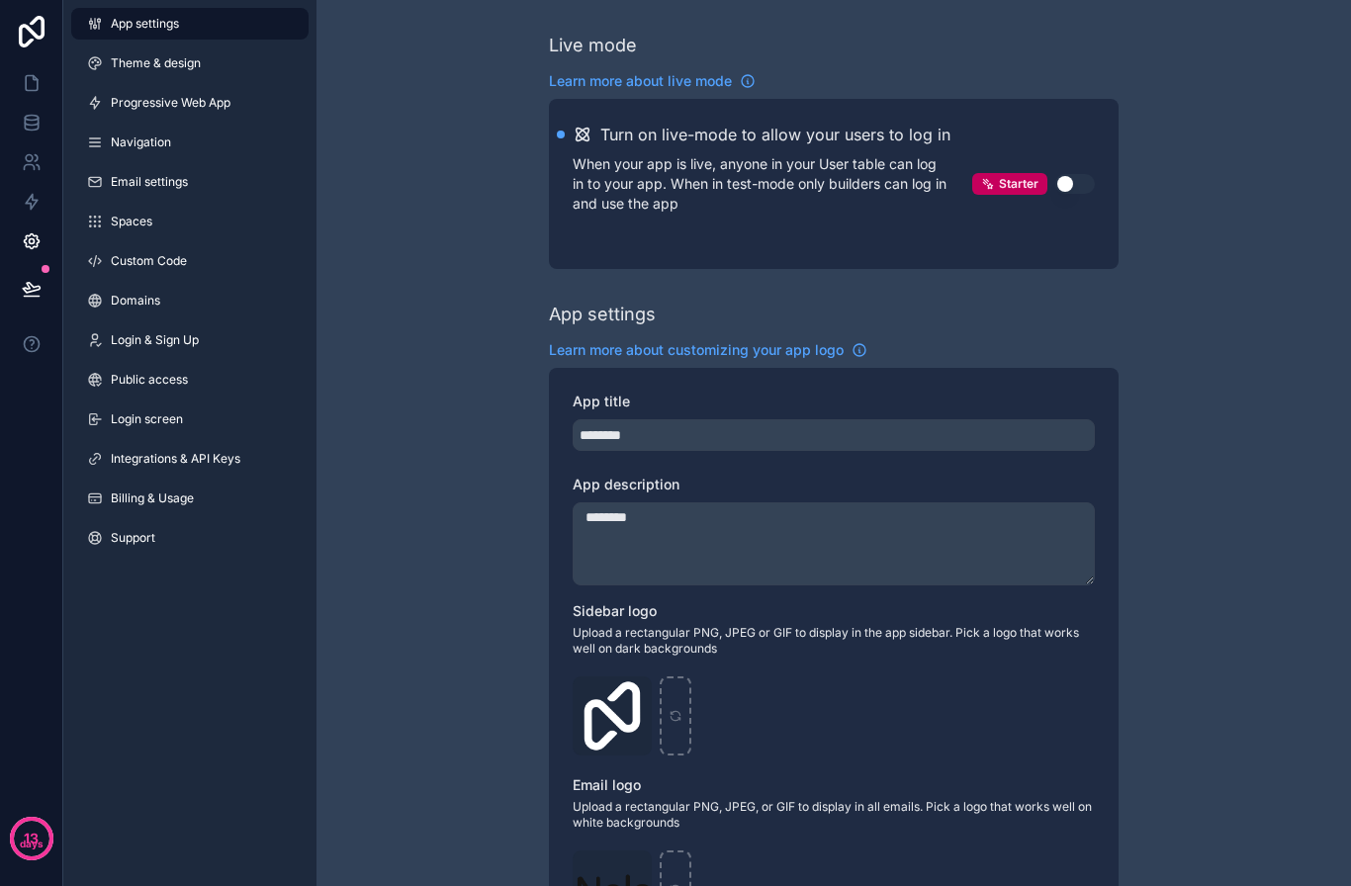
click at [138, 637] on div "App settings Theme & design Progressive Web App Navigation Email settings Space…" at bounding box center [189, 443] width 253 height 886
click at [154, 498] on span "Billing & Usage" at bounding box center [152, 499] width 83 height 16
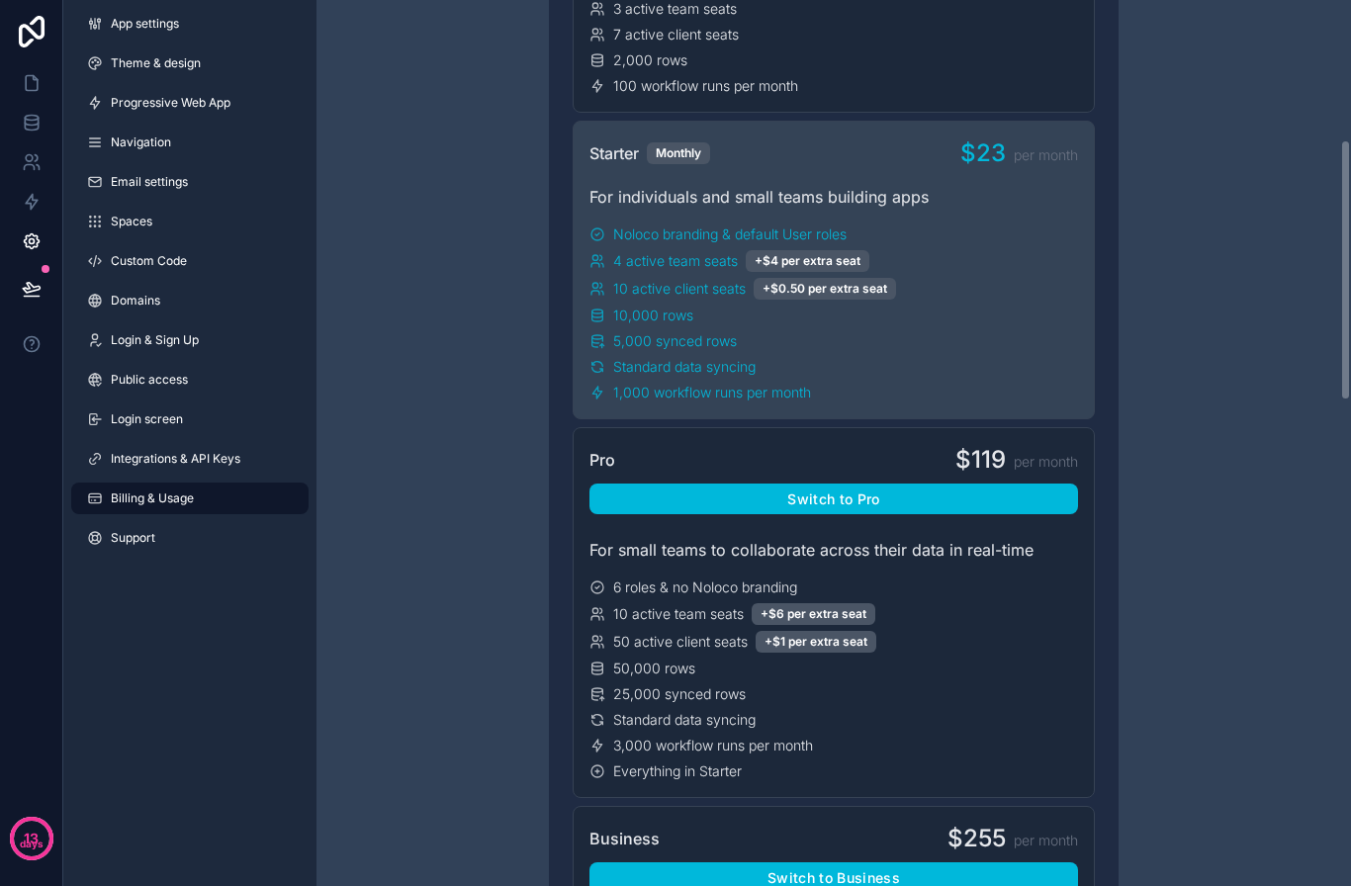
scroll to position [509, 0]
click at [654, 634] on div "6 roles & no Noloco branding 10 active team seats +$6 per extra seat 50 active …" at bounding box center [833, 679] width 489 height 204
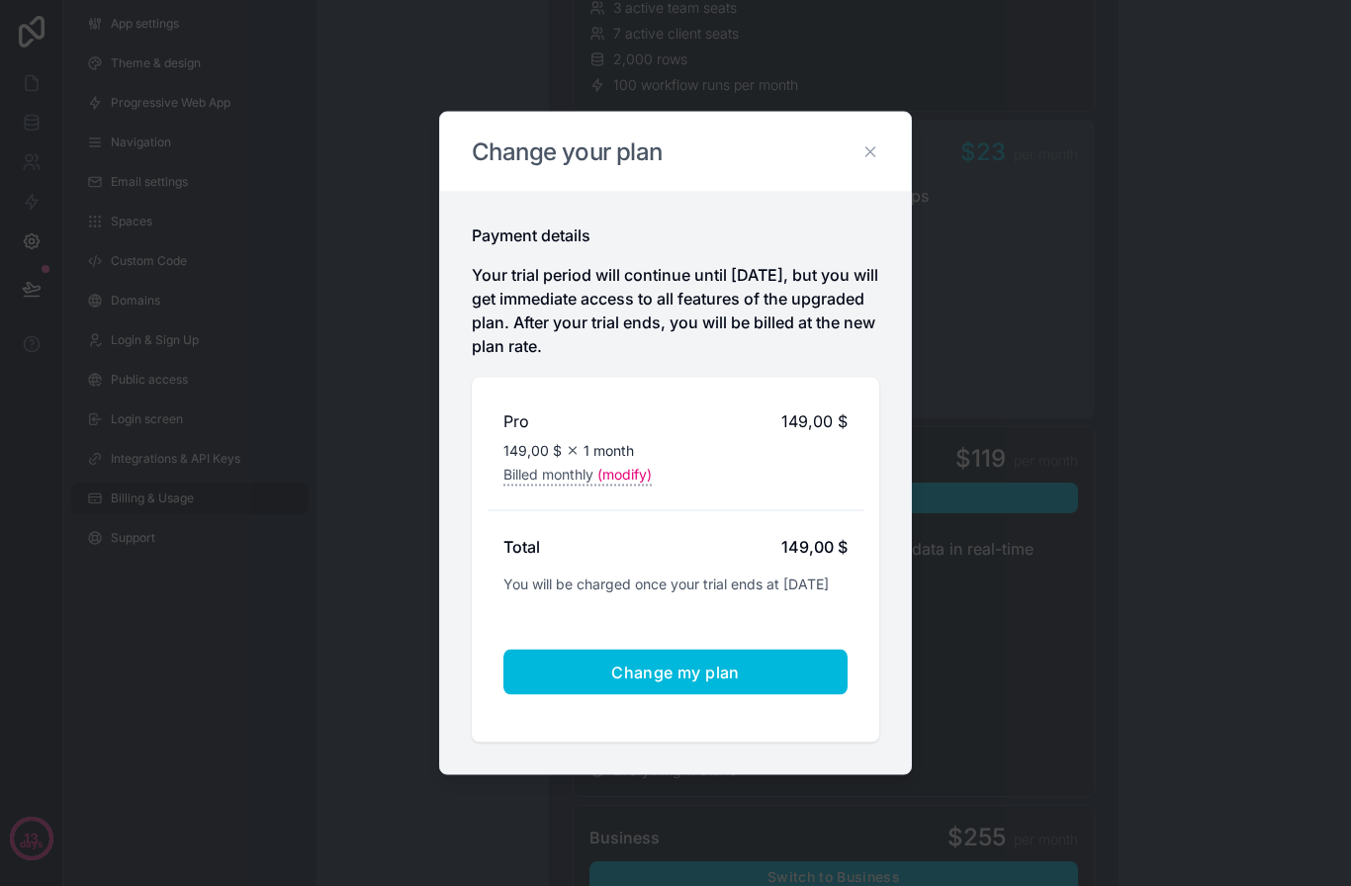
click at [861, 136] on h2 "Change your plan" at bounding box center [676, 152] width 408 height 32
click at [864, 143] on icon at bounding box center [870, 152] width 18 height 18
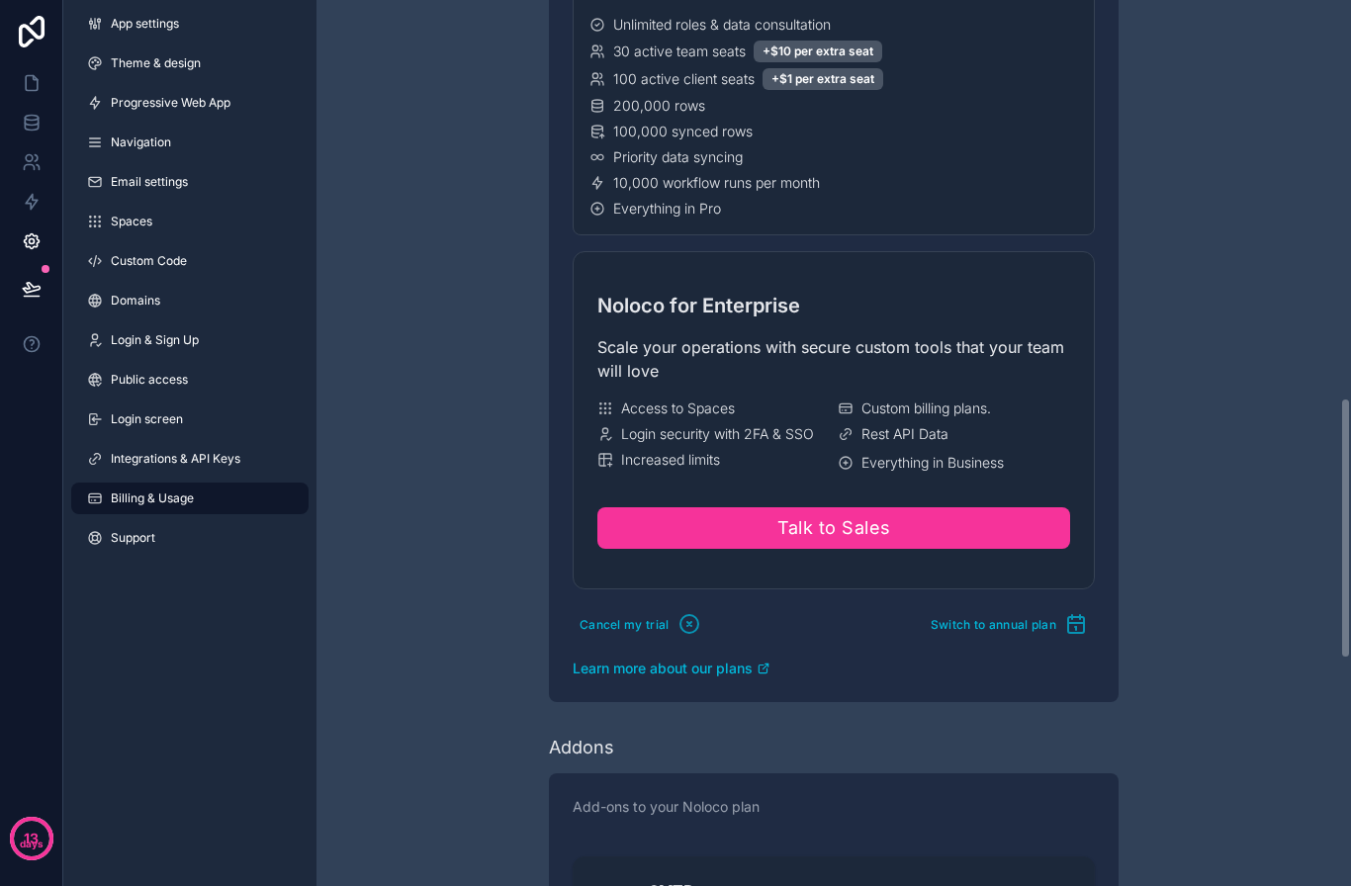
scroll to position [1453, 0]
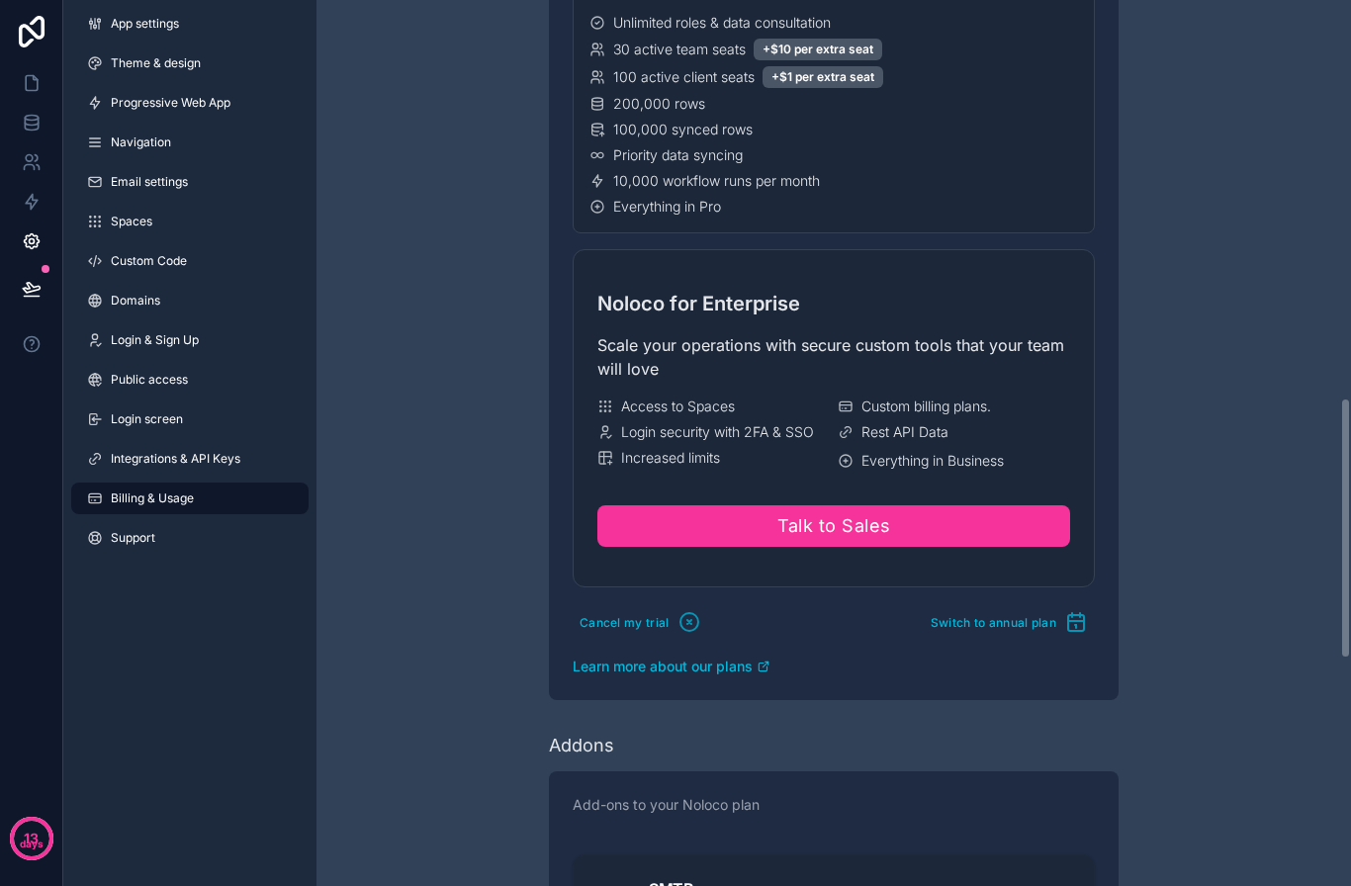
click at [674, 657] on span "Learn more about our plans" at bounding box center [663, 667] width 180 height 20
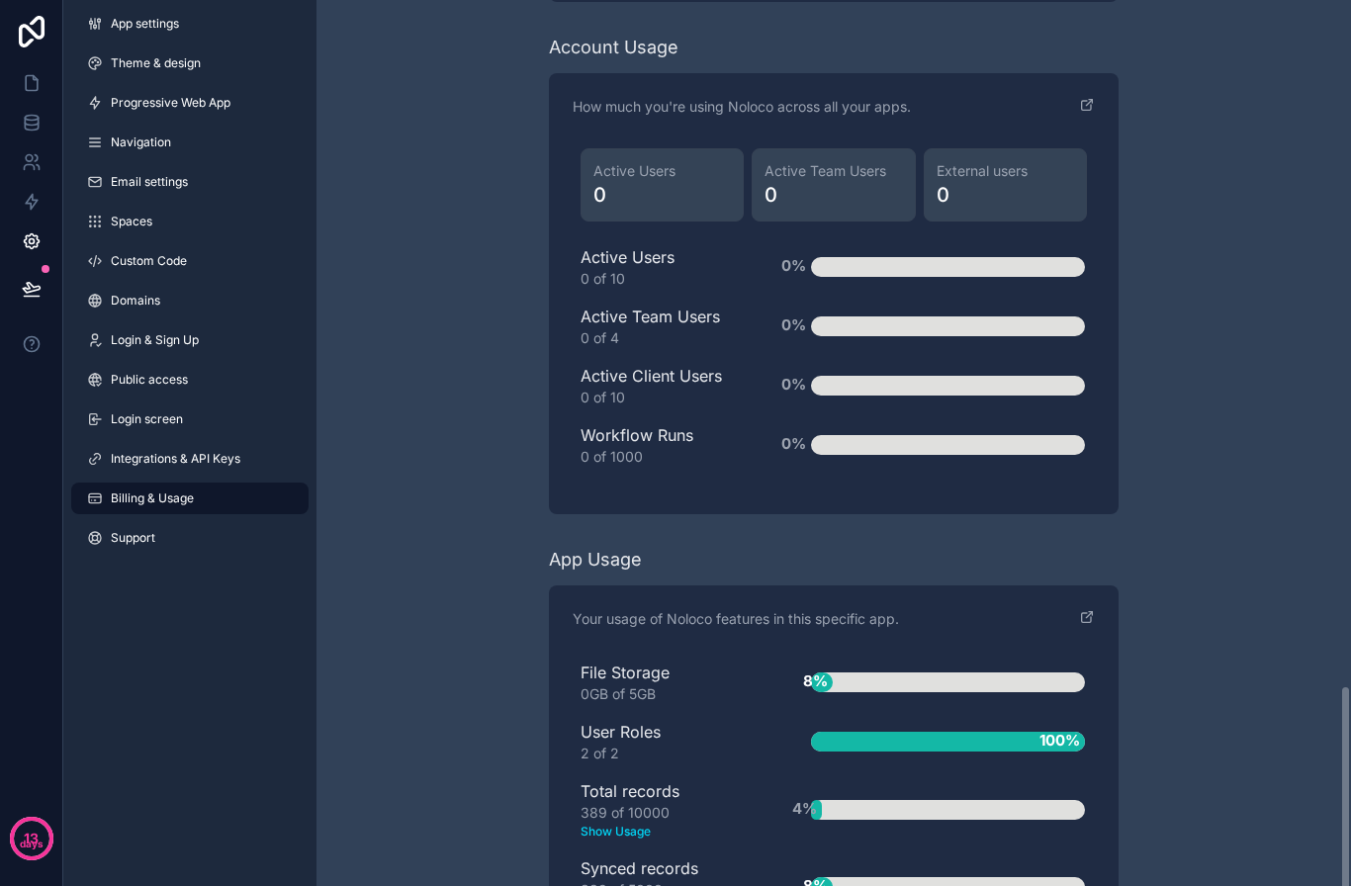
scroll to position [2504, 0]
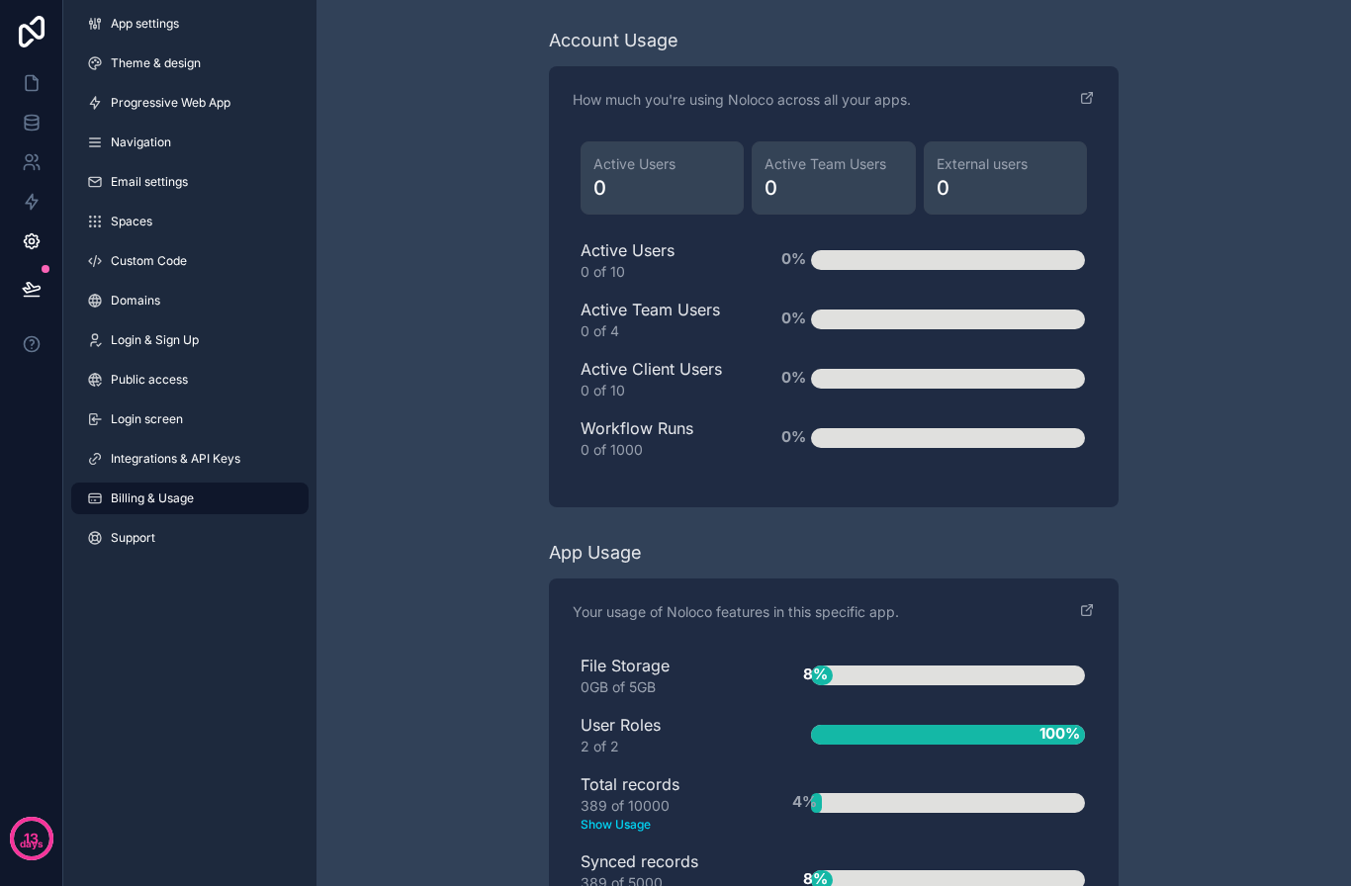
click at [820, 659] on span "8%" at bounding box center [815, 675] width 35 height 33
click at [622, 678] on div "0GB of 5GB" at bounding box center [664, 688] width 167 height 20
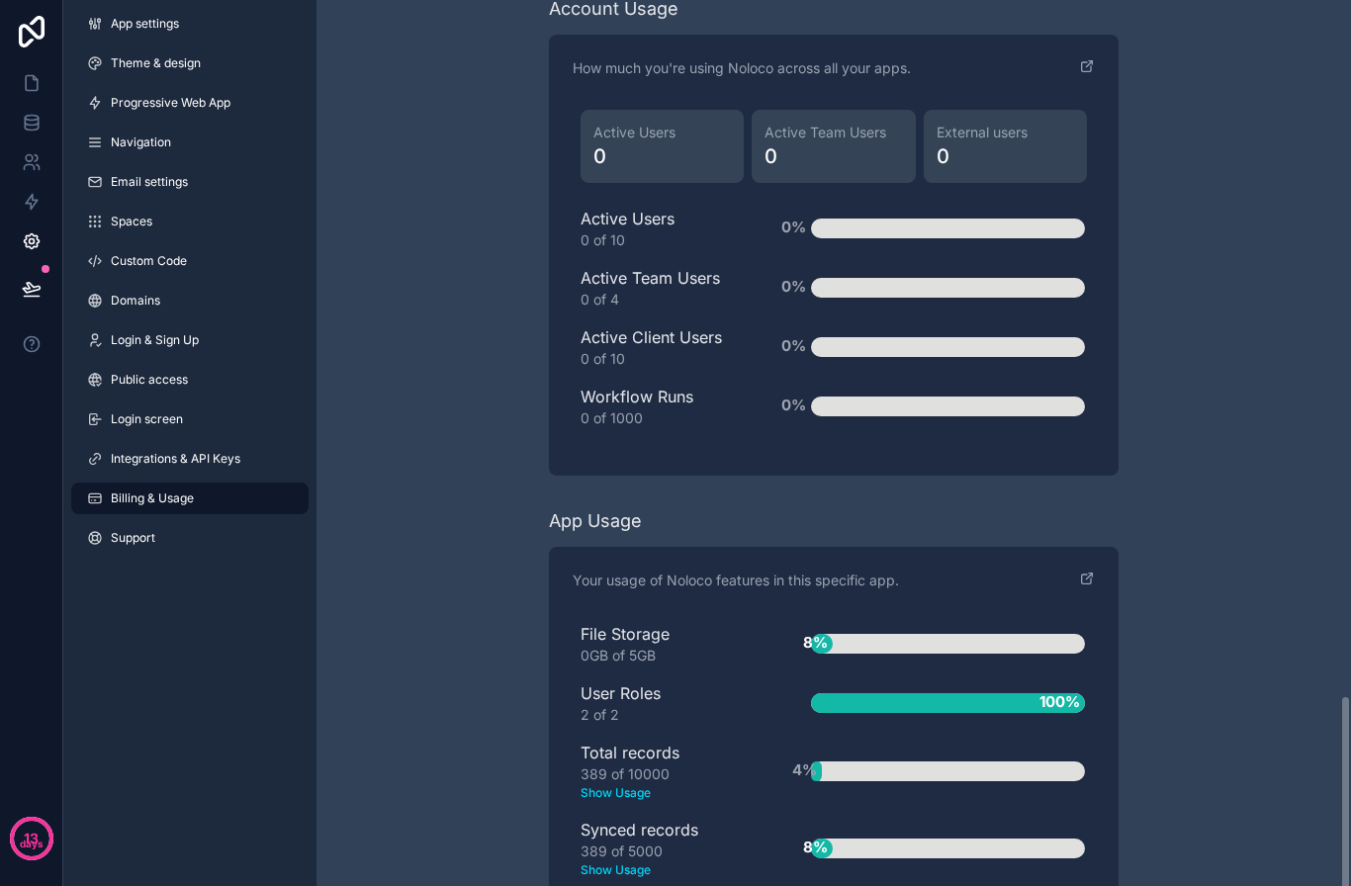
scroll to position [2535, 0]
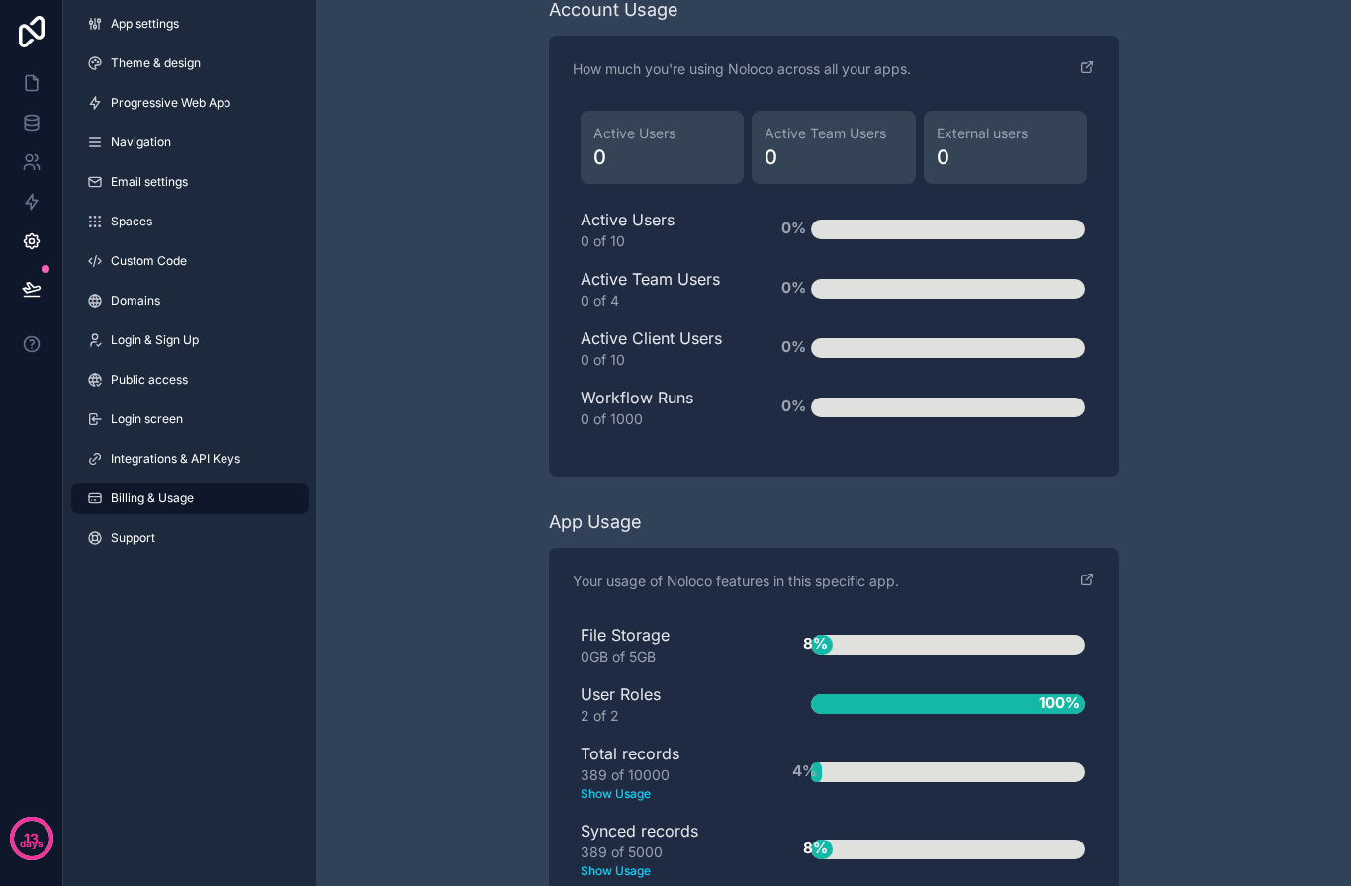
click at [626, 862] on text "Show Usage" at bounding box center [664, 871] width 167 height 18
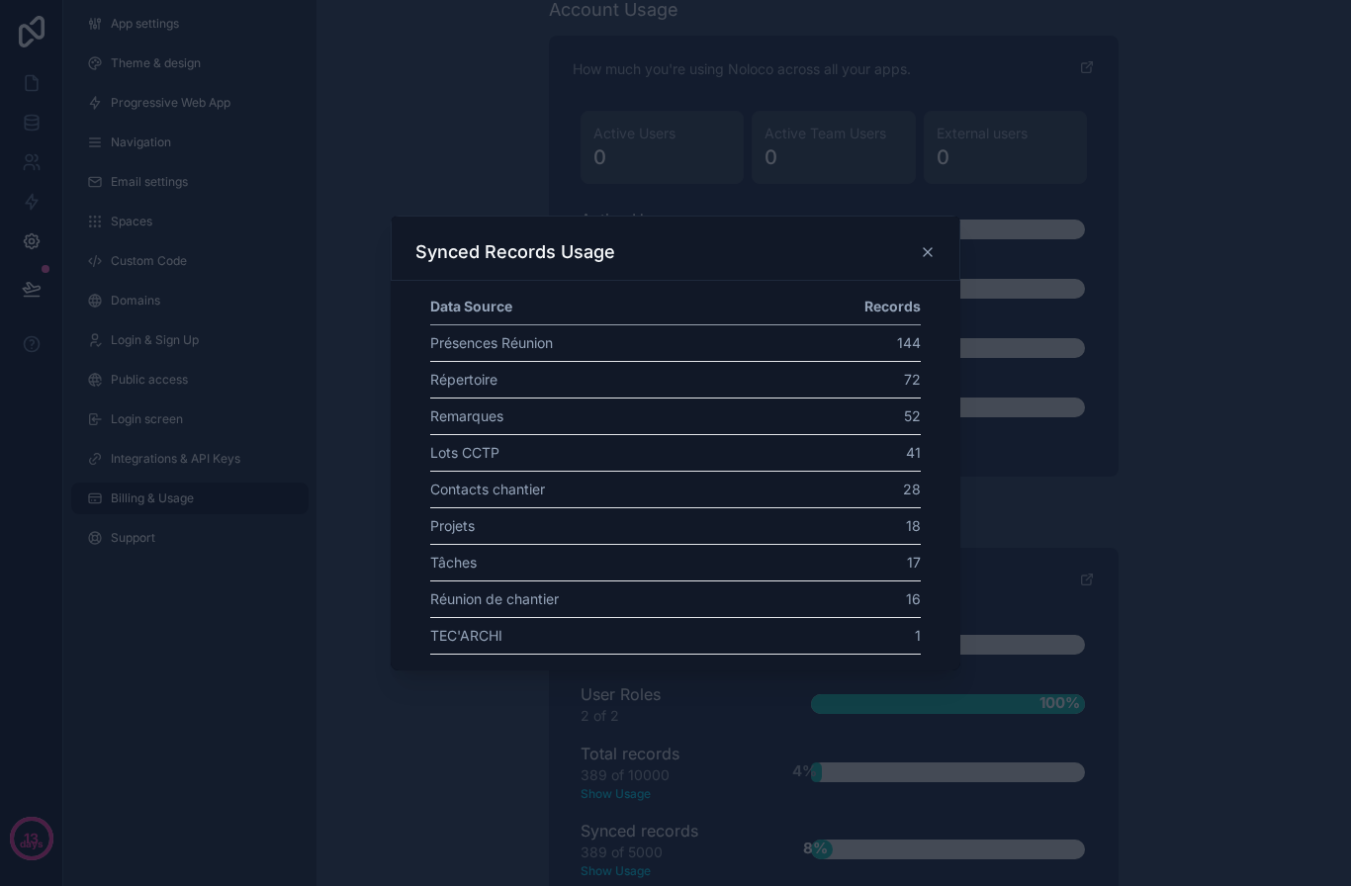
click at [937, 228] on div "Synced Records Usage" at bounding box center [676, 248] width 570 height 65
click at [932, 244] on icon at bounding box center [928, 252] width 16 height 16
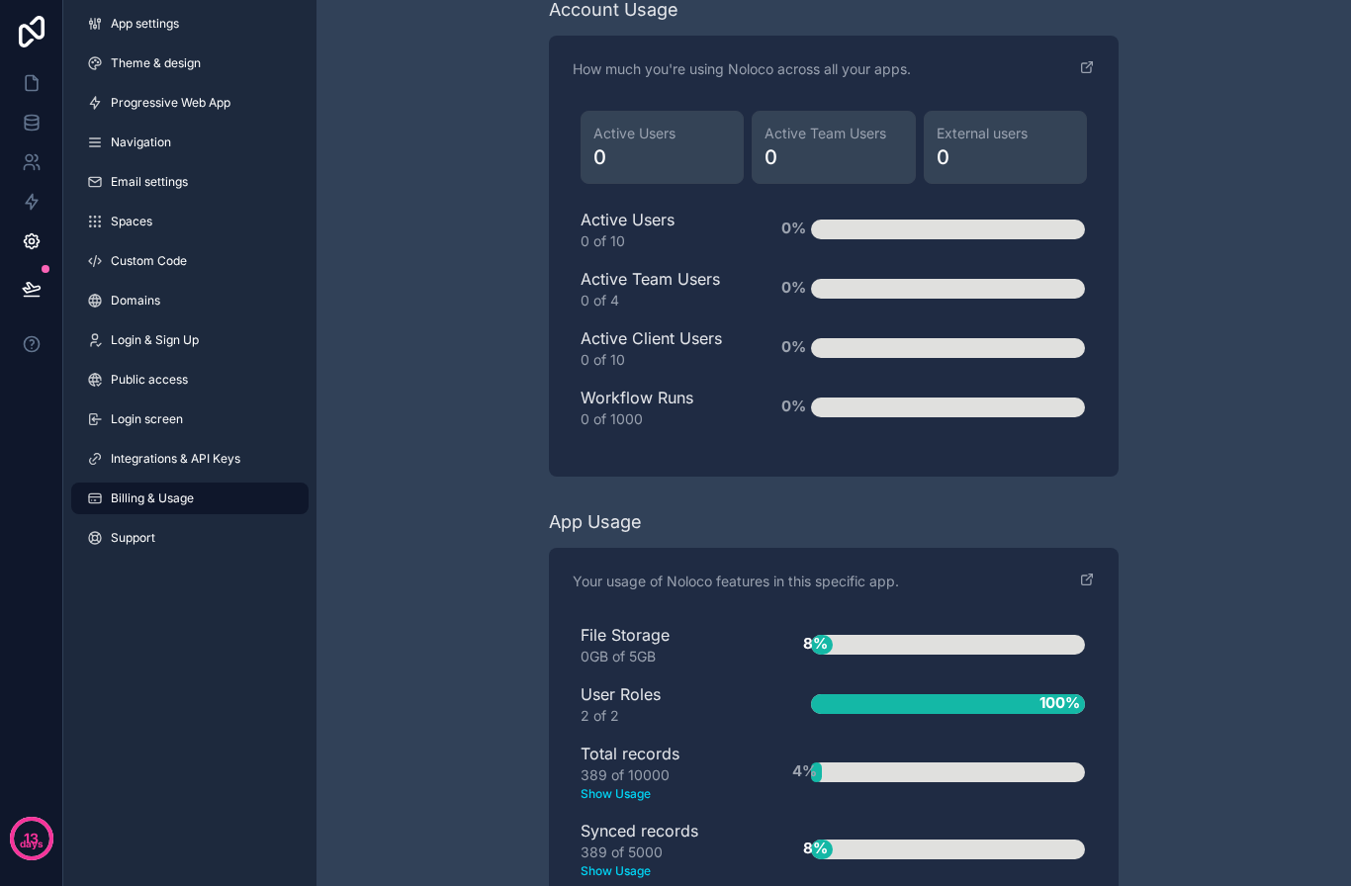
click at [611, 785] on text "Show Usage" at bounding box center [664, 794] width 167 height 18
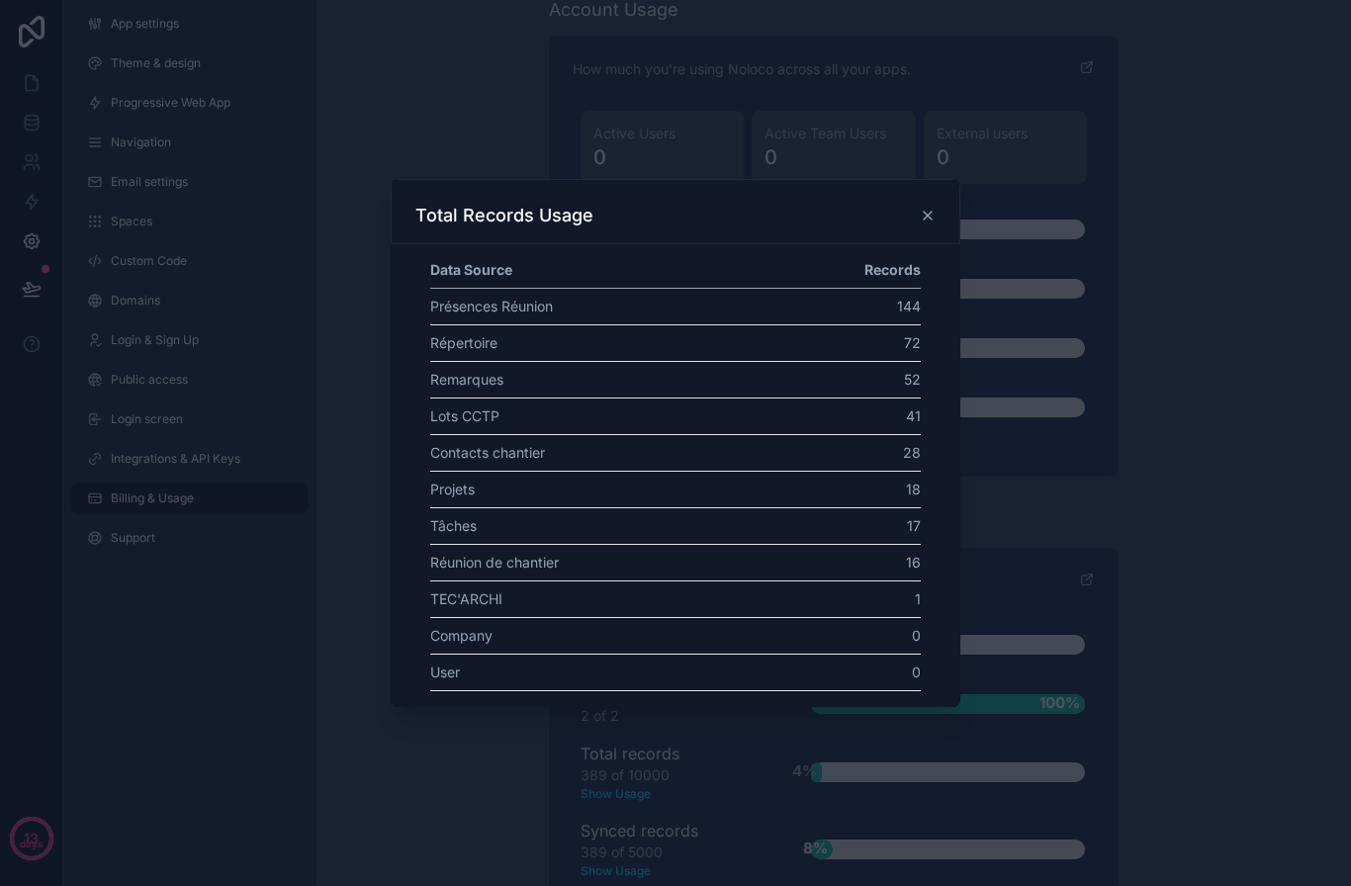
click at [944, 204] on div "Total Records Usage" at bounding box center [676, 211] width 570 height 65
click at [922, 208] on icon at bounding box center [928, 216] width 16 height 16
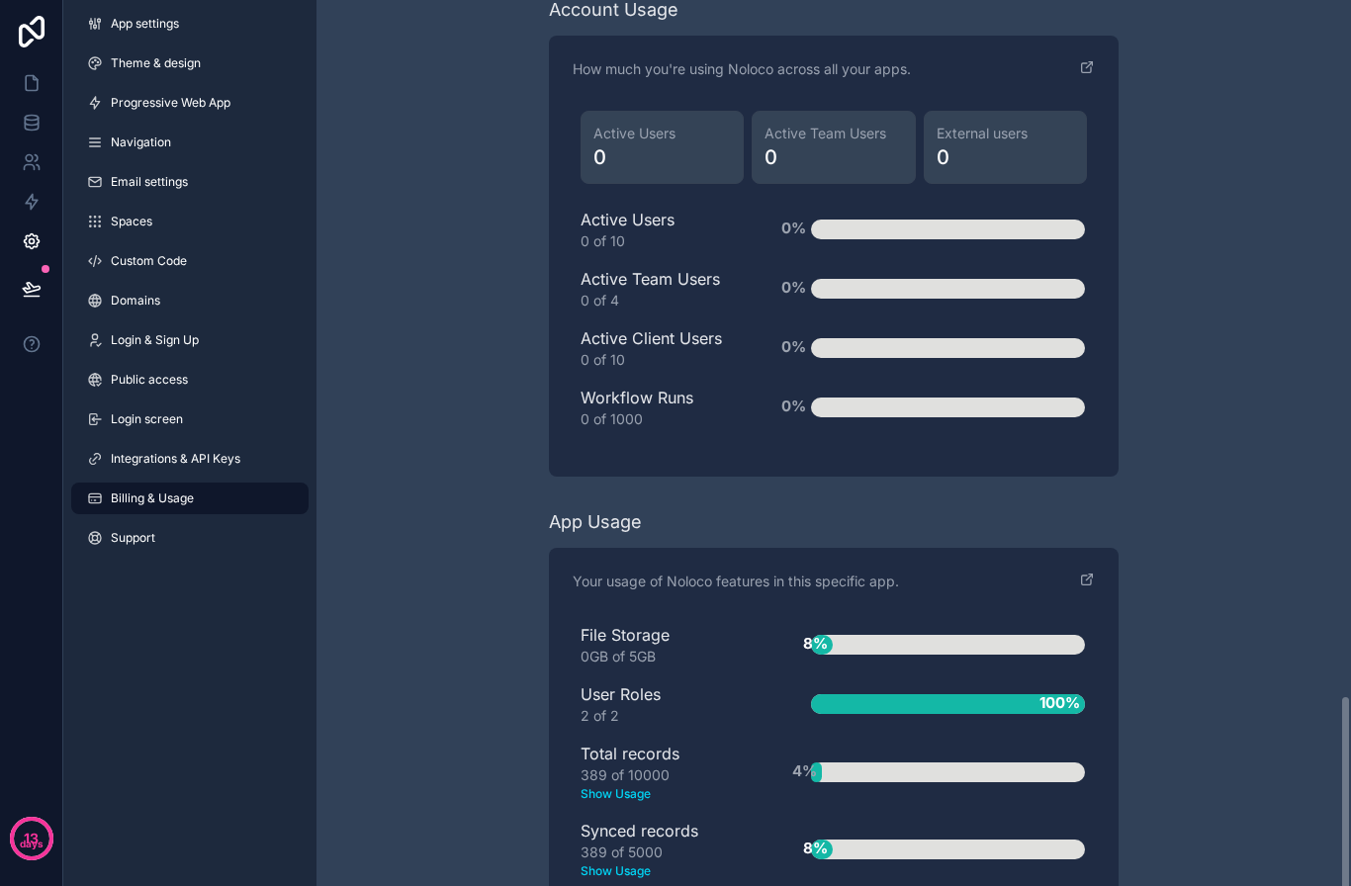
click at [612, 706] on div "2 of 2" at bounding box center [664, 716] width 167 height 20
click at [624, 623] on div "File Storage 0GB of 5GB" at bounding box center [664, 645] width 167 height 44
click at [627, 682] on div "User Roles 2 of 2" at bounding box center [664, 704] width 167 height 44
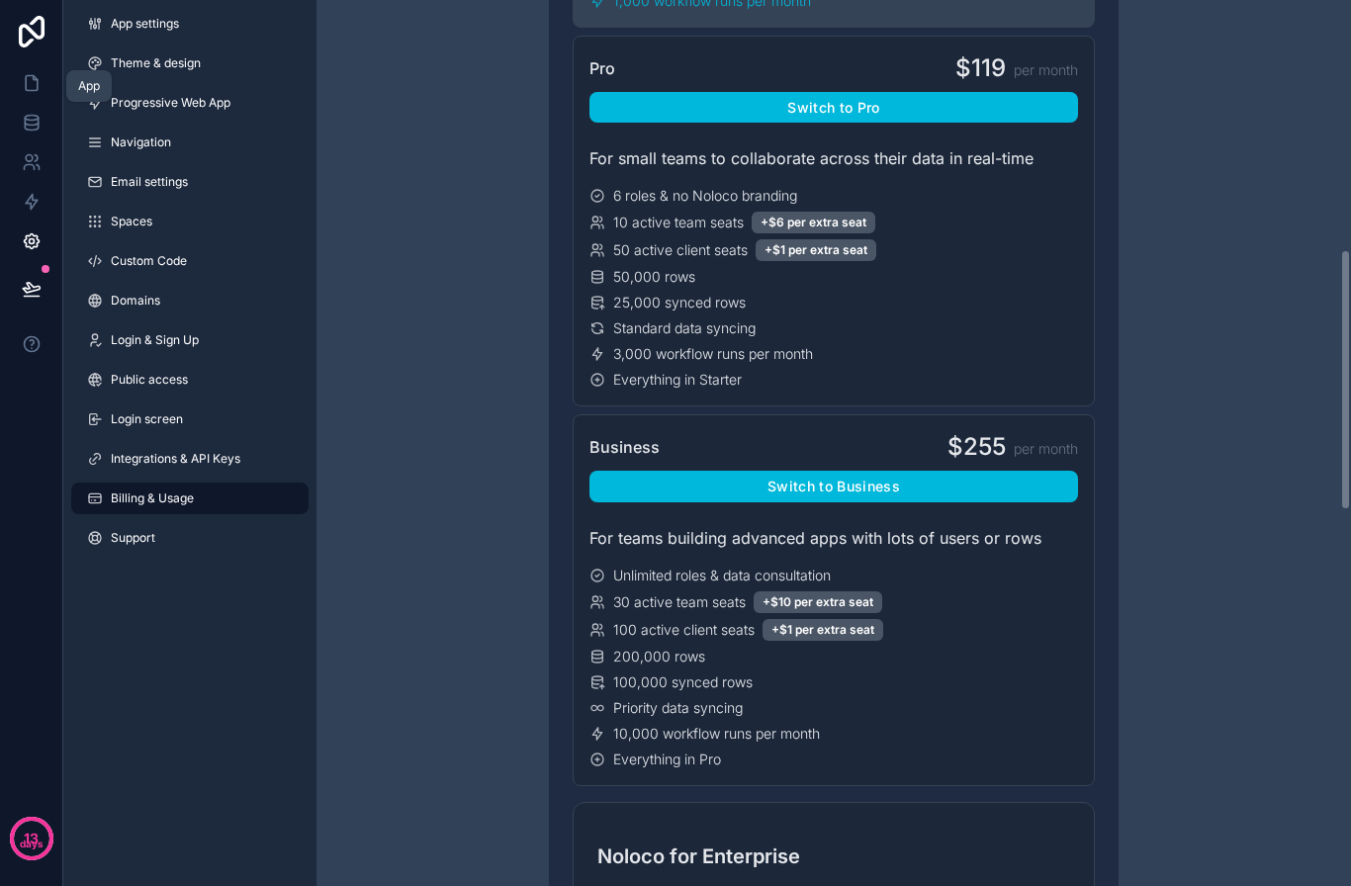
scroll to position [889, 0]
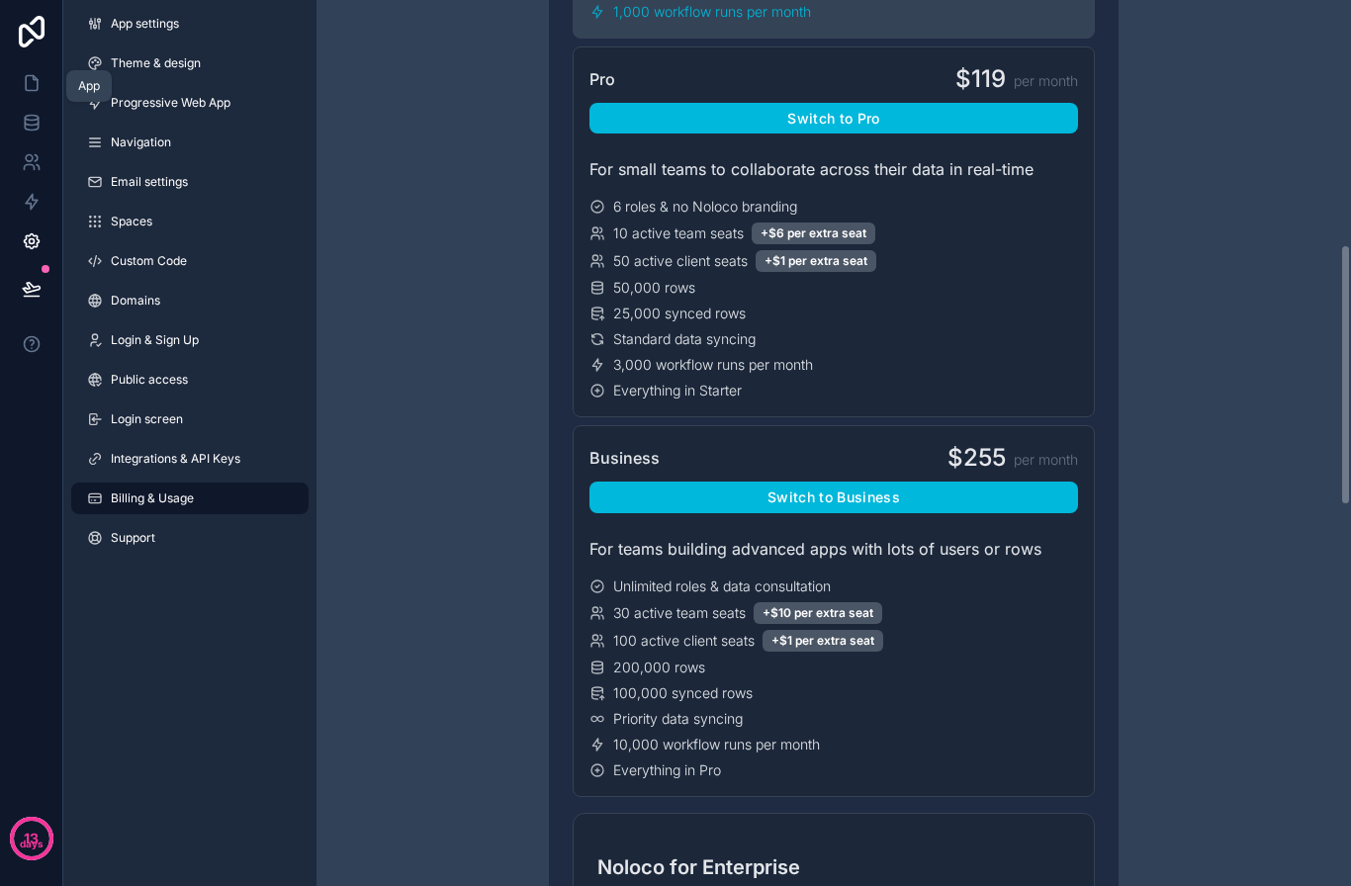
click at [29, 73] on icon at bounding box center [32, 83] width 20 height 20
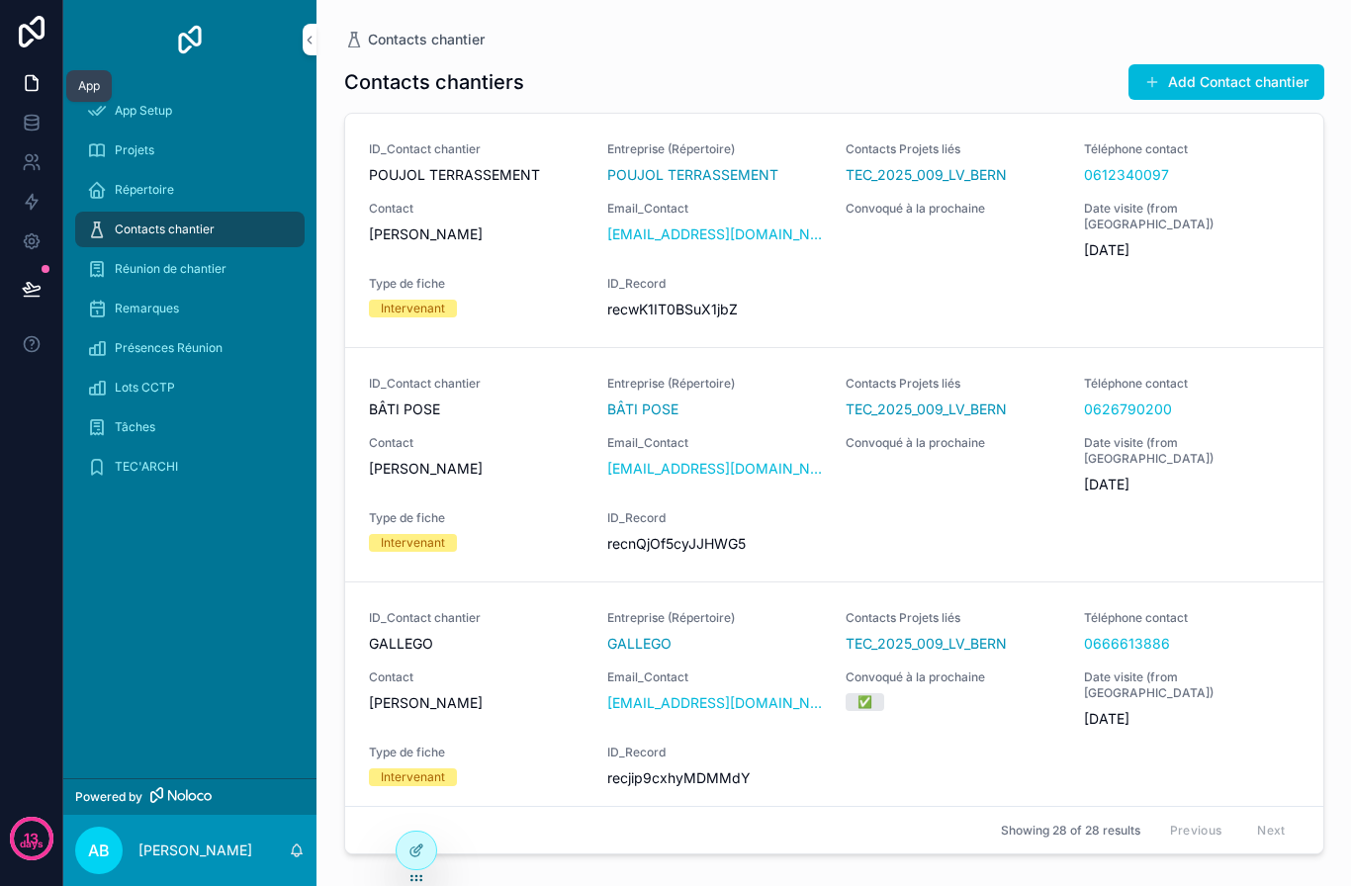
click at [132, 301] on span "Remarques" at bounding box center [147, 309] width 64 height 16
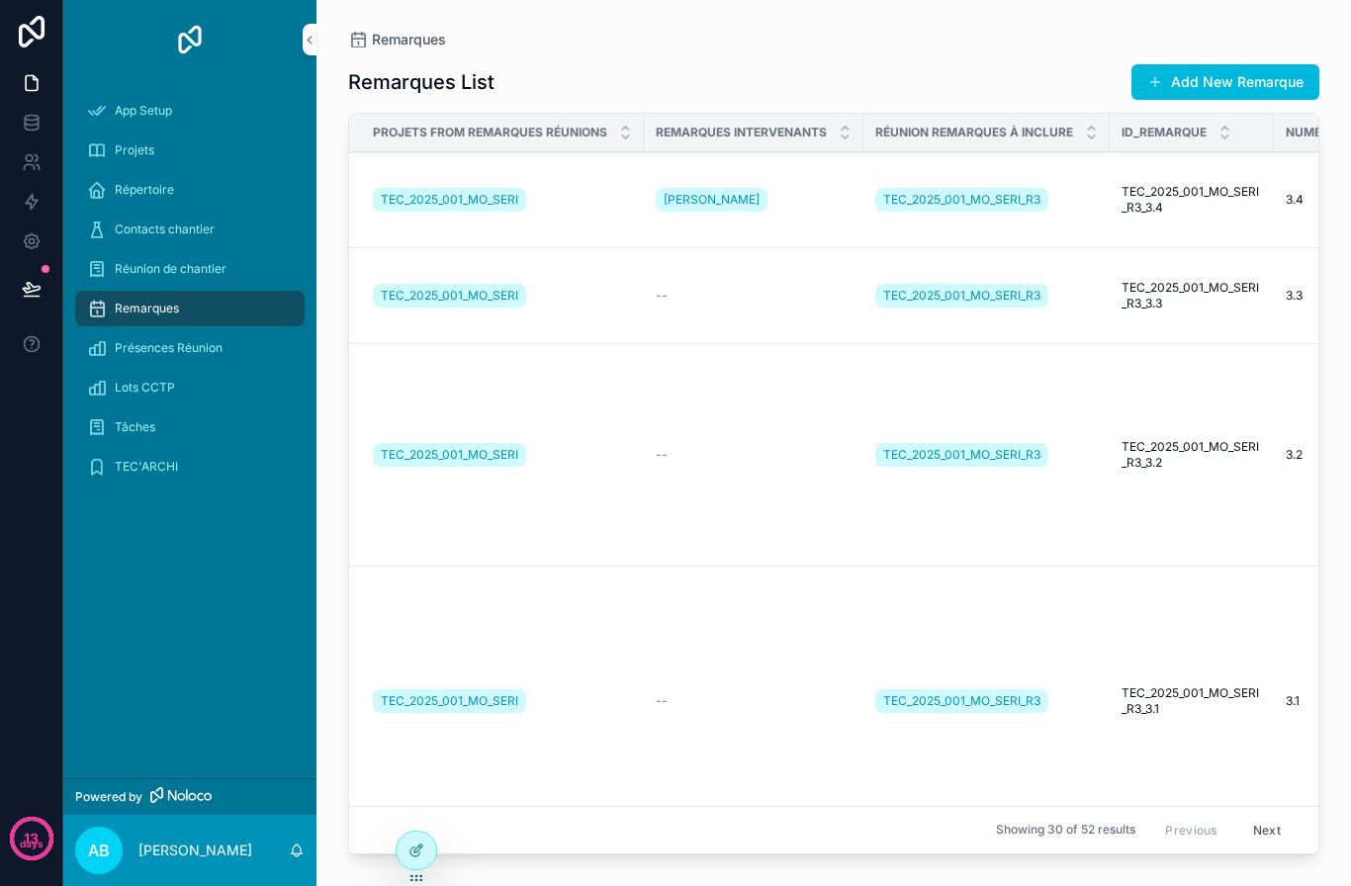
click at [432, 288] on span "TEC_2025_001_MO_SERI" at bounding box center [449, 296] width 137 height 16
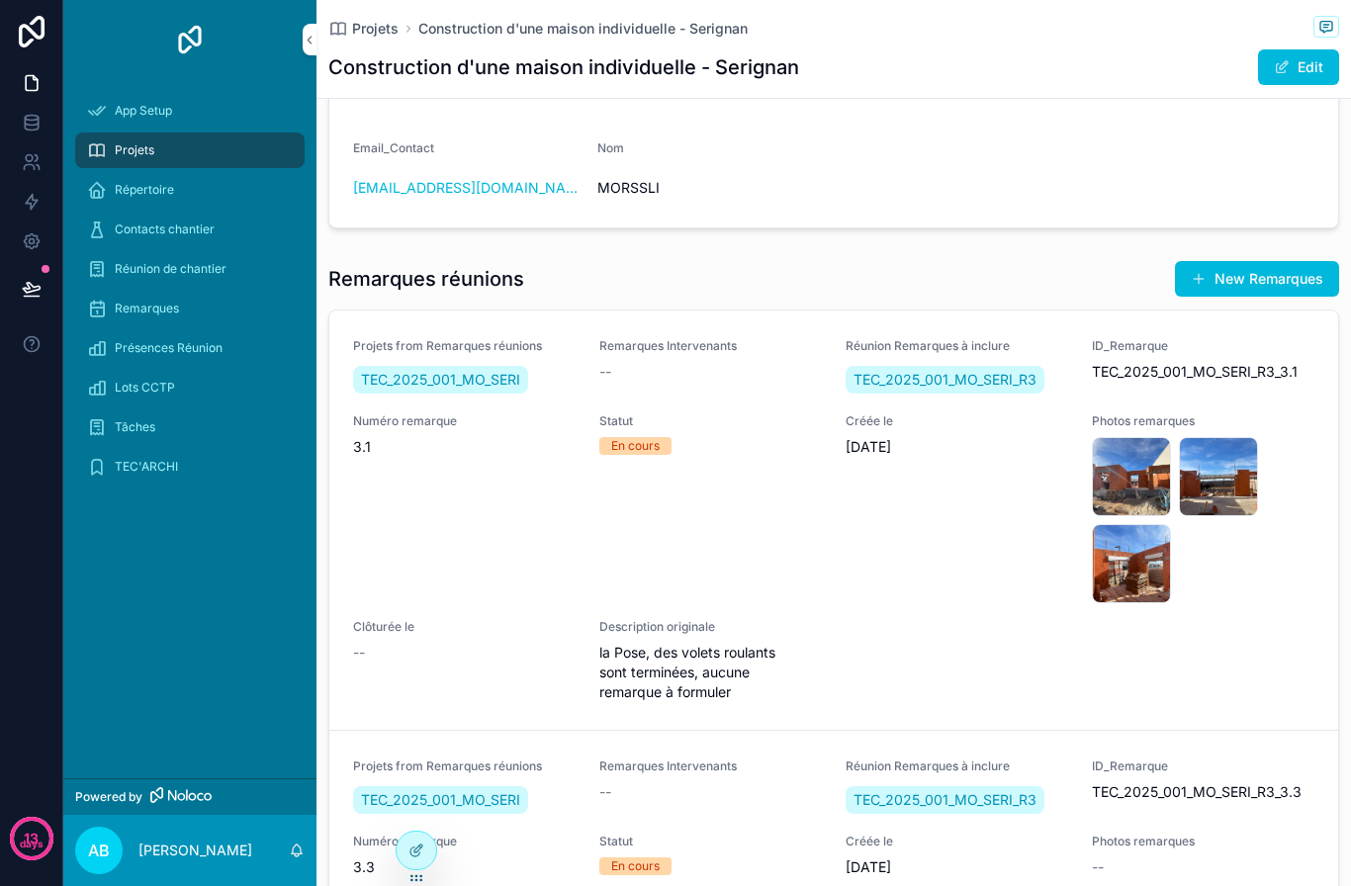
scroll to position [1048, 0]
click at [1142, 436] on div "image .jpg" at bounding box center [1131, 475] width 79 height 79
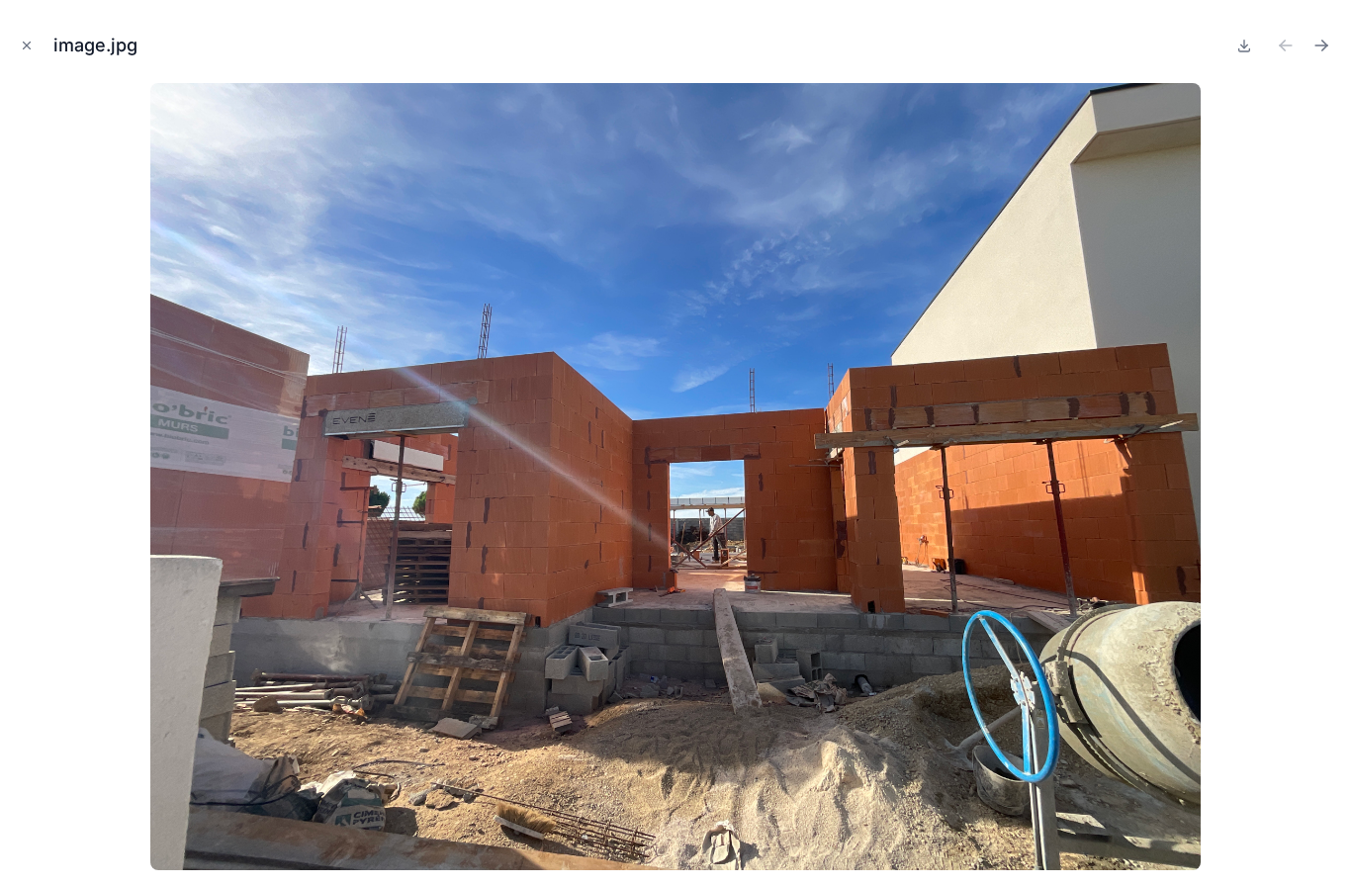
scroll to position [70, 0]
click at [27, 47] on icon "Close modal" at bounding box center [27, 46] width 14 height 14
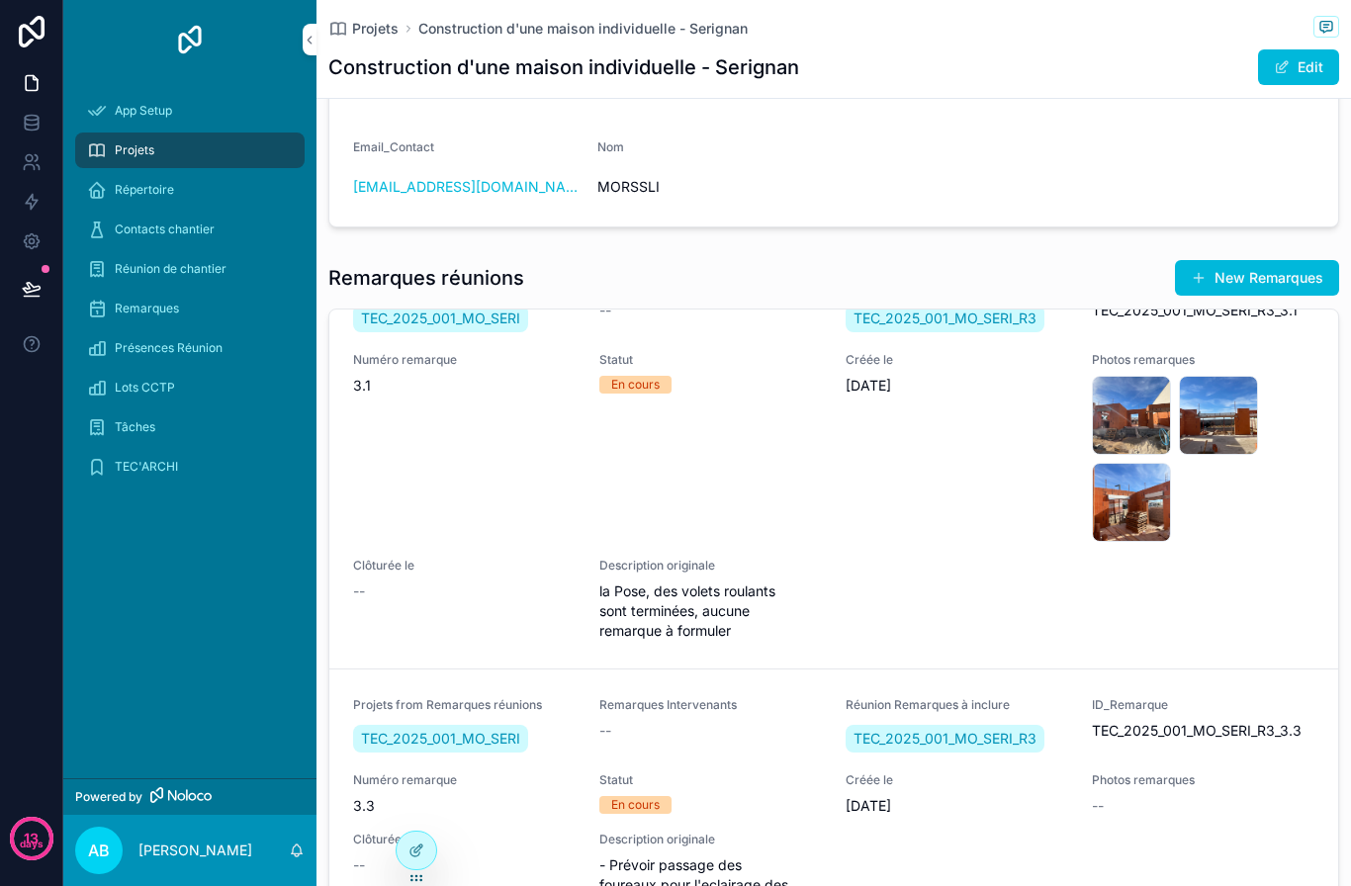
scroll to position [59, 0]
click at [1224, 377] on div "image .jpg" at bounding box center [1218, 416] width 79 height 79
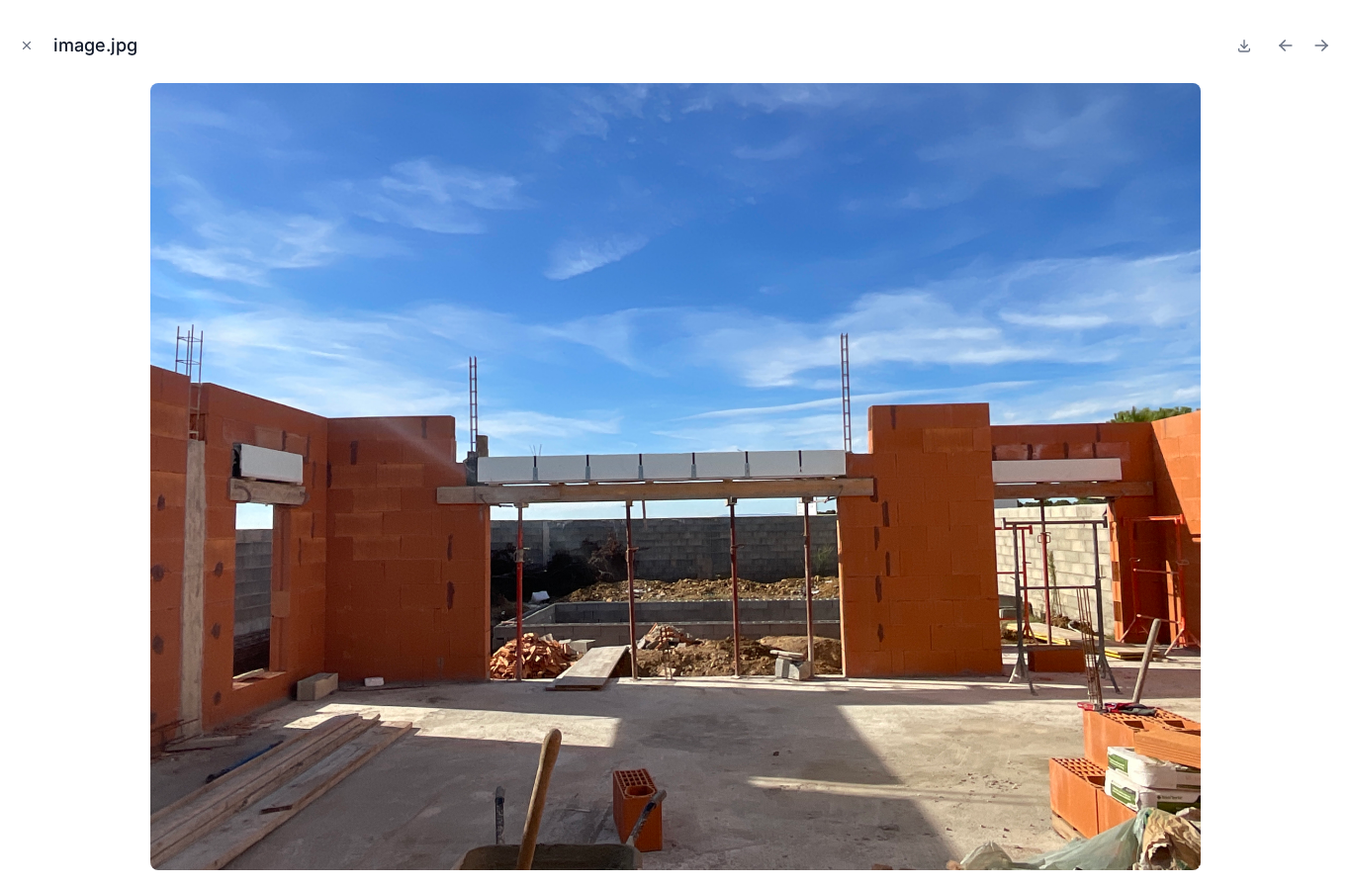
click at [30, 55] on button "Close modal" at bounding box center [27, 46] width 22 height 22
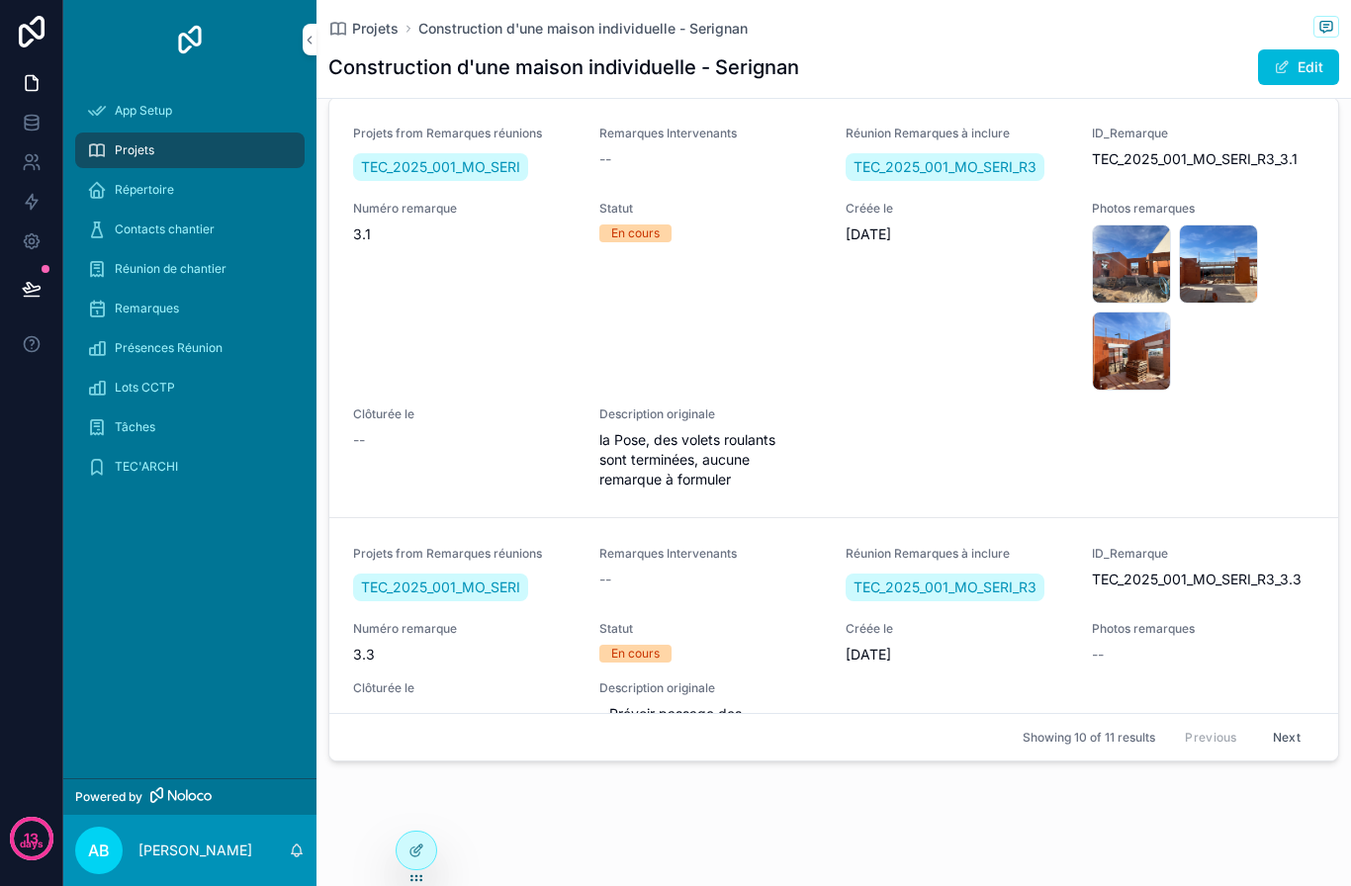
click at [130, 419] on span "Tâches" at bounding box center [135, 427] width 41 height 16
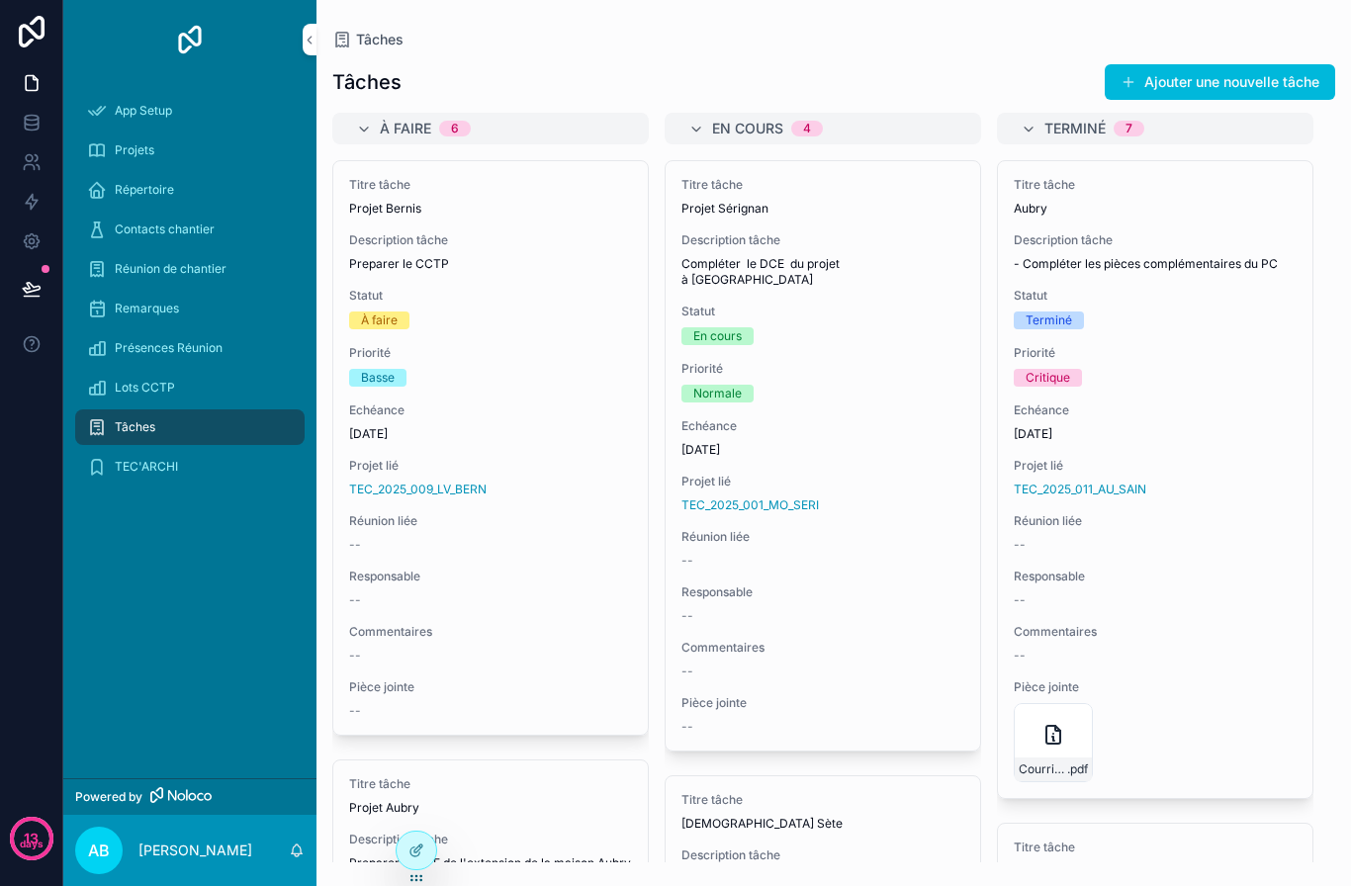
click at [745, 498] on span "TEC_2025_001_MO_SERI" at bounding box center [749, 506] width 137 height 16
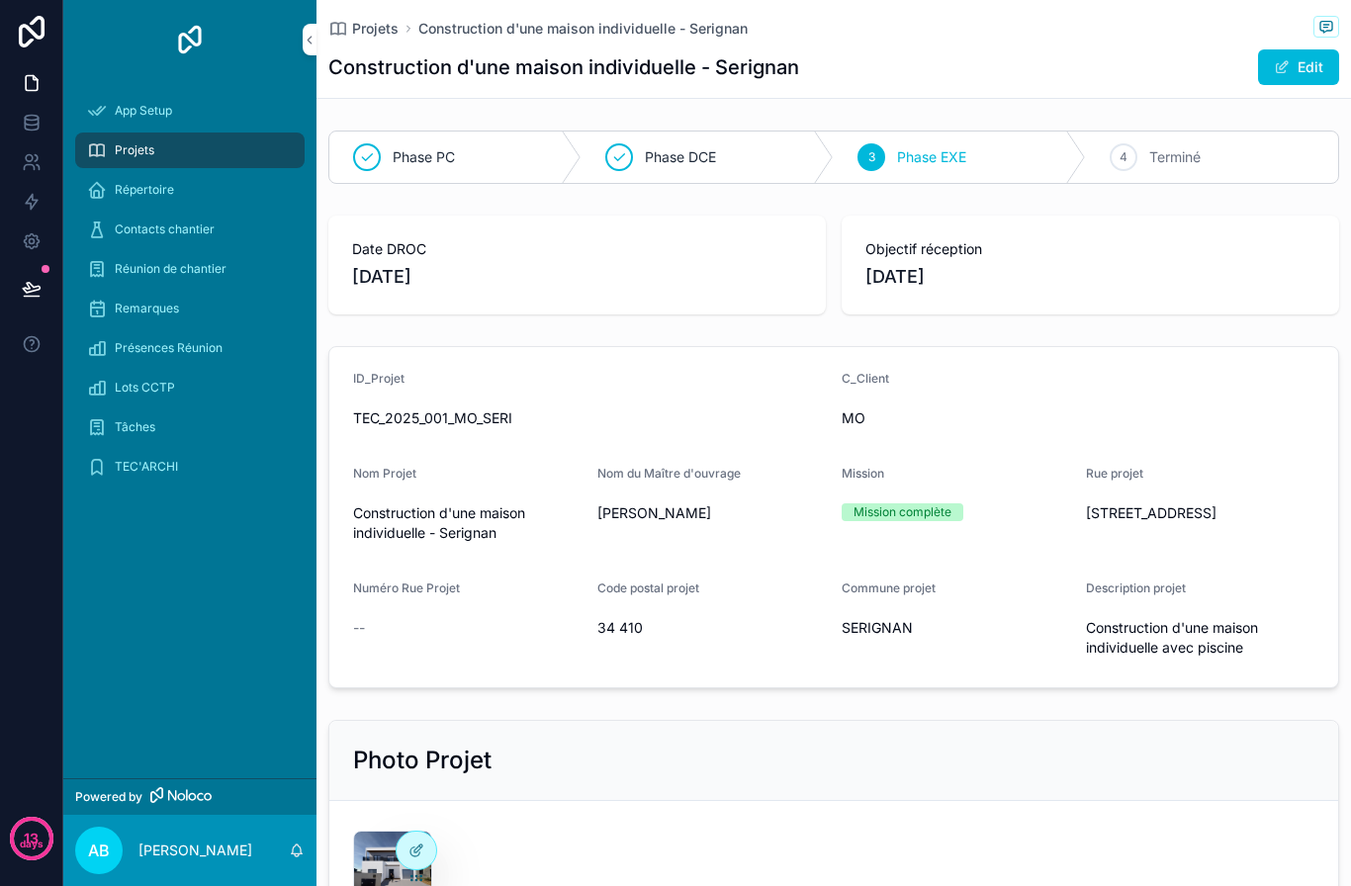
click at [674, 161] on span "Phase DCE" at bounding box center [680, 157] width 71 height 20
click at [922, 159] on span "Phase EXE" at bounding box center [931, 157] width 69 height 20
click at [1303, 66] on button "Edit" at bounding box center [1298, 67] width 81 height 36
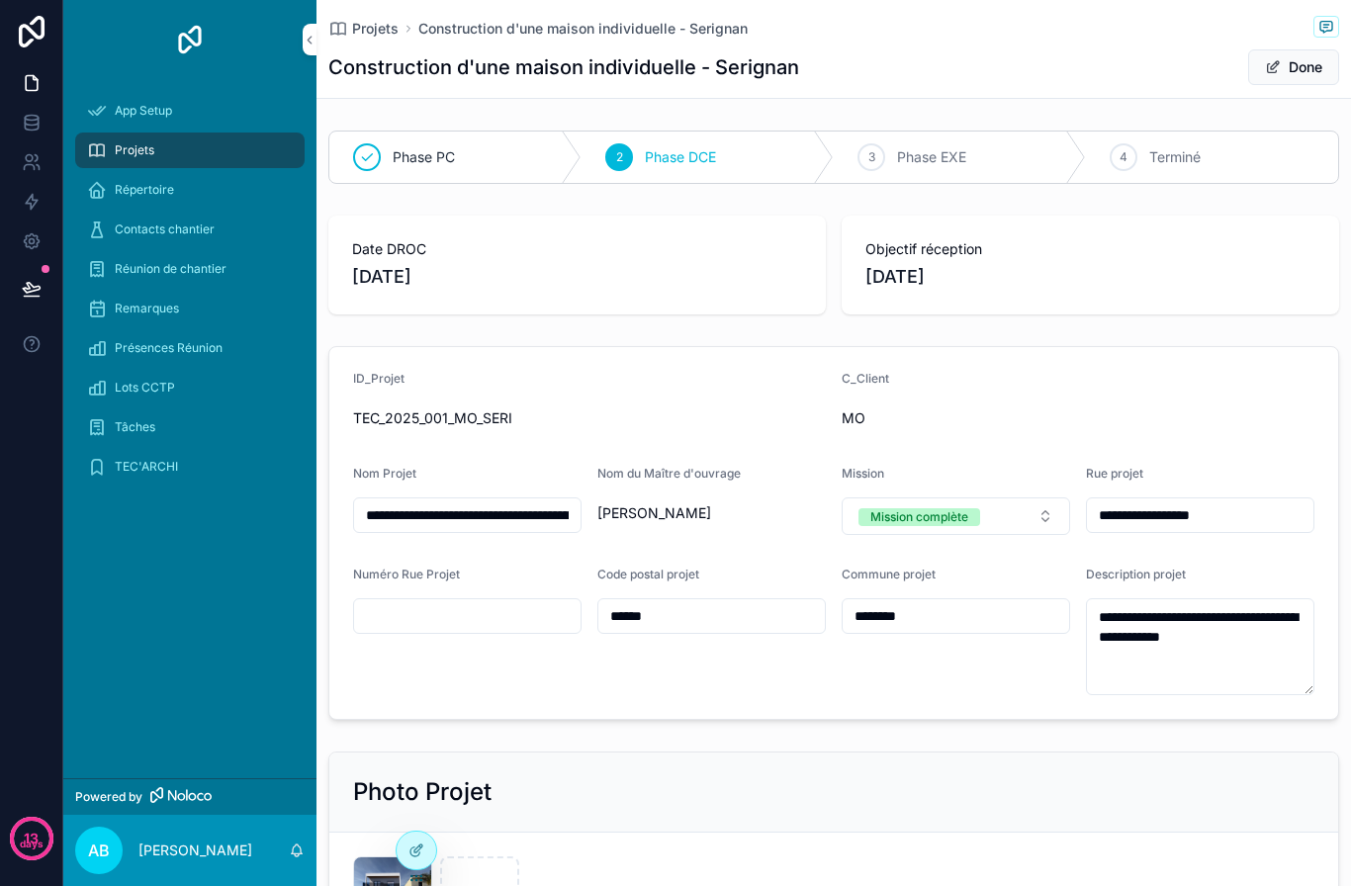
click at [1296, 67] on button "Done" at bounding box center [1293, 67] width 91 height 36
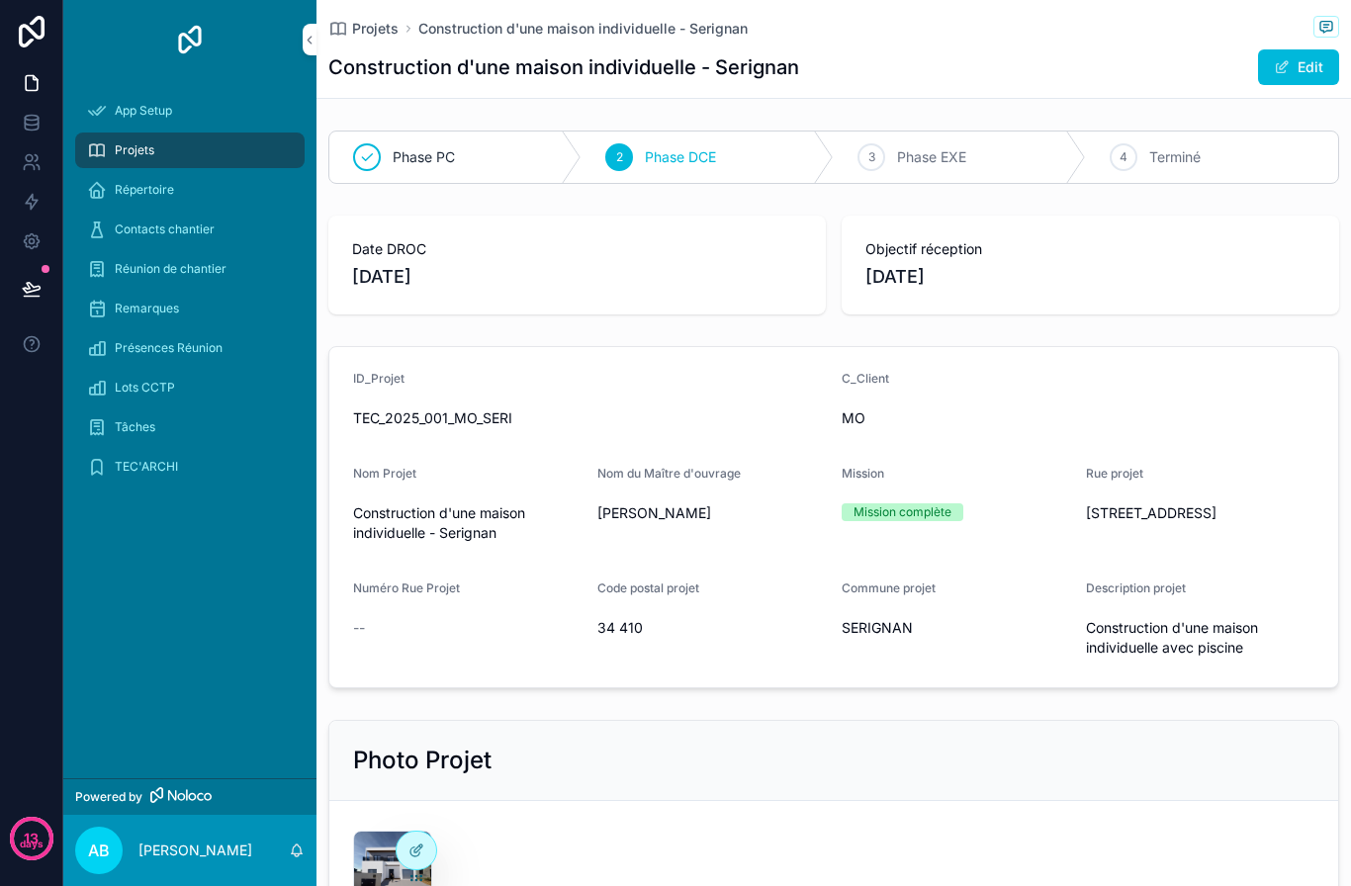
click at [1287, 70] on span "scrollable content" at bounding box center [1282, 67] width 16 height 16
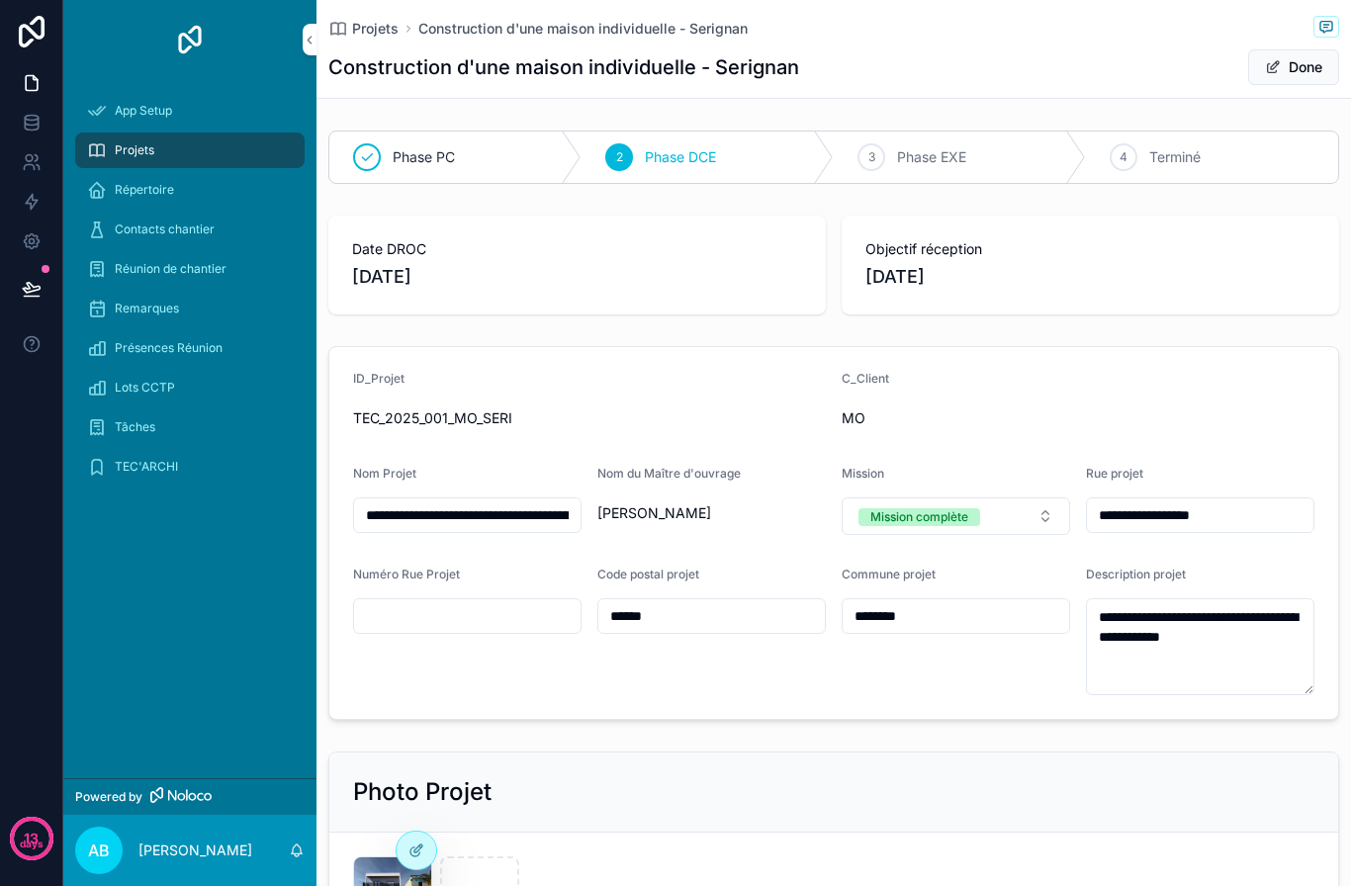
click at [1297, 75] on button "Done" at bounding box center [1293, 67] width 91 height 36
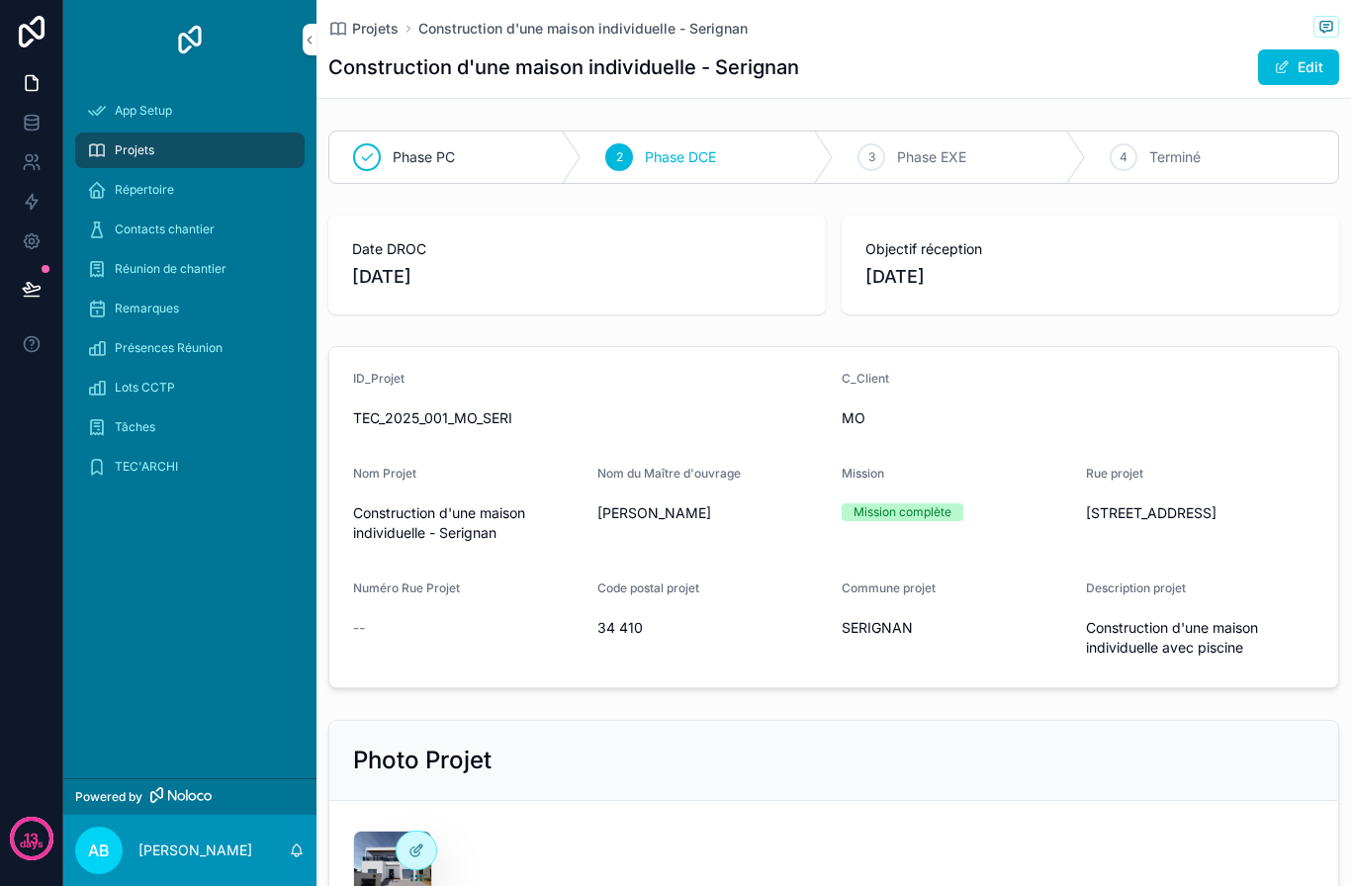
click at [1302, 74] on button "Edit" at bounding box center [1298, 67] width 81 height 36
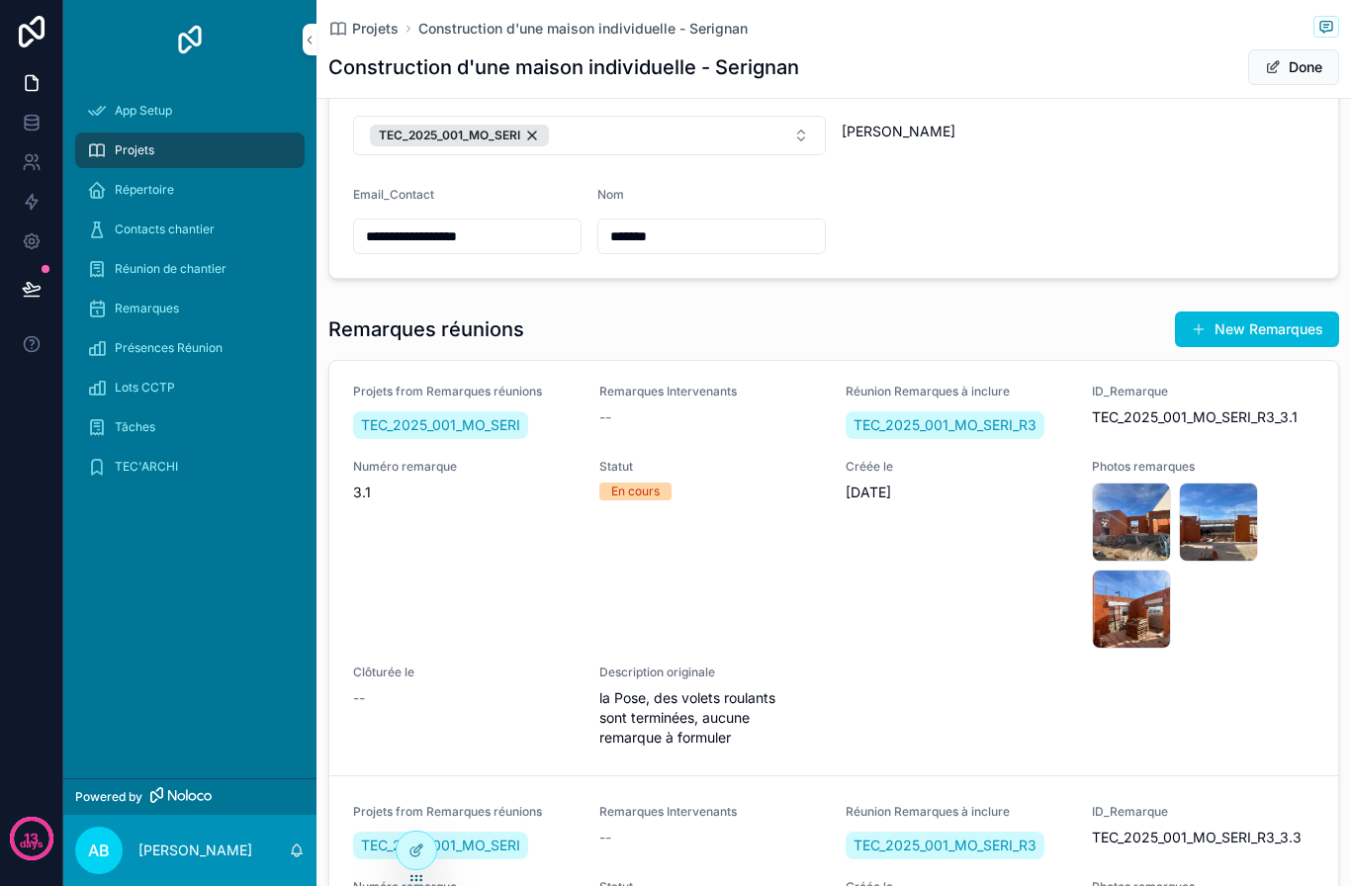
scroll to position [7, 0]
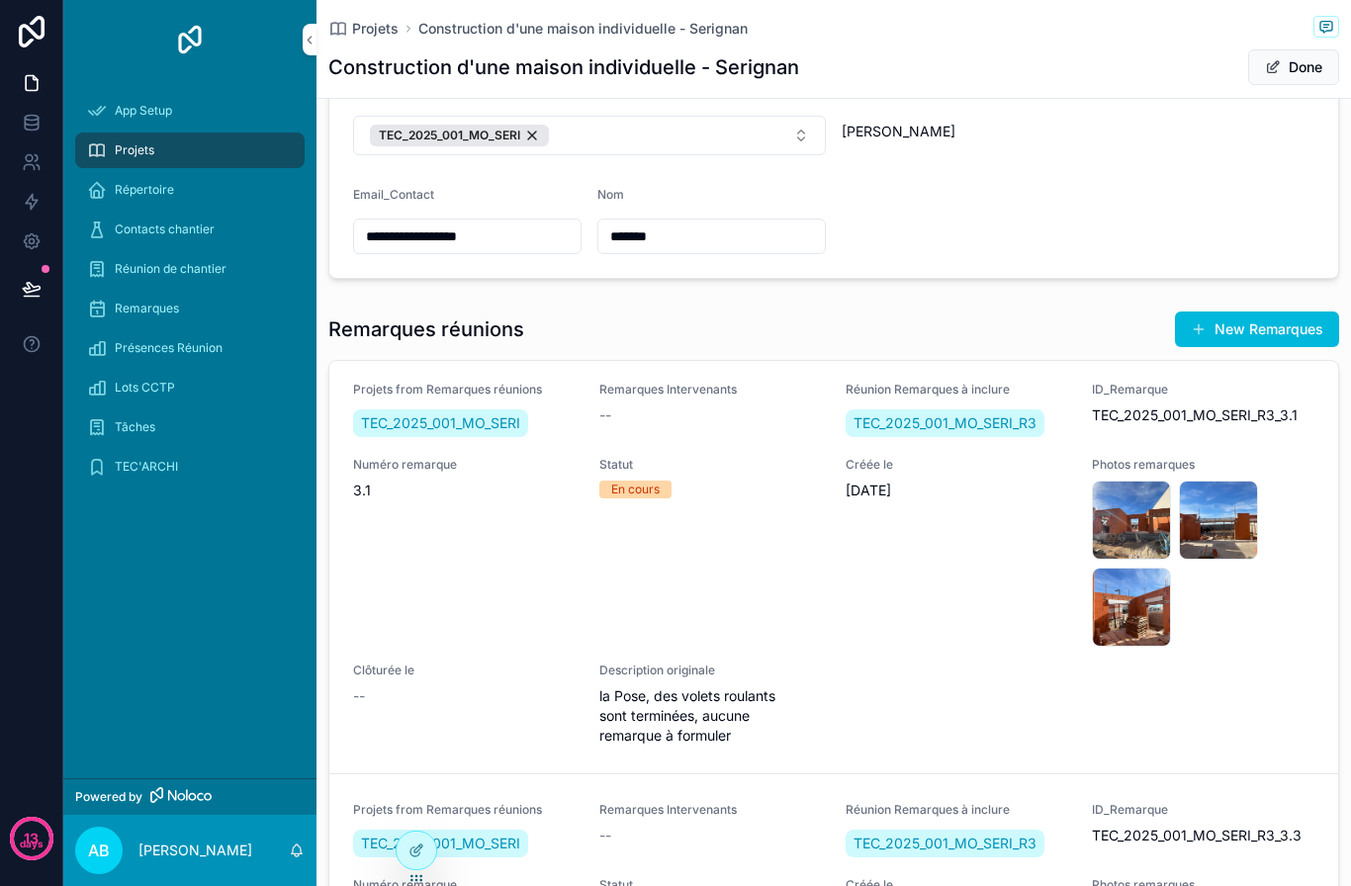
click at [1233, 601] on div "image .jpg image .jpg image .jpg" at bounding box center [1203, 564] width 223 height 166
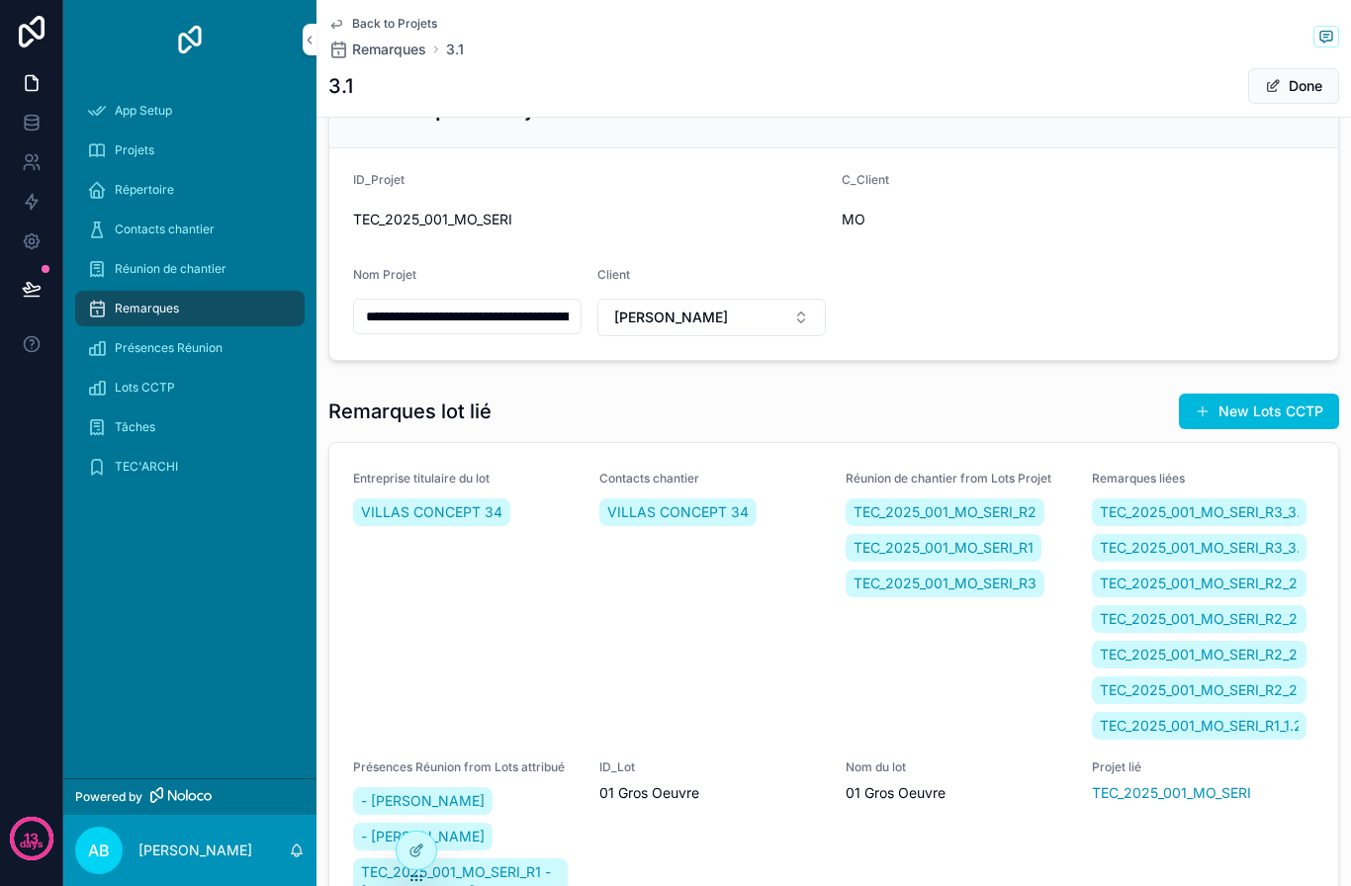
click at [1214, 617] on span "TEC_2025_001_MO_SERI_R2_2.3" at bounding box center [1199, 619] width 199 height 20
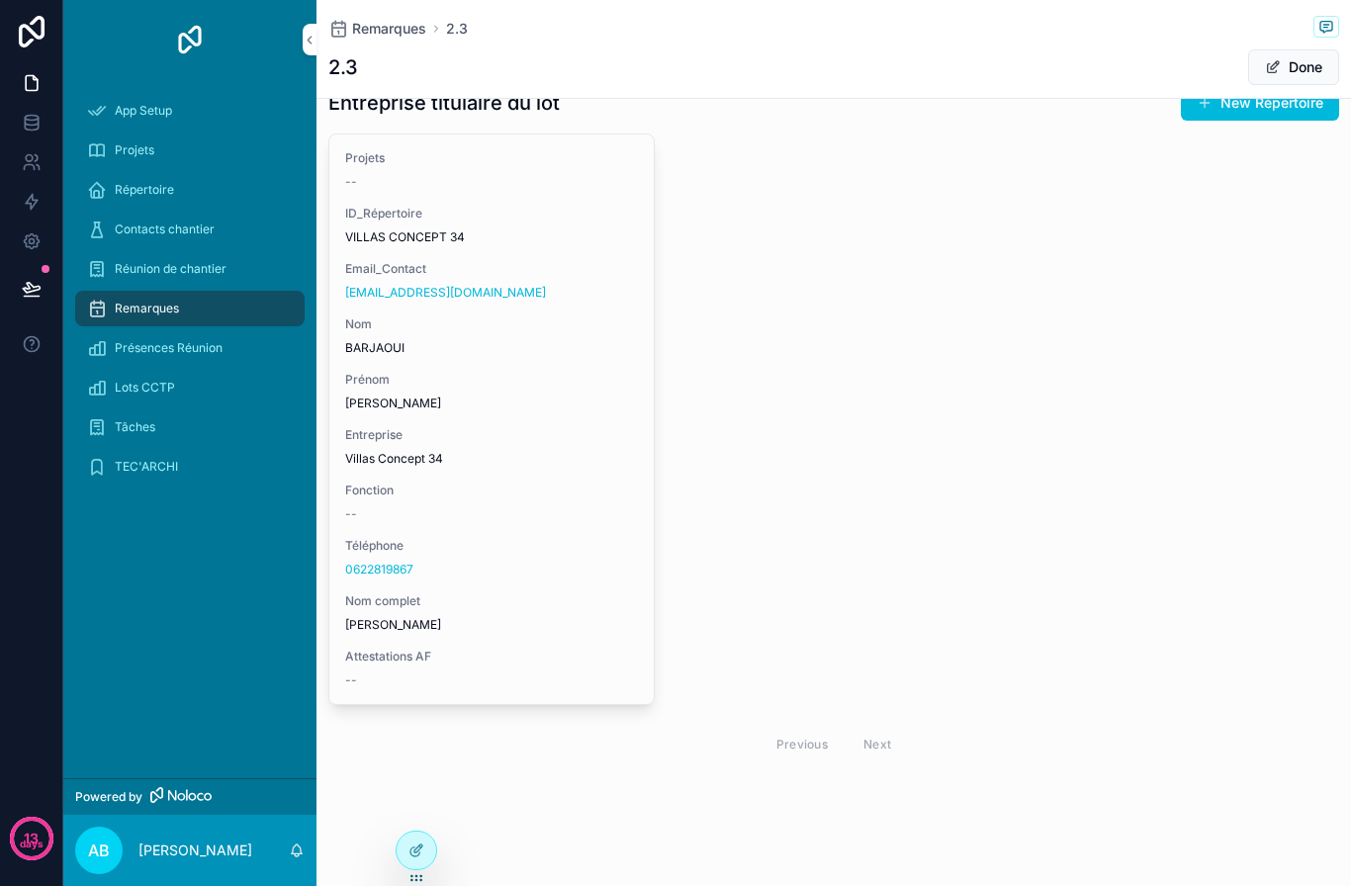
scroll to position [2153, 0]
click at [897, 762] on div "Previous Next" at bounding box center [834, 746] width 143 height 31
click at [876, 762] on div "Previous Next" at bounding box center [834, 746] width 143 height 31
click at [870, 762] on div "Previous Next" at bounding box center [834, 746] width 143 height 31
click at [825, 770] on div "Previous Next" at bounding box center [833, 746] width 1011 height 46
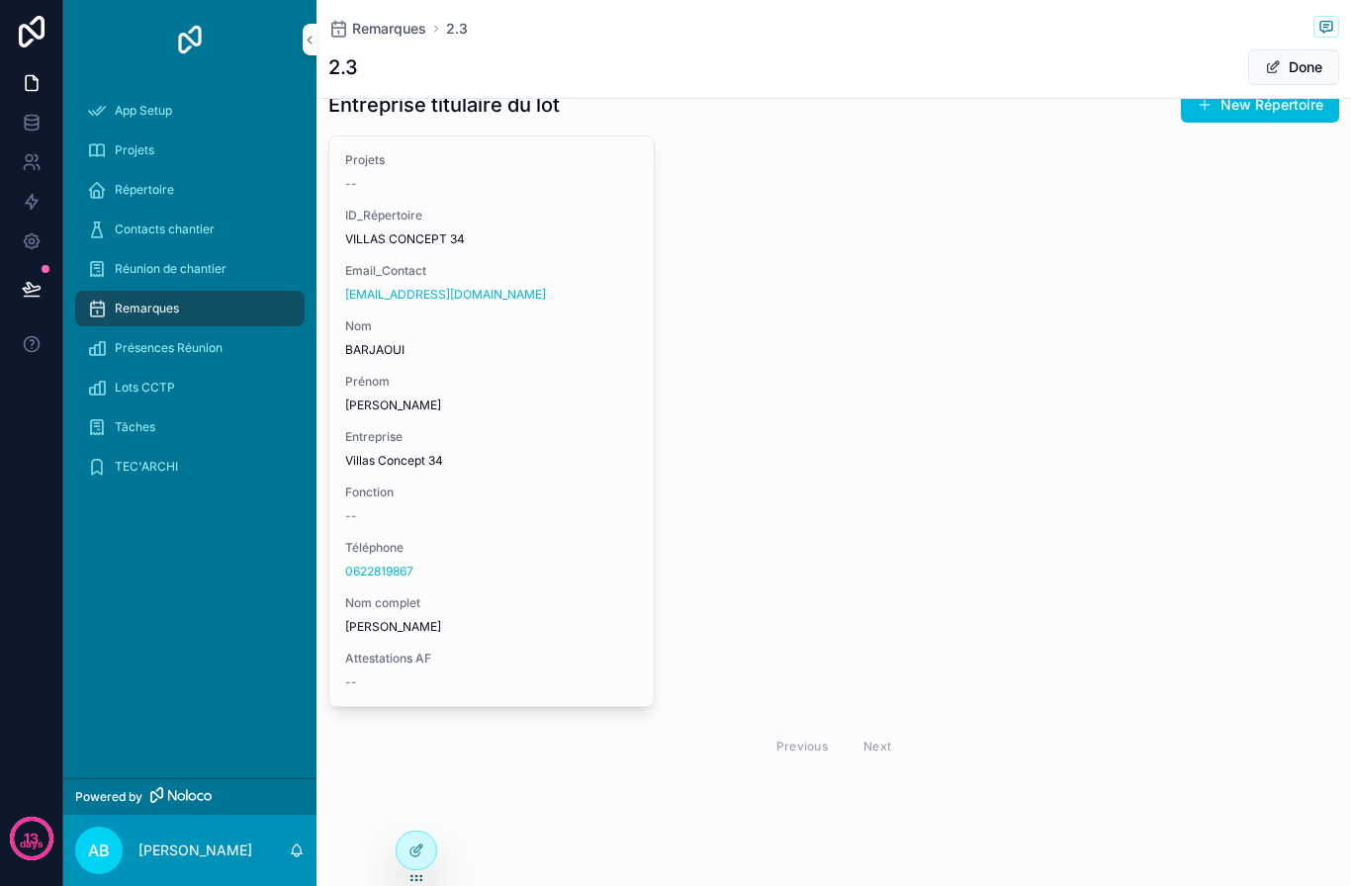
click at [869, 762] on div "Previous Next" at bounding box center [834, 746] width 143 height 31
click at [821, 762] on div "Previous Next" at bounding box center [834, 746] width 143 height 31
click at [930, 770] on div "Previous Next" at bounding box center [833, 746] width 1011 height 46
click at [832, 762] on div "Previous Next" at bounding box center [834, 746] width 143 height 31
click at [924, 770] on div "Previous Next" at bounding box center [833, 746] width 1011 height 46
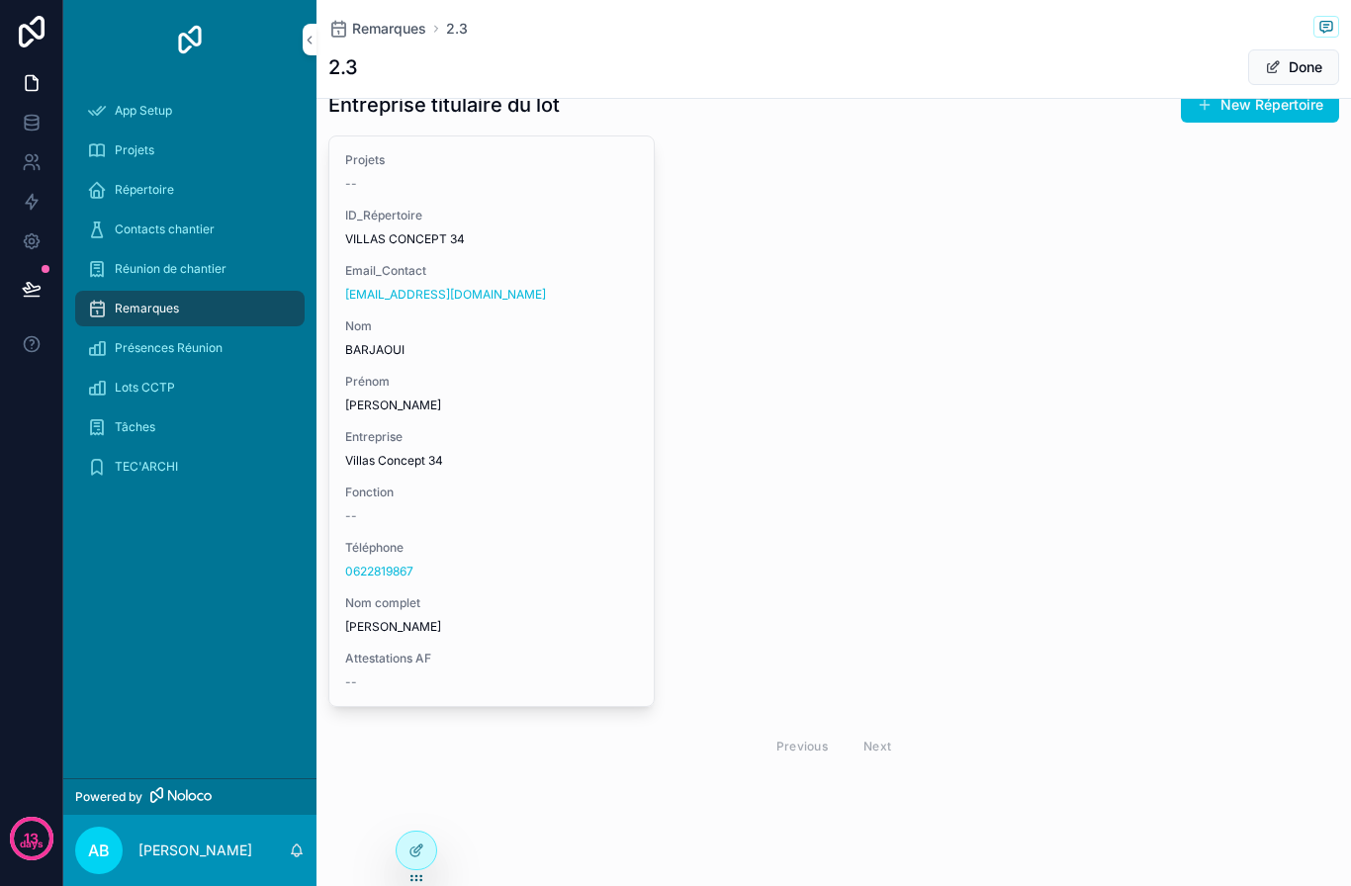
click at [936, 770] on div "Previous Next" at bounding box center [833, 746] width 1011 height 46
click at [855, 762] on div "Previous Next" at bounding box center [834, 746] width 143 height 31
click at [937, 770] on div "Previous Next" at bounding box center [833, 746] width 1011 height 46
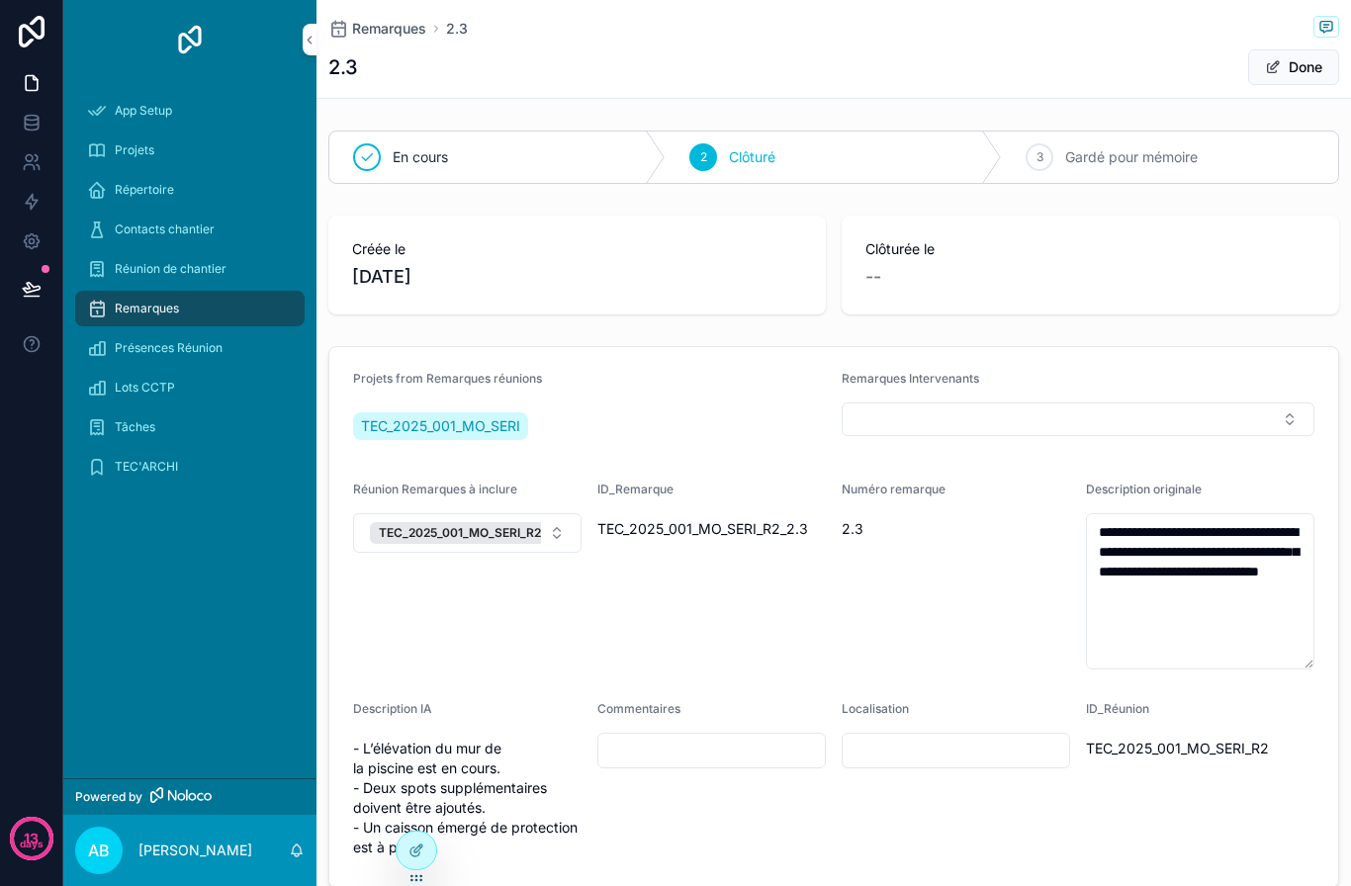
scroll to position [0, 0]
click at [136, 376] on div "Lots CCTP" at bounding box center [190, 388] width 206 height 32
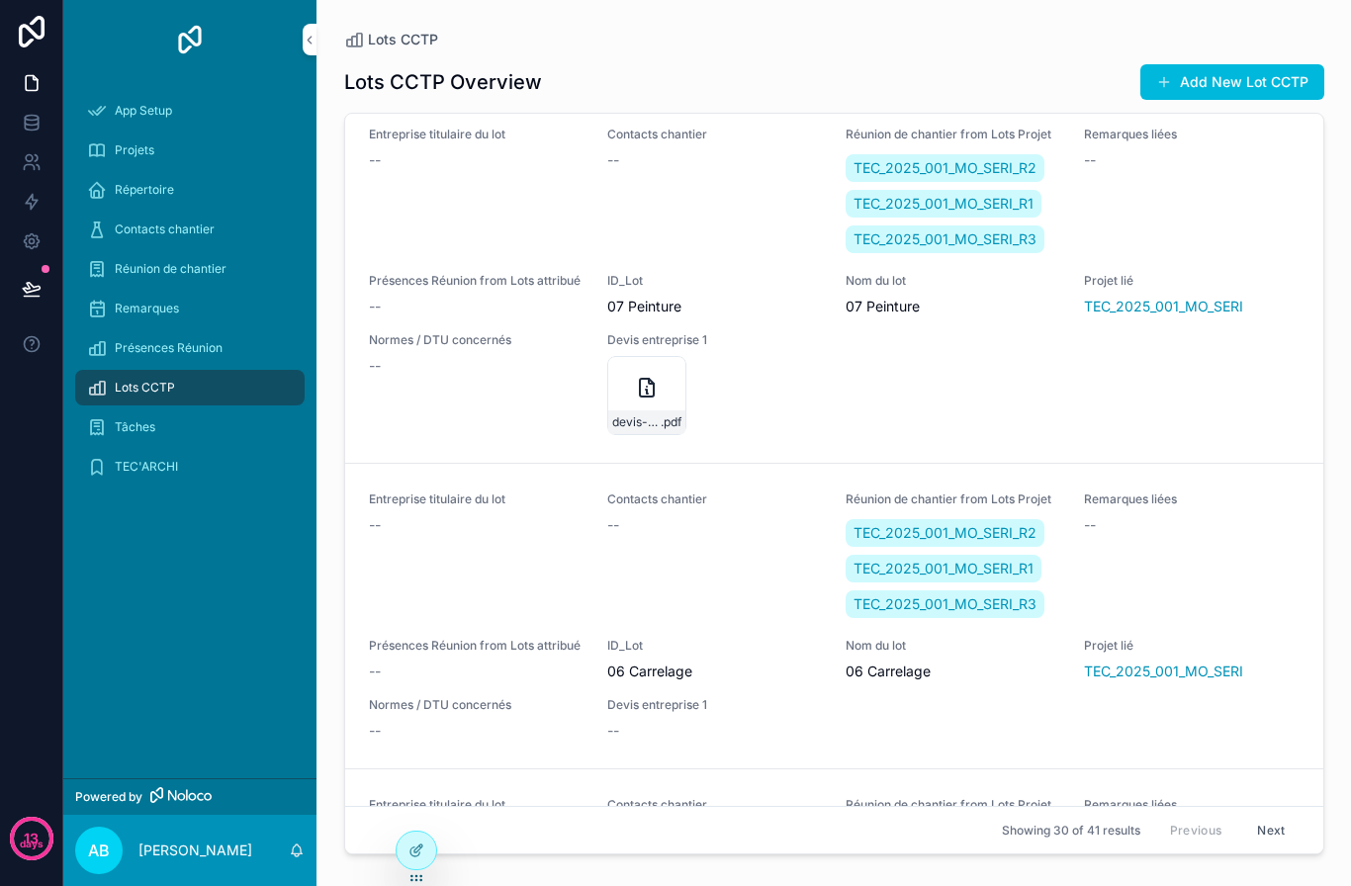
scroll to position [2785, 0]
click at [657, 386] on icon "scrollable content" at bounding box center [647, 387] width 24 height 24
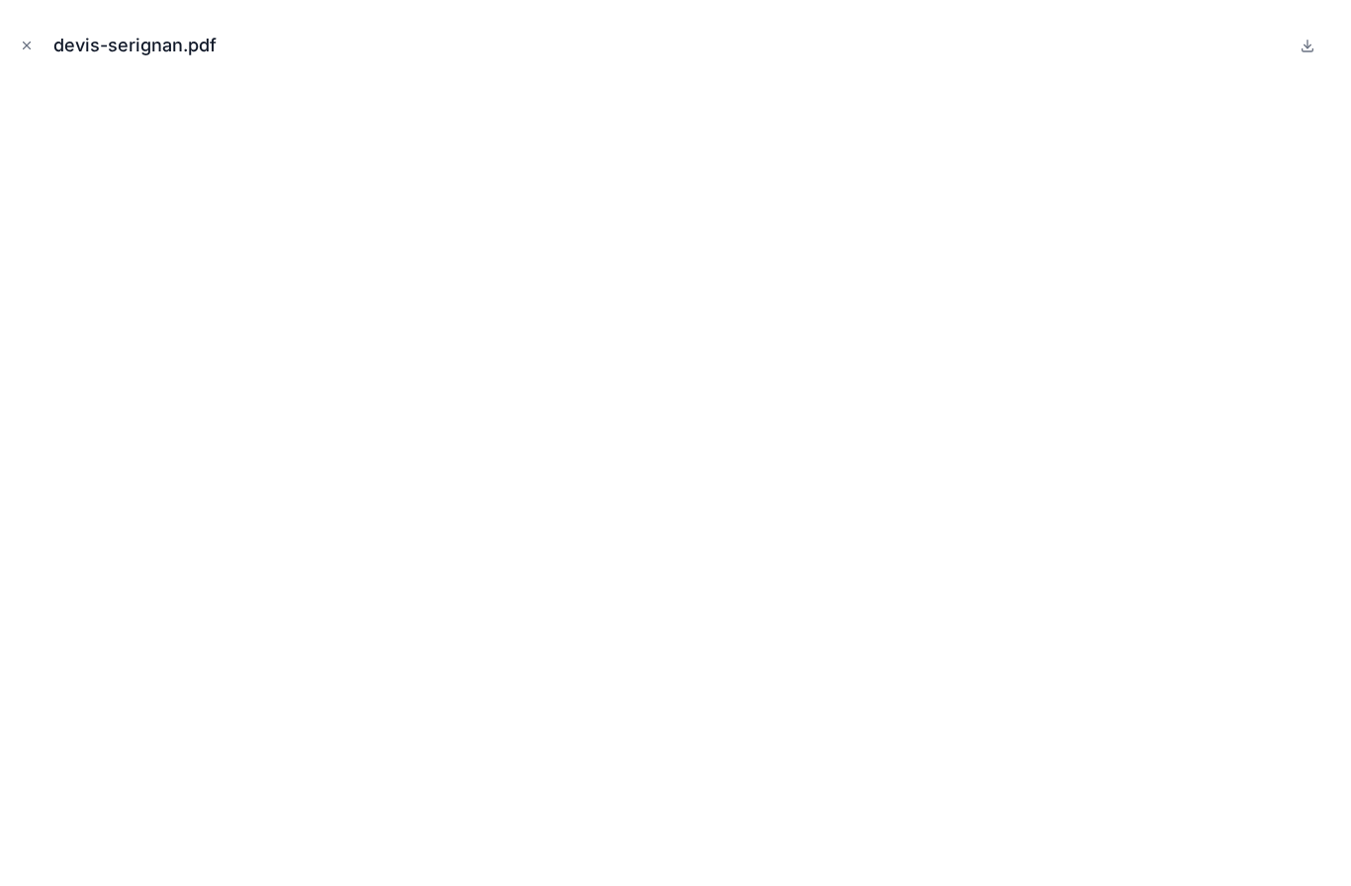
click at [23, 51] on icon "Close modal" at bounding box center [27, 46] width 14 height 14
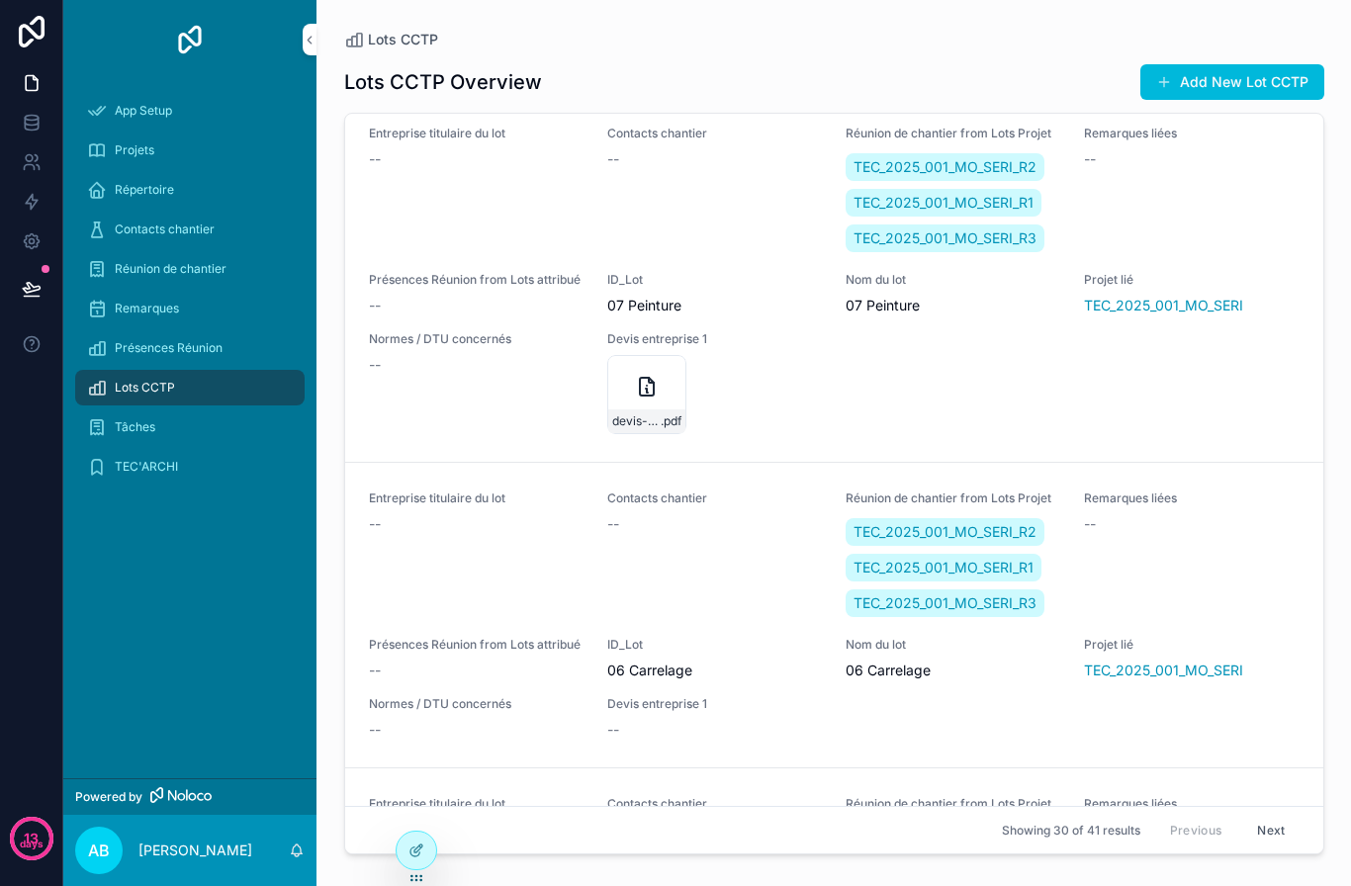
click at [140, 466] on span "TEC'ARCHI" at bounding box center [146, 467] width 63 height 16
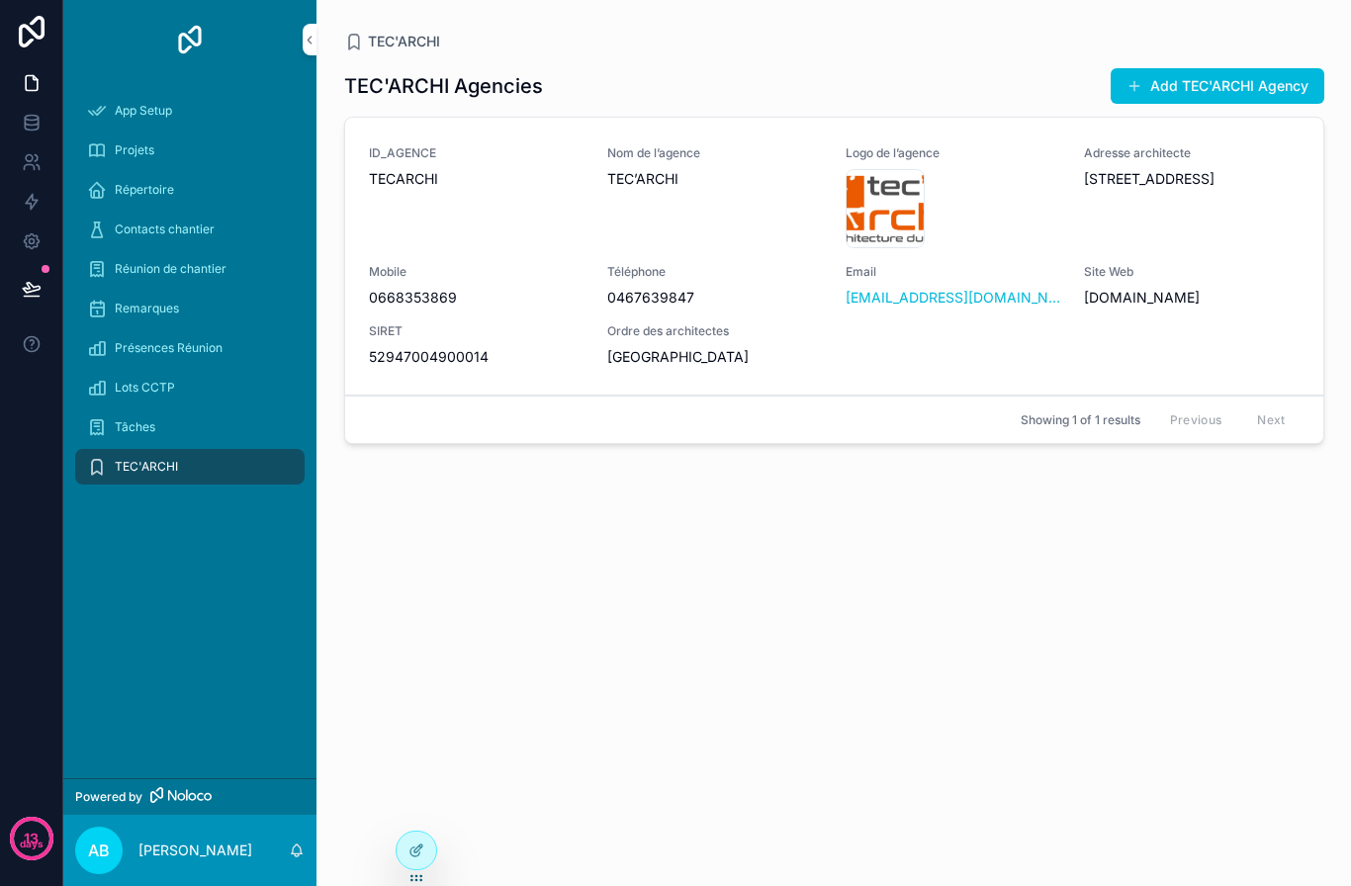
click at [890, 213] on div "Logo .jpg" at bounding box center [885, 208] width 79 height 79
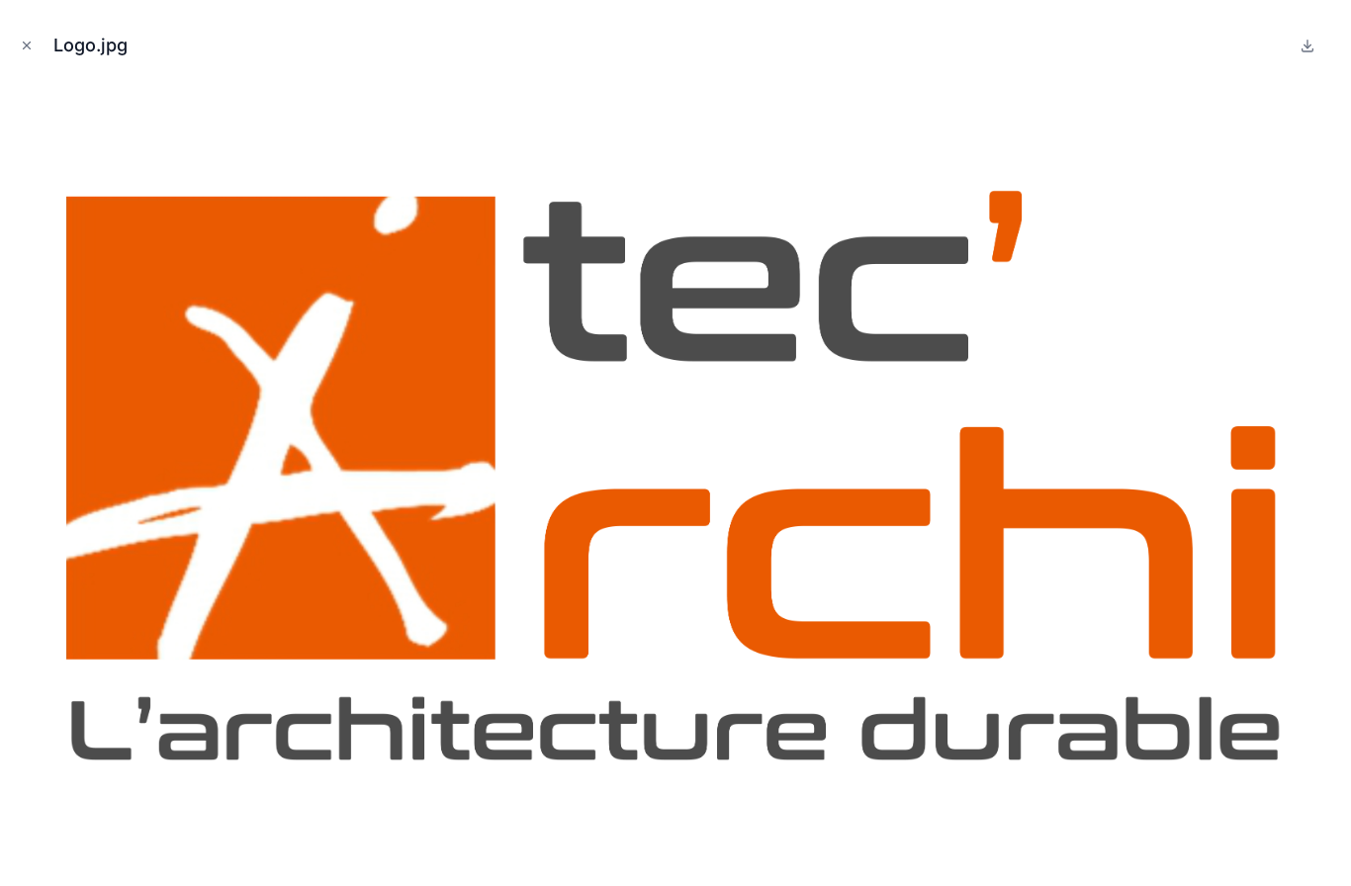
click at [31, 44] on icon "Close modal" at bounding box center [27, 46] width 14 height 14
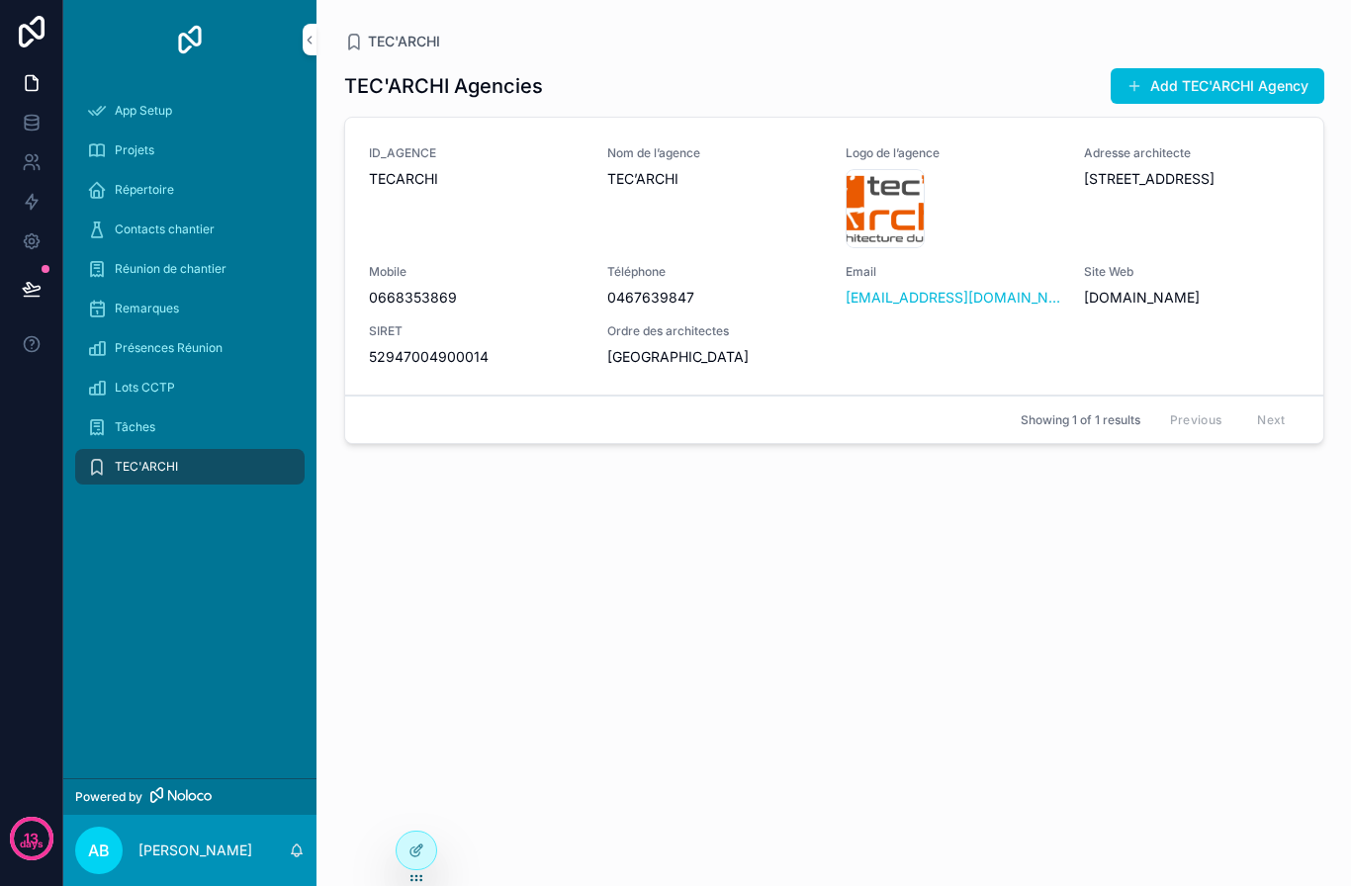
click at [758, 231] on div "Nom de l’agence TEC’ARCHI" at bounding box center [714, 196] width 215 height 103
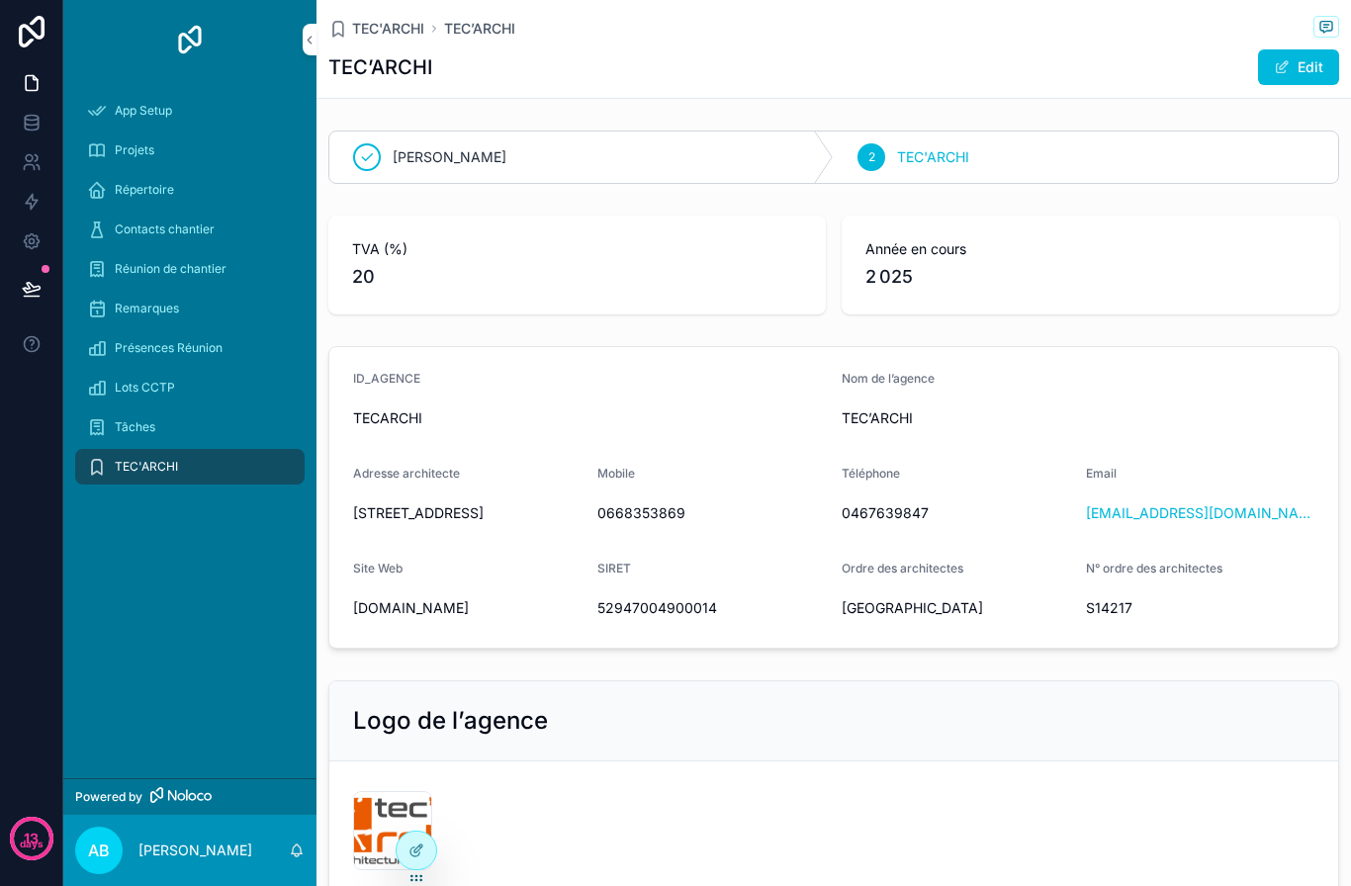
click at [1245, 427] on span "TEC’ARCHI" at bounding box center [1078, 418] width 473 height 20
click at [1240, 446] on form "ID_AGENCE TECARCHI Nom de l’agence TEC’ARCHI Adresse architecte [STREET_ADDRESS…" at bounding box center [833, 497] width 1009 height 301
click at [1230, 461] on form "ID_AGENCE TECARCHI Nom de l’agence TEC’ARCHI Adresse architecte [STREET_ADDRESS…" at bounding box center [833, 497] width 1009 height 301
click at [943, 150] on span "TEC'ARCHI" at bounding box center [933, 157] width 72 height 20
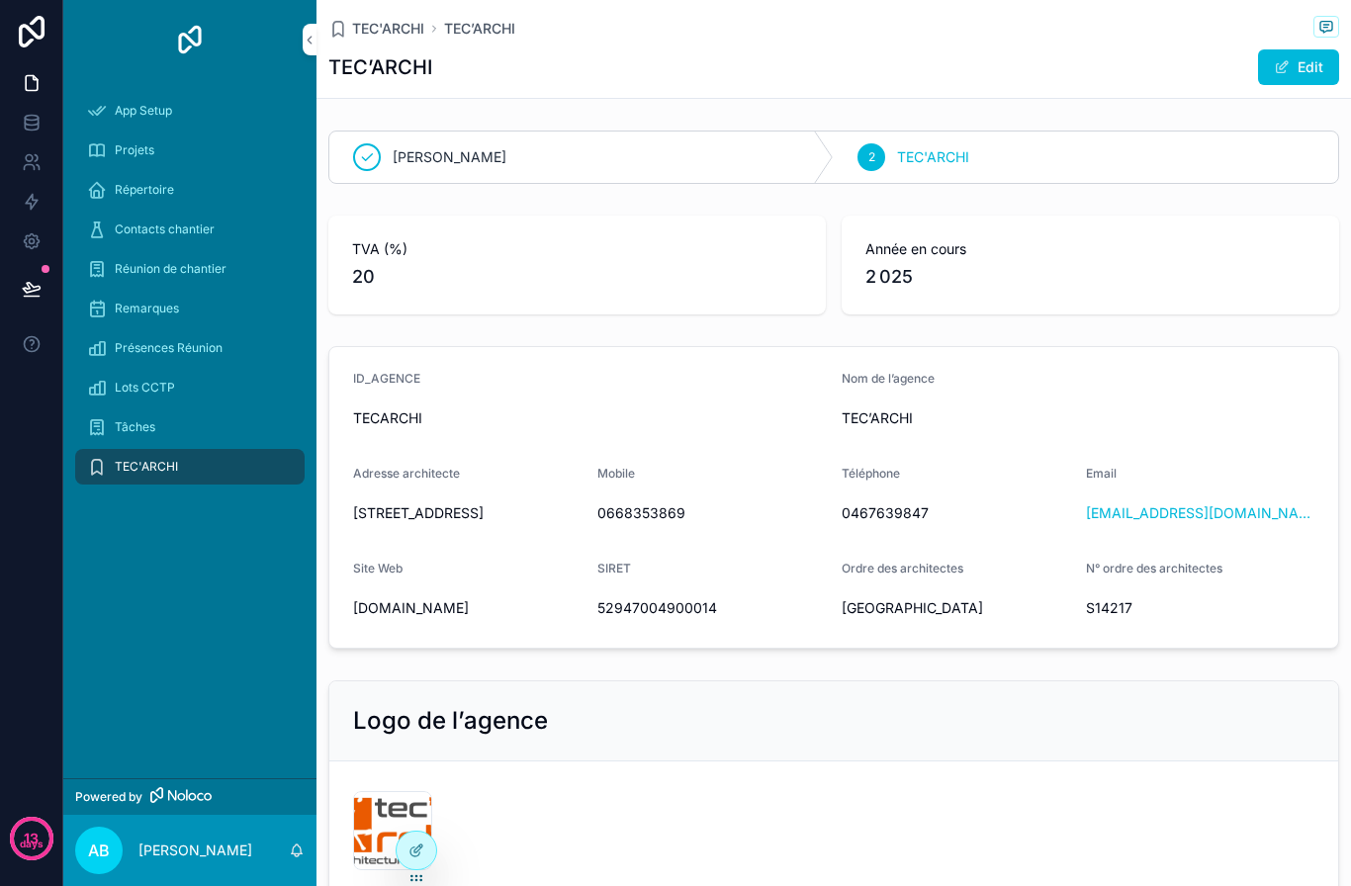
click at [928, 166] on span "TEC'ARCHI" at bounding box center [933, 157] width 72 height 20
click at [928, 165] on span "TEC'ARCHI" at bounding box center [933, 157] width 72 height 20
click at [643, 164] on div "[PERSON_NAME]" at bounding box center [581, 157] width 504 height 51
click at [956, 163] on span "TEC'ARCHI" at bounding box center [933, 157] width 72 height 20
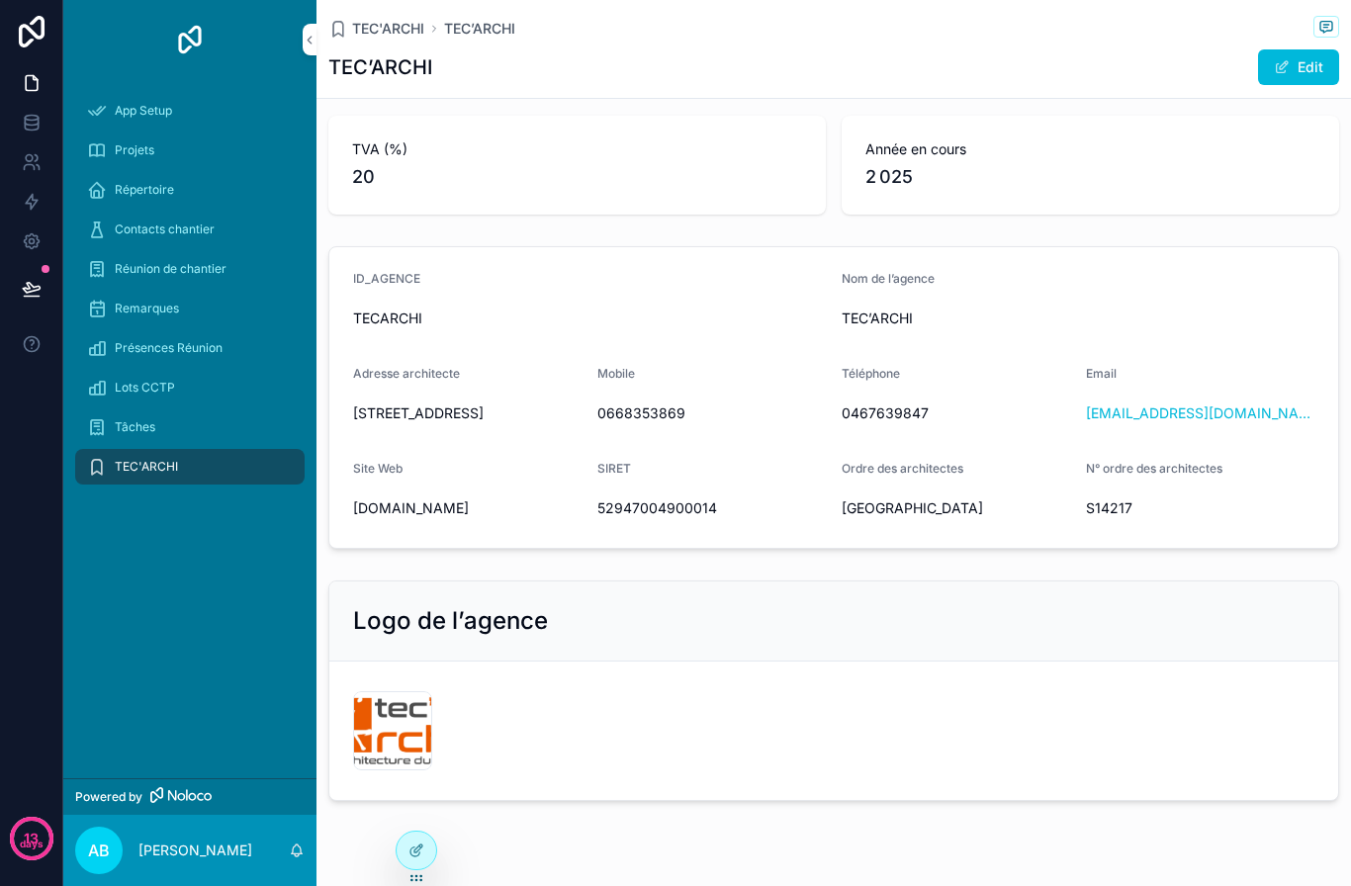
scroll to position [99, 0]
click at [1305, 64] on button "Edit" at bounding box center [1298, 67] width 81 height 36
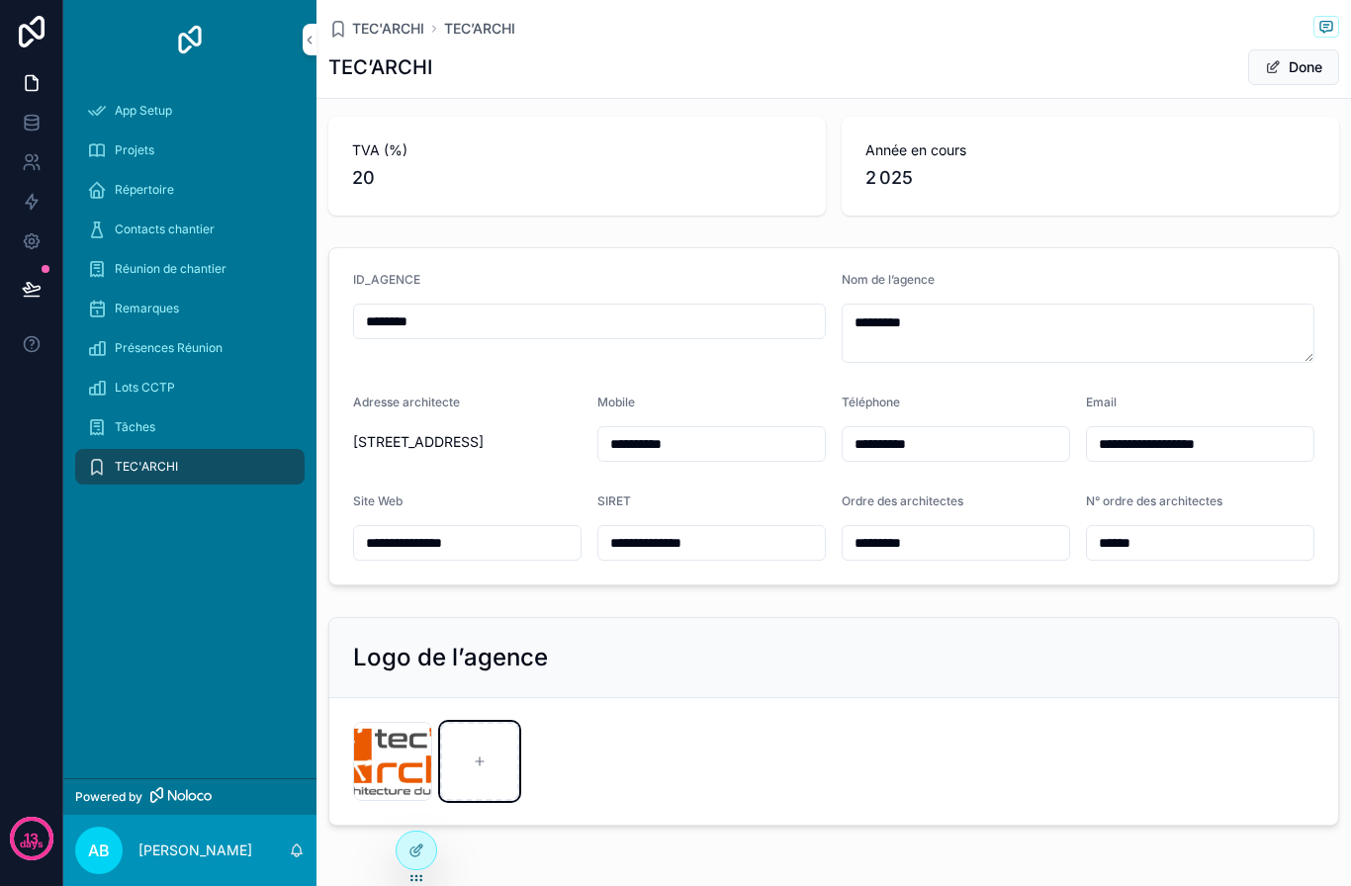
click at [483, 769] on icon "scrollable content" at bounding box center [480, 762] width 14 height 14
click at [477, 784] on div "scrollable content" at bounding box center [479, 761] width 79 height 79
type input "**********"
click at [1239, 663] on div "Logo de l’agence" at bounding box center [833, 658] width 961 height 32
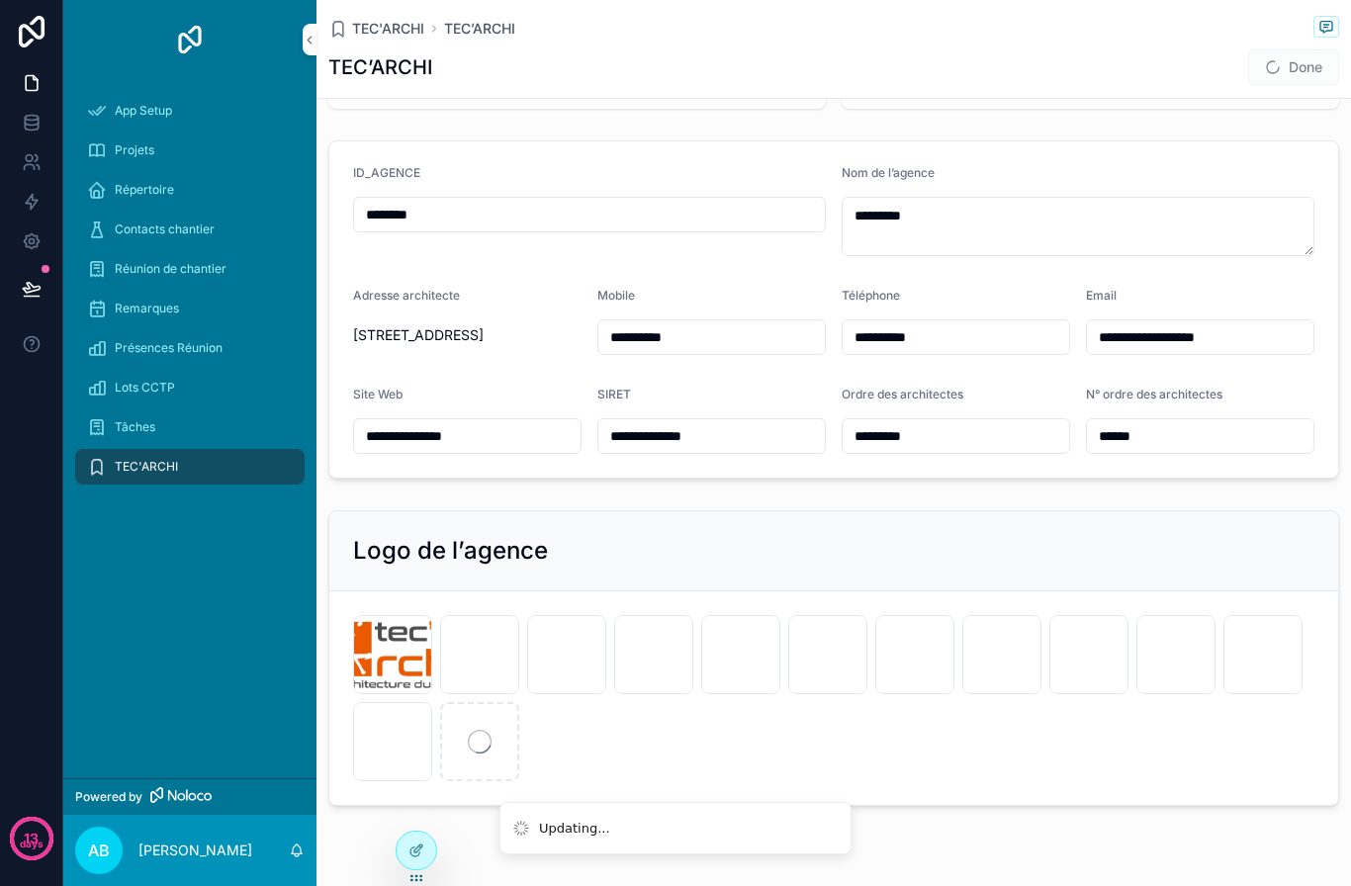
scroll to position [206, 0]
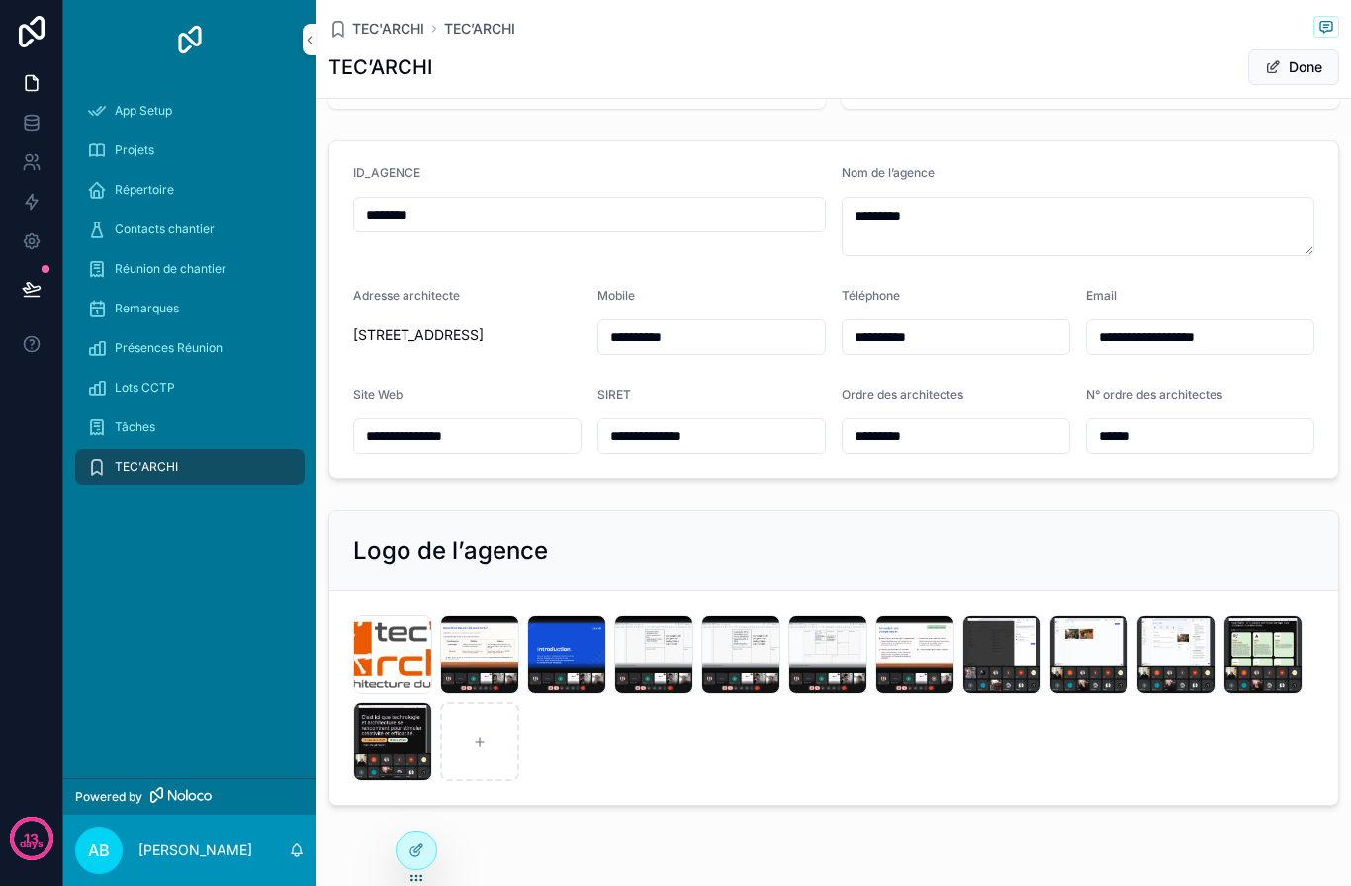
click at [1303, 62] on button "Done" at bounding box center [1293, 67] width 91 height 36
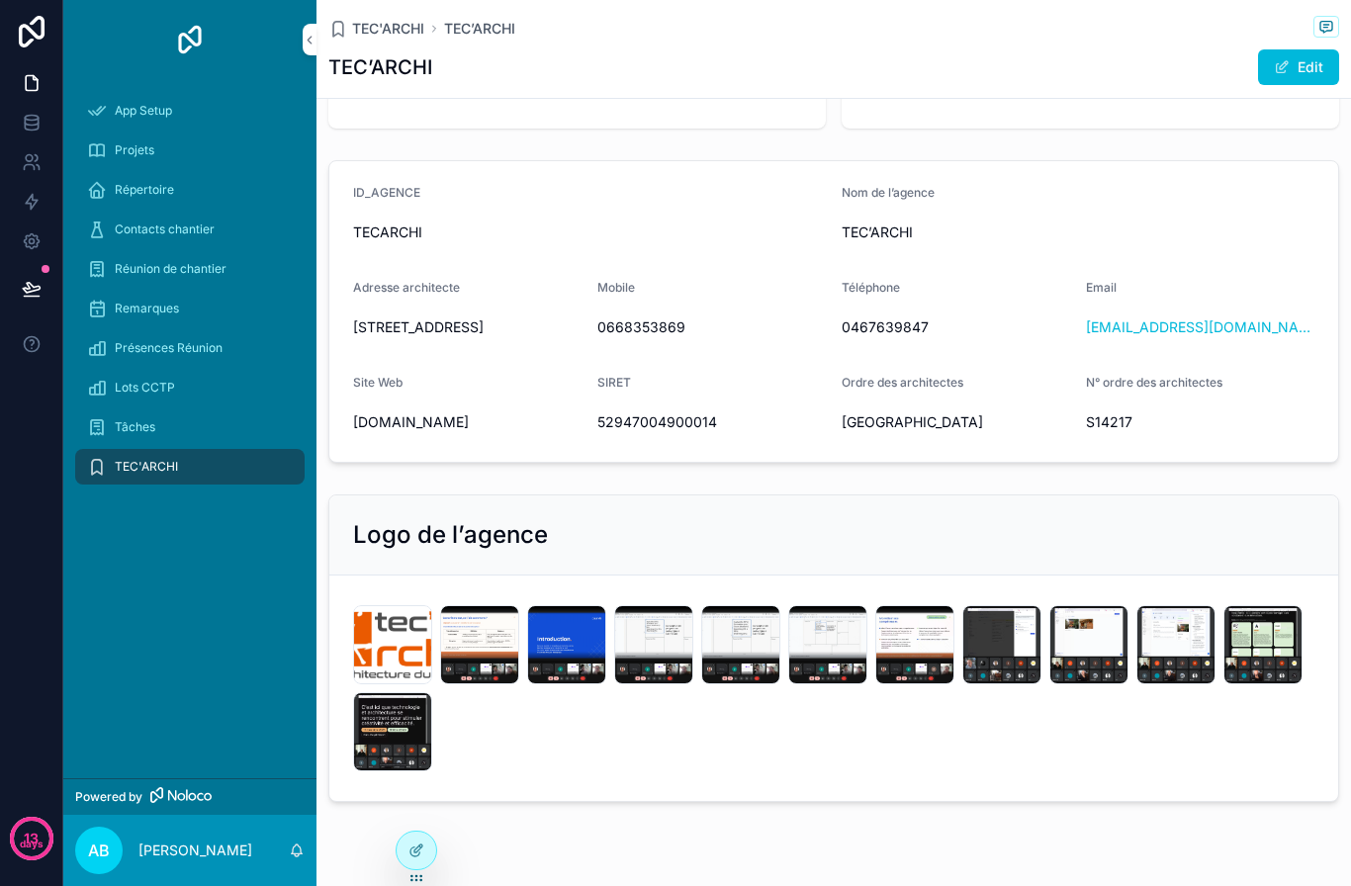
click at [1323, 19] on icon "scrollable content" at bounding box center [1326, 27] width 16 height 16
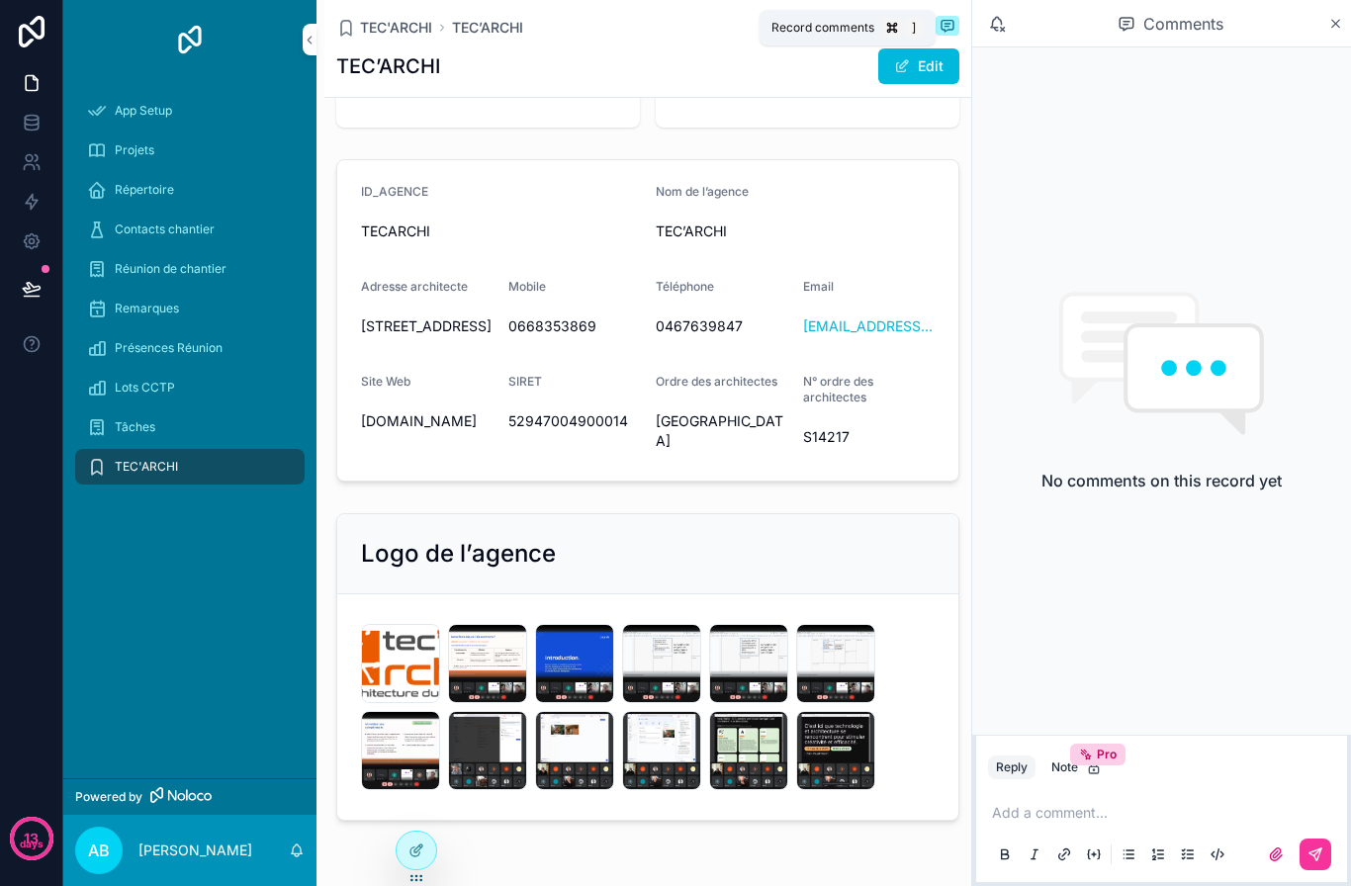
click at [1339, 30] on icon "scrollable content" at bounding box center [1335, 24] width 15 height 16
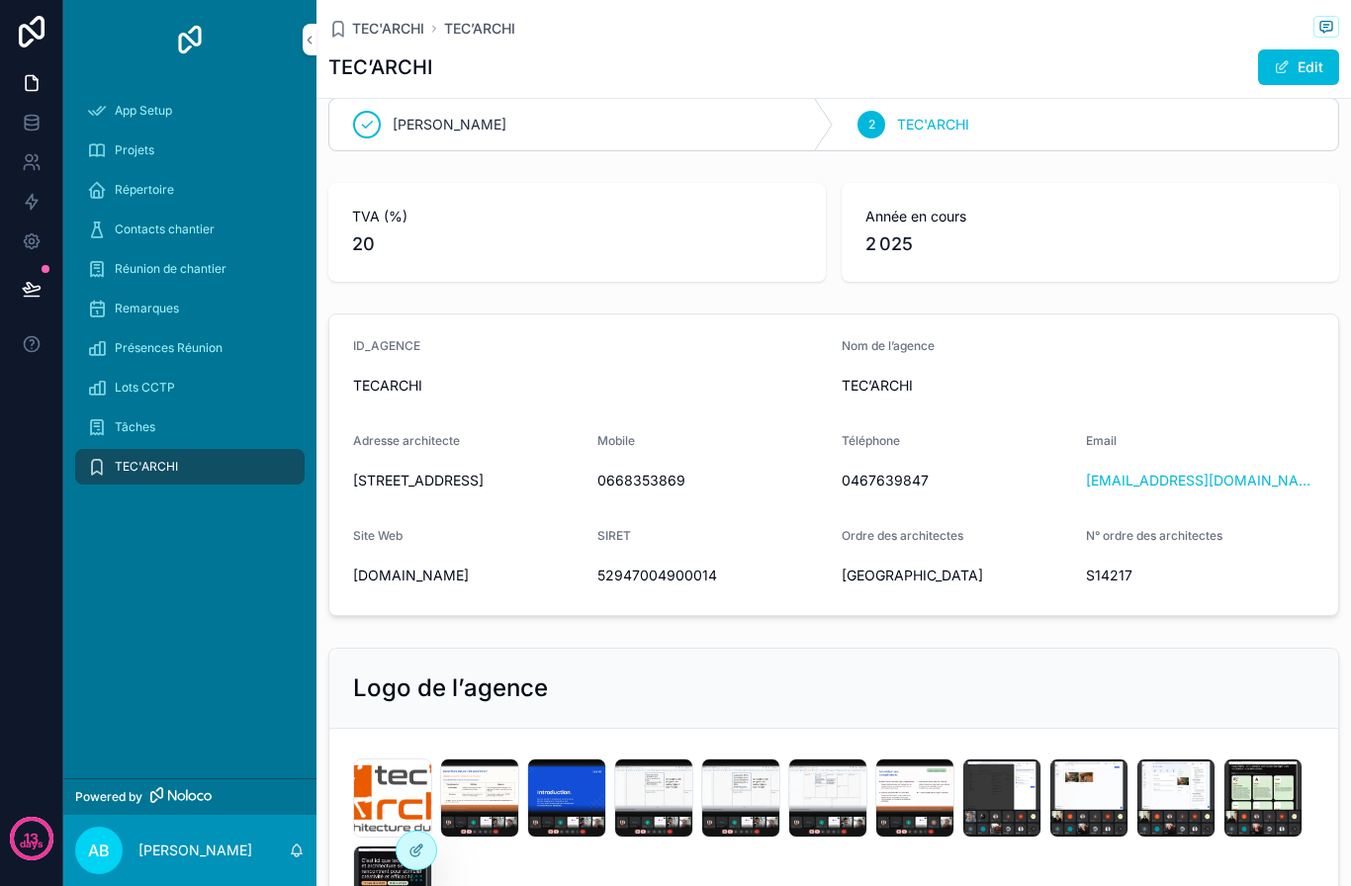
scroll to position [31, 0]
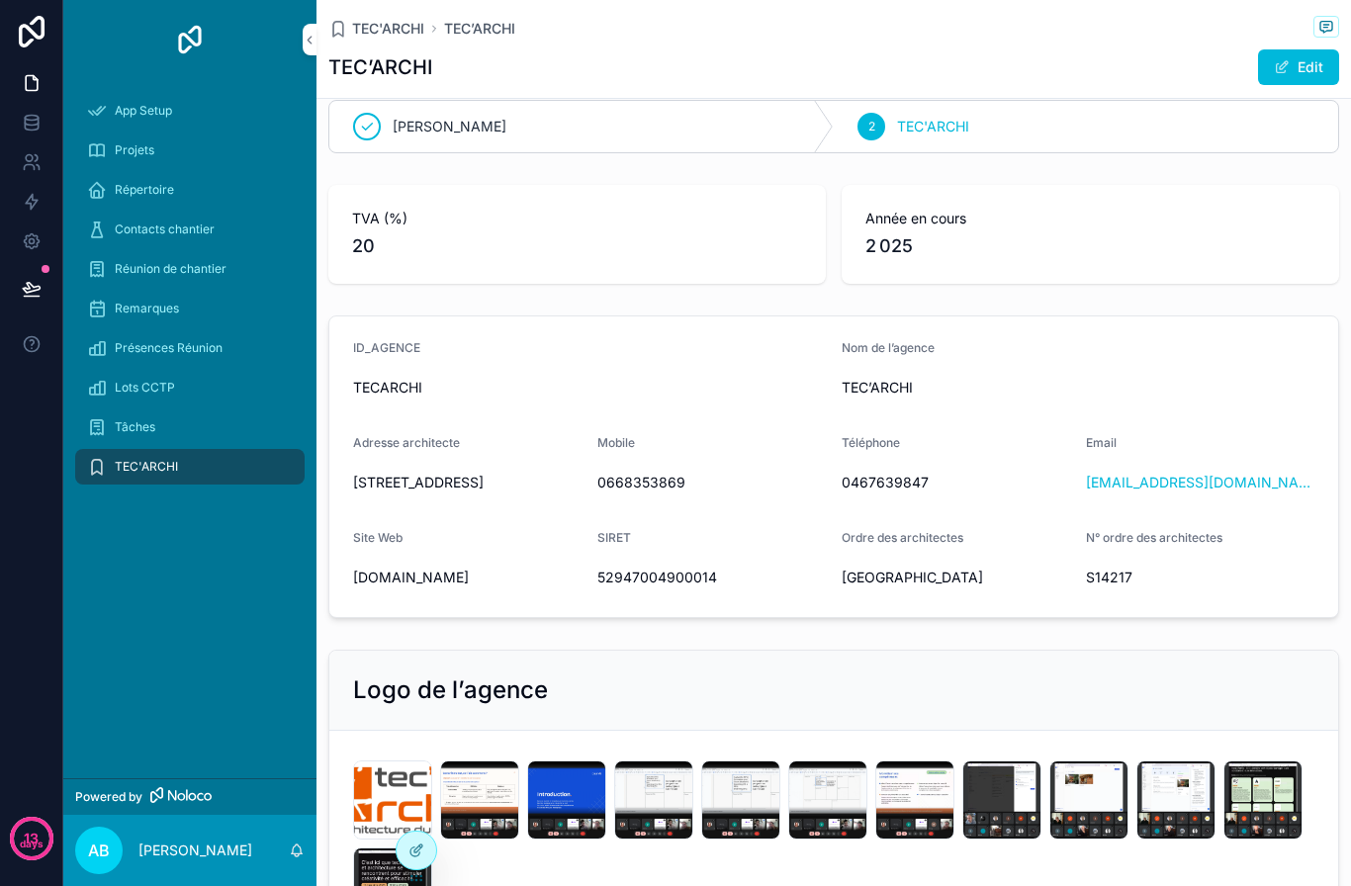
click at [0, 0] on icon at bounding box center [0, 0] width 0 height 0
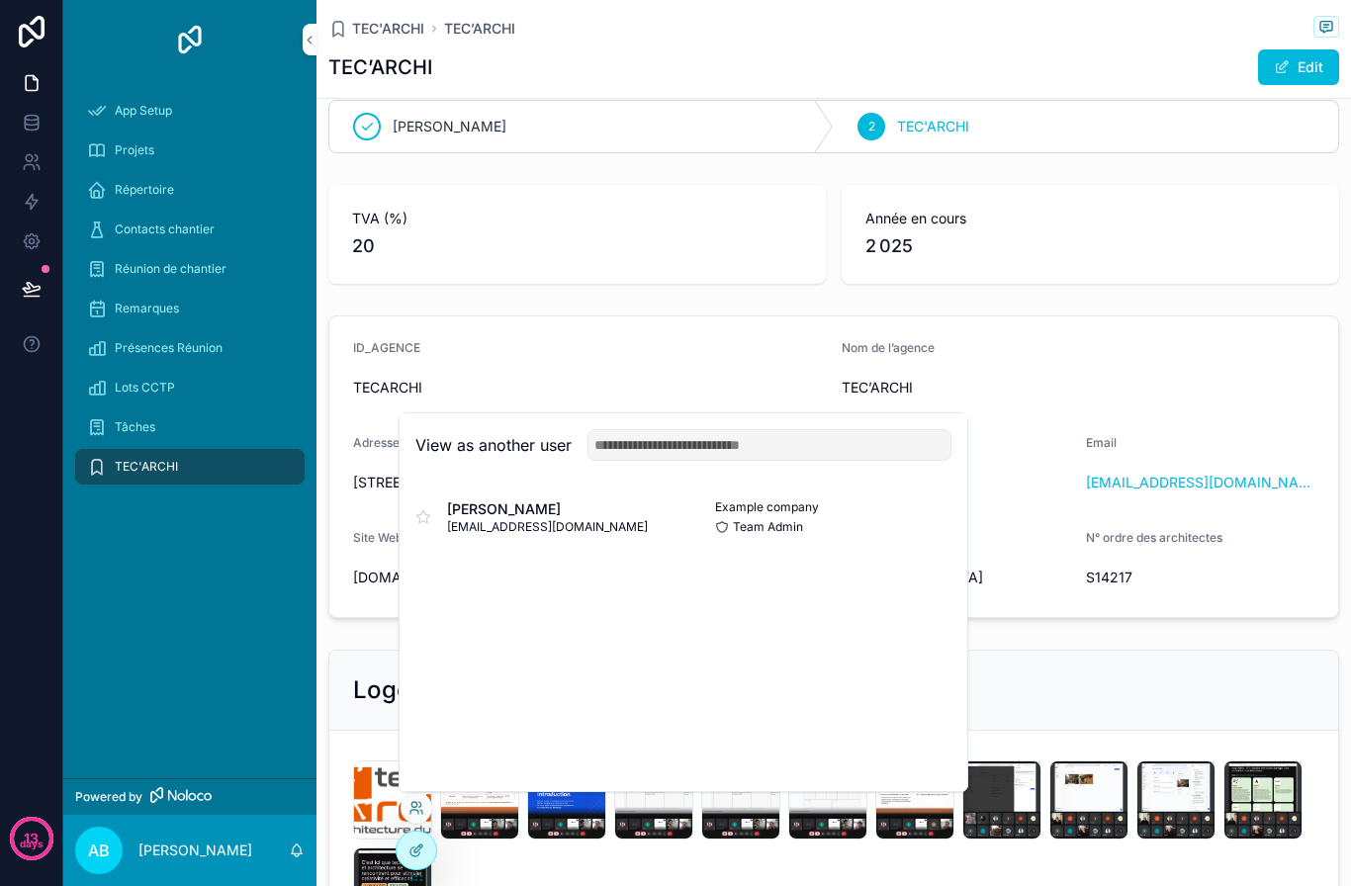
click at [719, 826] on div "Logo .jpg IMG_7064 .png IMG_7063 .png IMG_7062 .png IMG_7061 .png IMG_7060 .png…" at bounding box center [833, 844] width 961 height 166
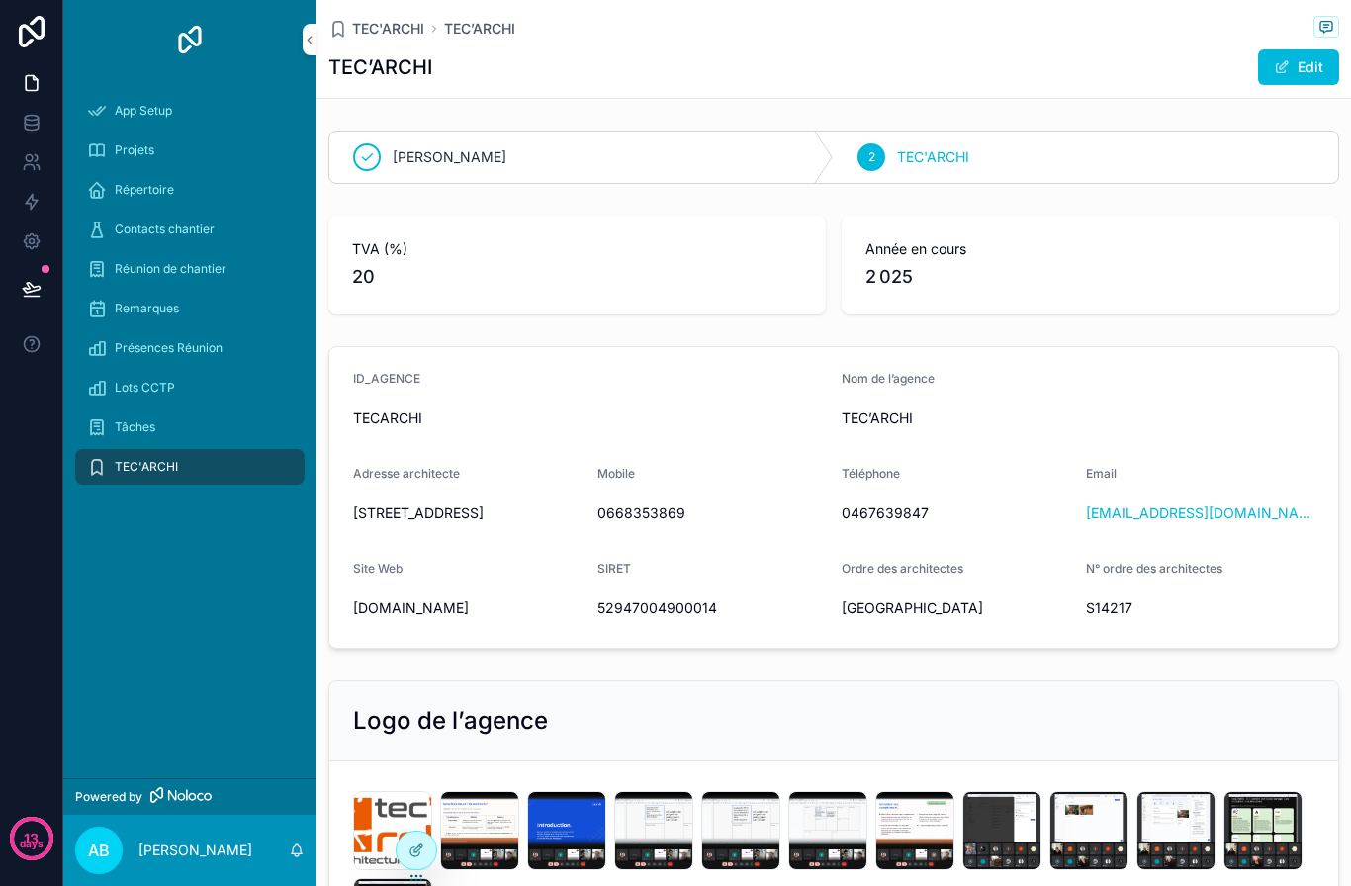
scroll to position [0, 0]
click at [206, 295] on span "Your app has unpublished changes" at bounding box center [190, 303] width 193 height 16
click at [147, 267] on div "Review & Publish ⌥ P Your app has unpublished changes" at bounding box center [182, 289] width 209 height 44
click at [148, 269] on span "Review & Publish" at bounding box center [126, 277] width 96 height 16
click at [147, 269] on span "Review & Publish" at bounding box center [126, 277] width 96 height 16
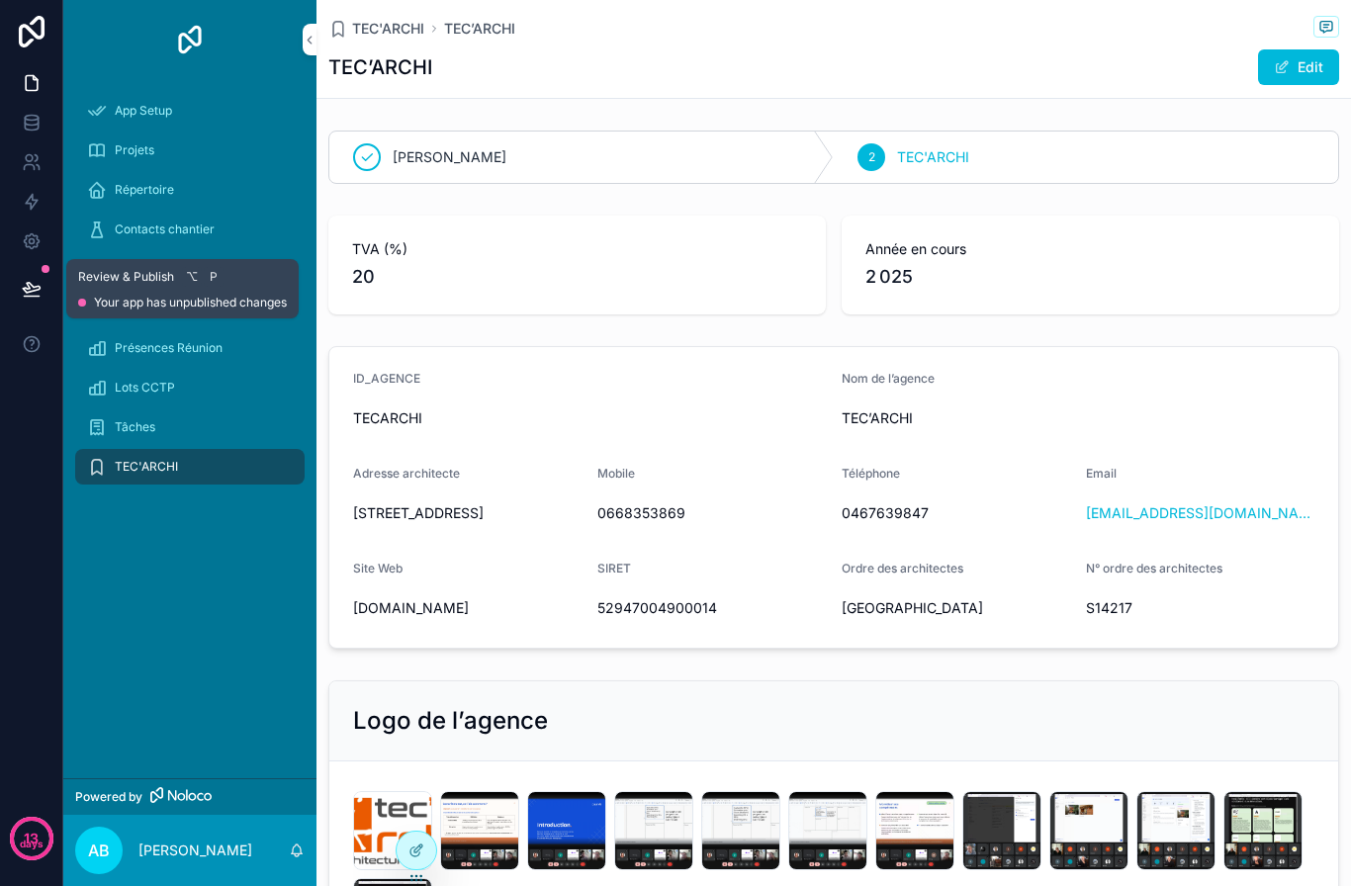
click at [148, 267] on div "Review & Publish ⌥ P Your app has unpublished changes" at bounding box center [182, 289] width 209 height 44
click at [147, 267] on div "Review & Publish ⌥ P Your app has unpublished changes" at bounding box center [182, 289] width 209 height 44
click at [33, 465] on div "13 days" at bounding box center [31, 443] width 63 height 886
click at [109, 839] on span "AB" at bounding box center [99, 851] width 22 height 24
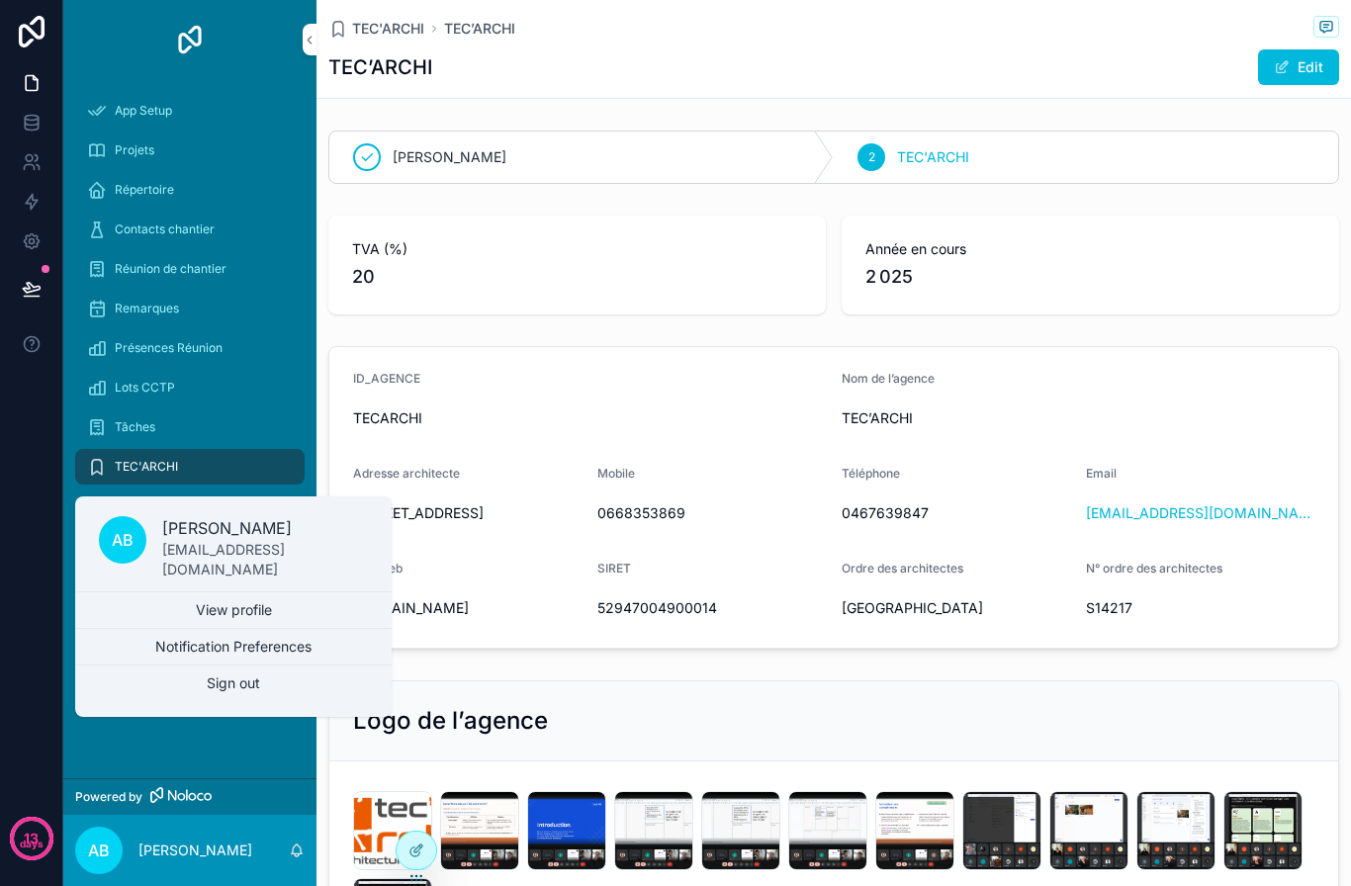
click at [106, 778] on link "Powered by" at bounding box center [189, 796] width 253 height 37
